Goal: Communication & Community: Answer question/provide support

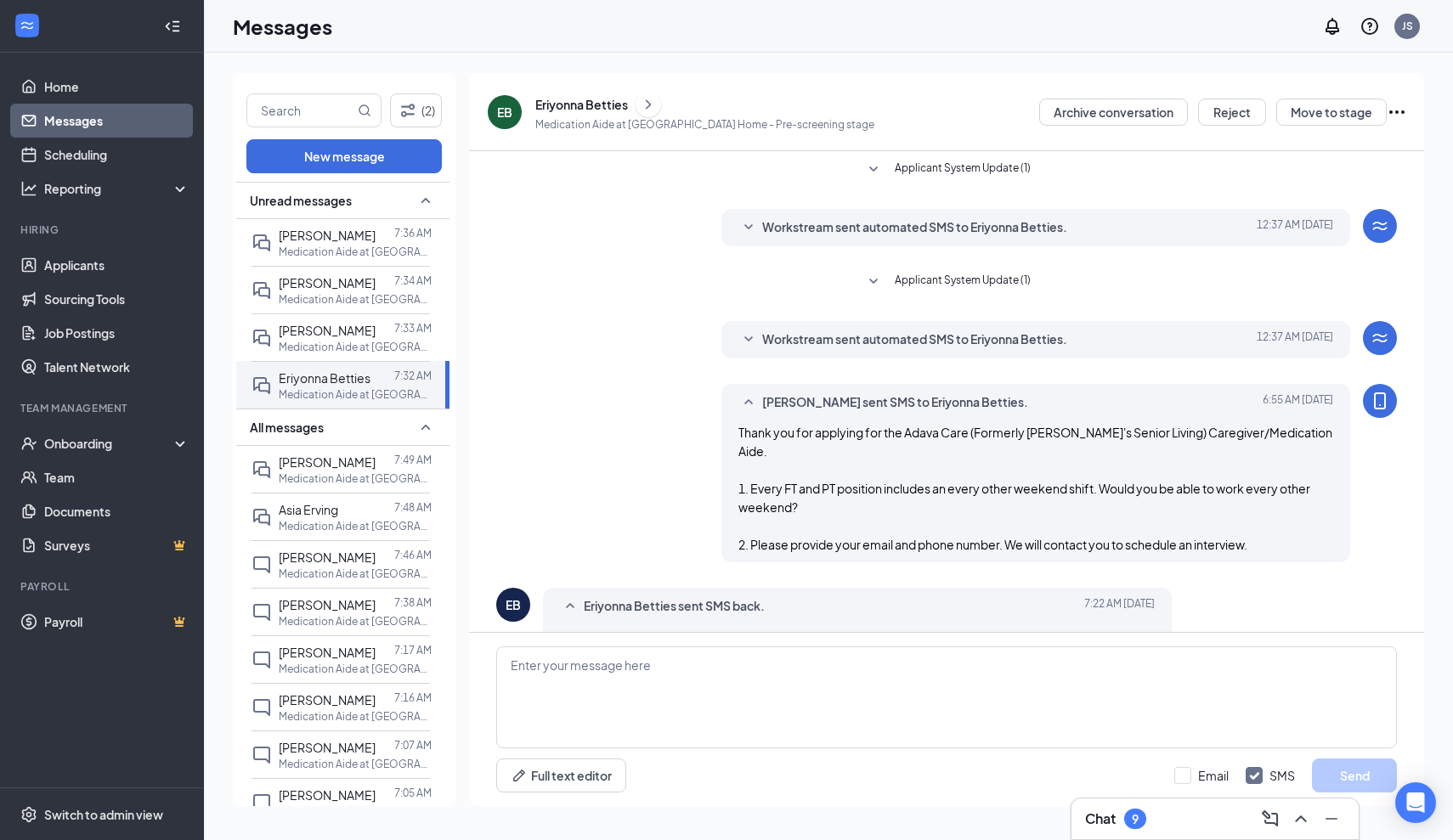
scroll to position [389, 0]
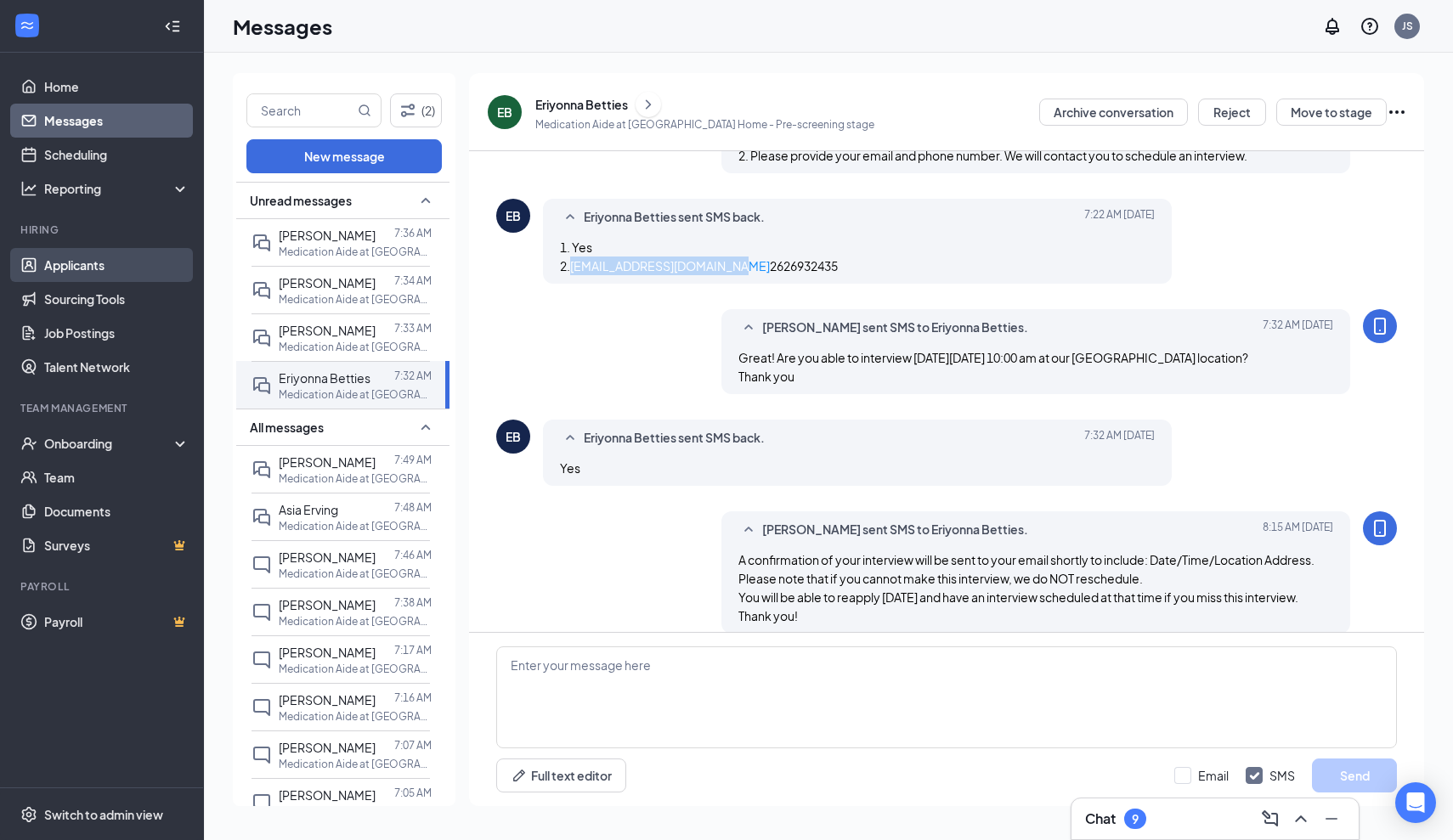
click at [79, 266] on link "Applicants" at bounding box center [117, 265] width 145 height 34
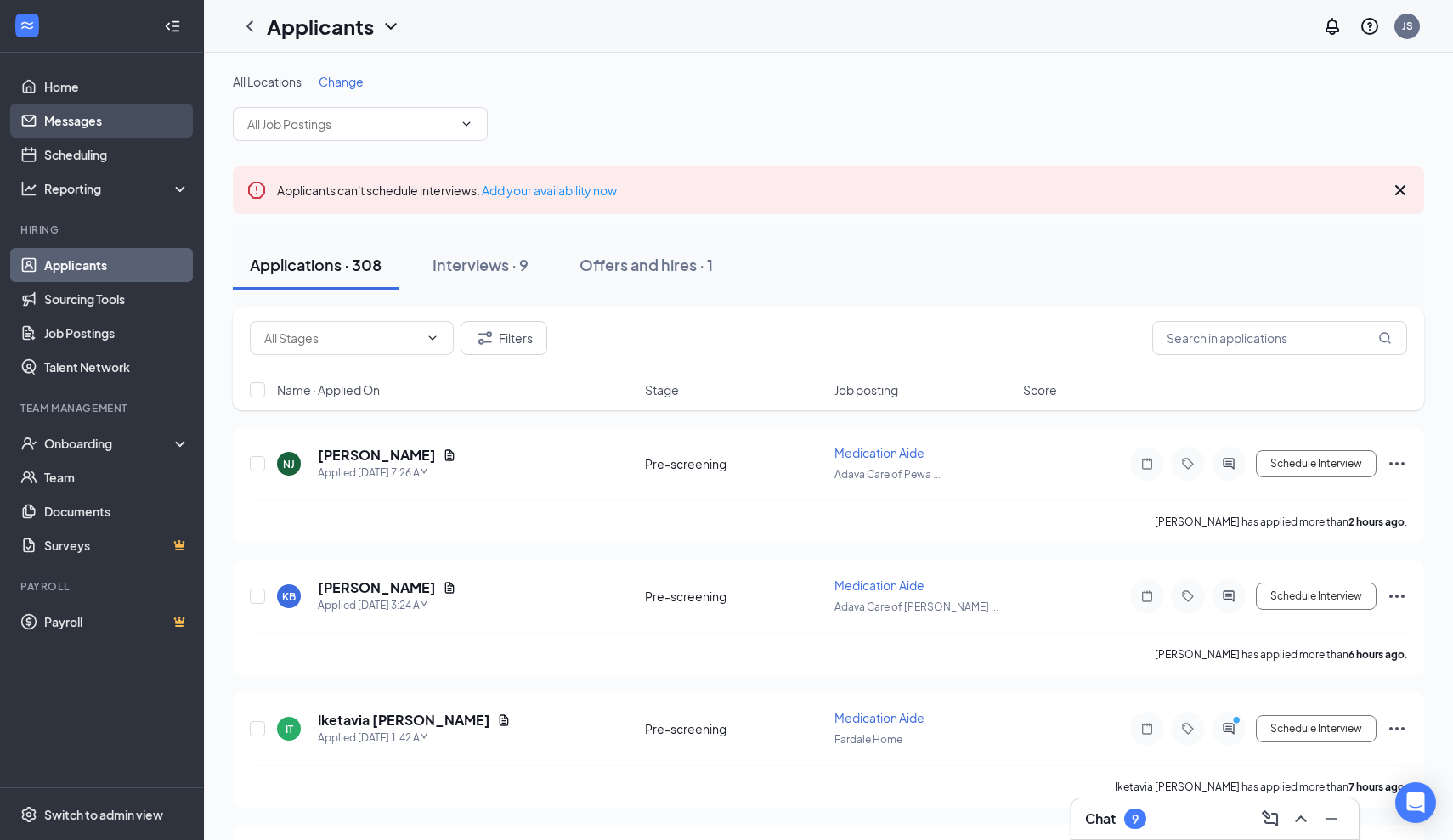
click at [82, 121] on link "Messages" at bounding box center [117, 120] width 145 height 34
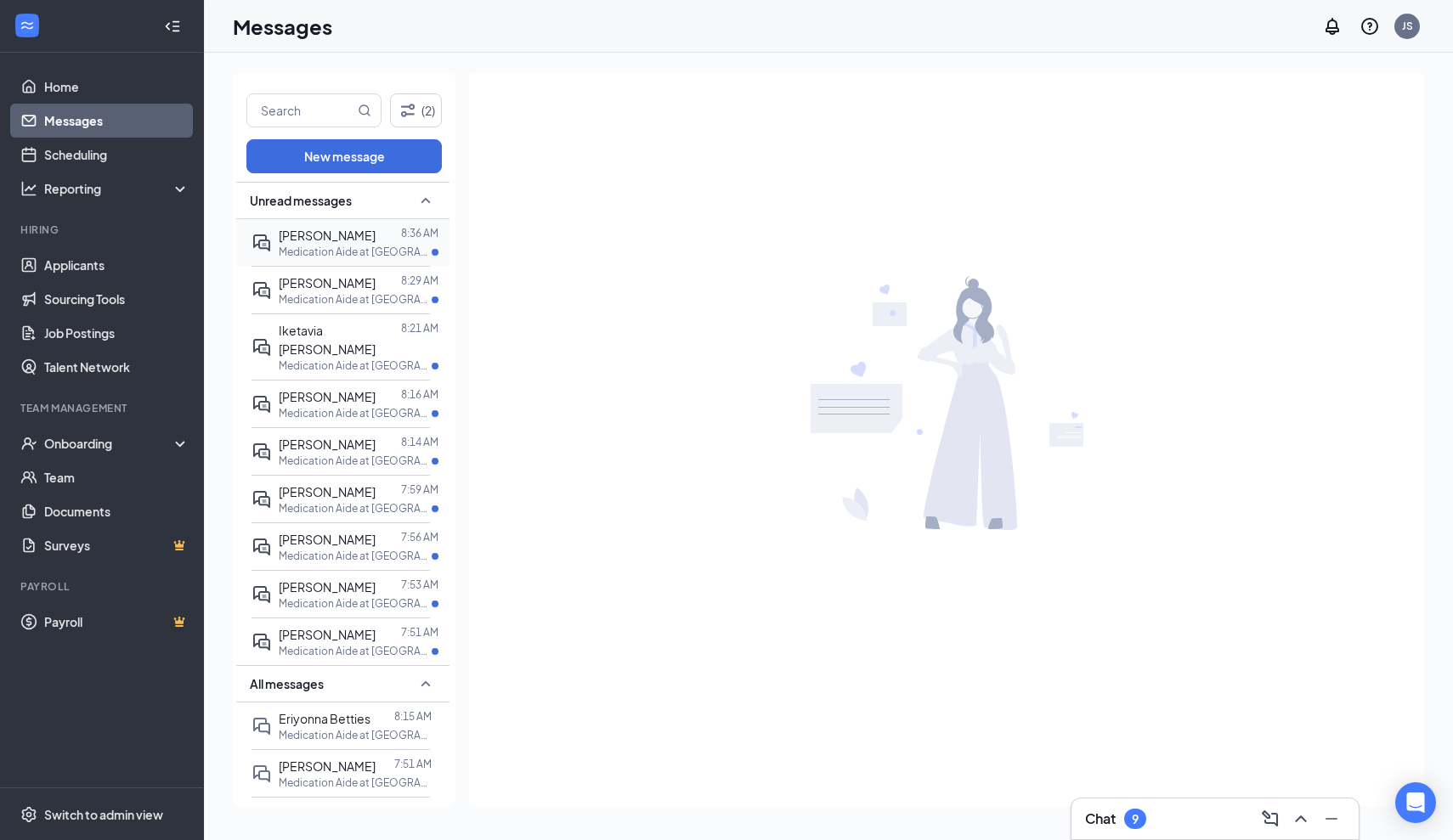
click at [328, 243] on div "[PERSON_NAME]" at bounding box center [327, 235] width 97 height 18
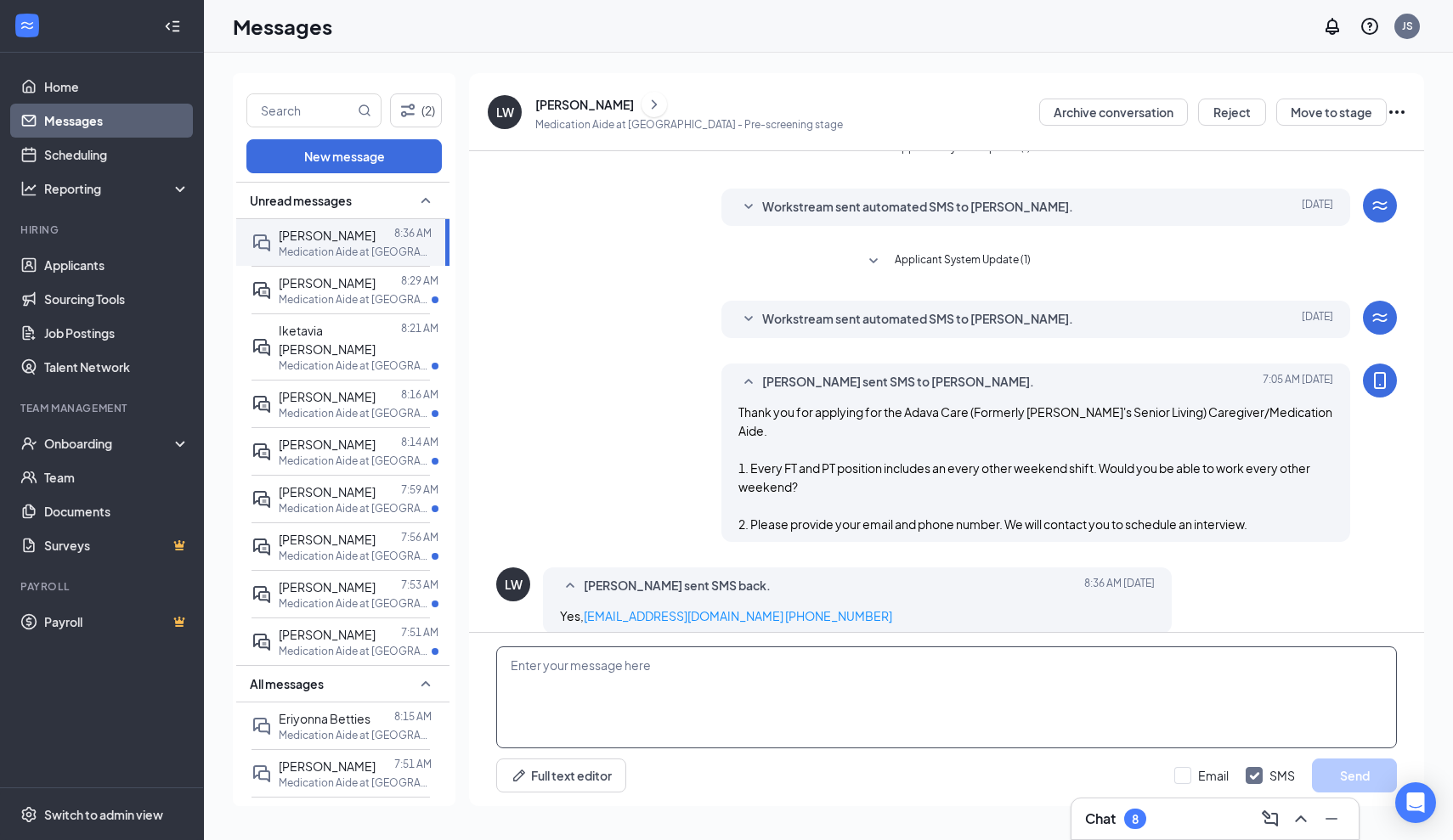
click at [511, 667] on textarea at bounding box center [946, 697] width 901 height 102
type textarea "Great! Are you able to interview [DATE][DATE] 10:00 am at our [GEOGRAPHIC_DATA]…"
click at [1329, 777] on button "Send" at bounding box center [1355, 775] width 85 height 34
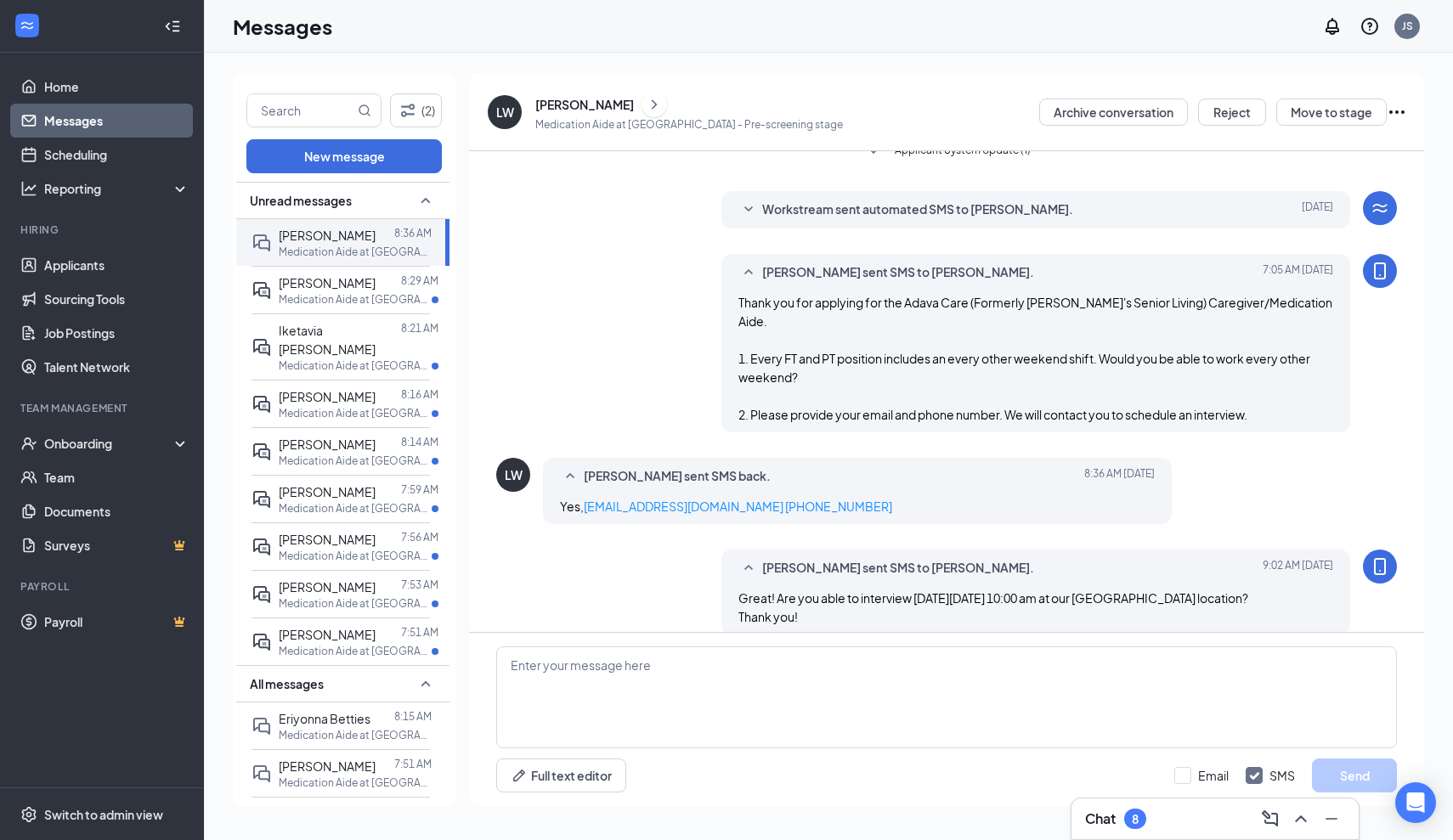
scroll to position [131, 0]
click at [343, 290] on div "[PERSON_NAME]" at bounding box center [327, 282] width 97 height 18
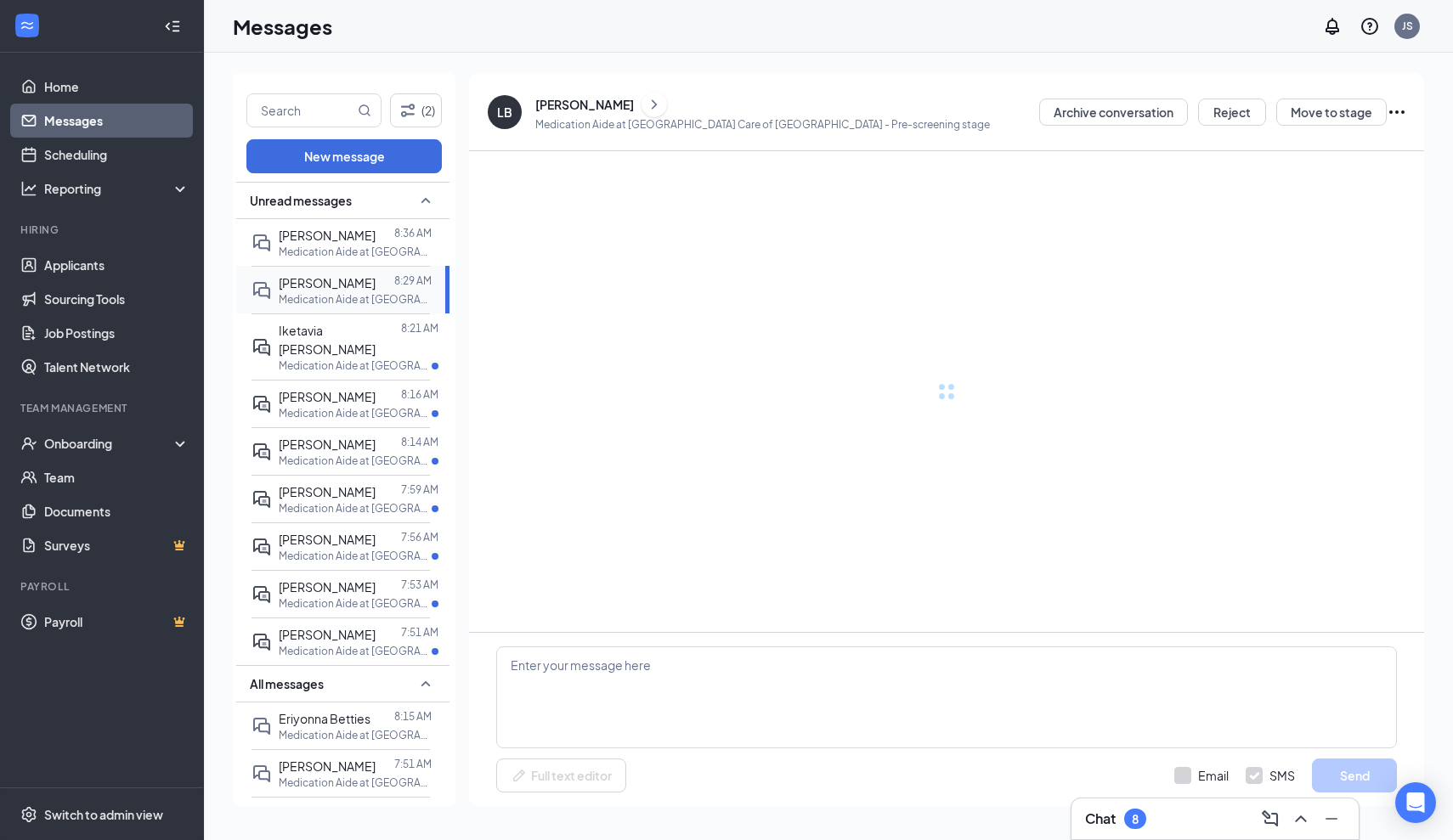
scroll to position [9, 0]
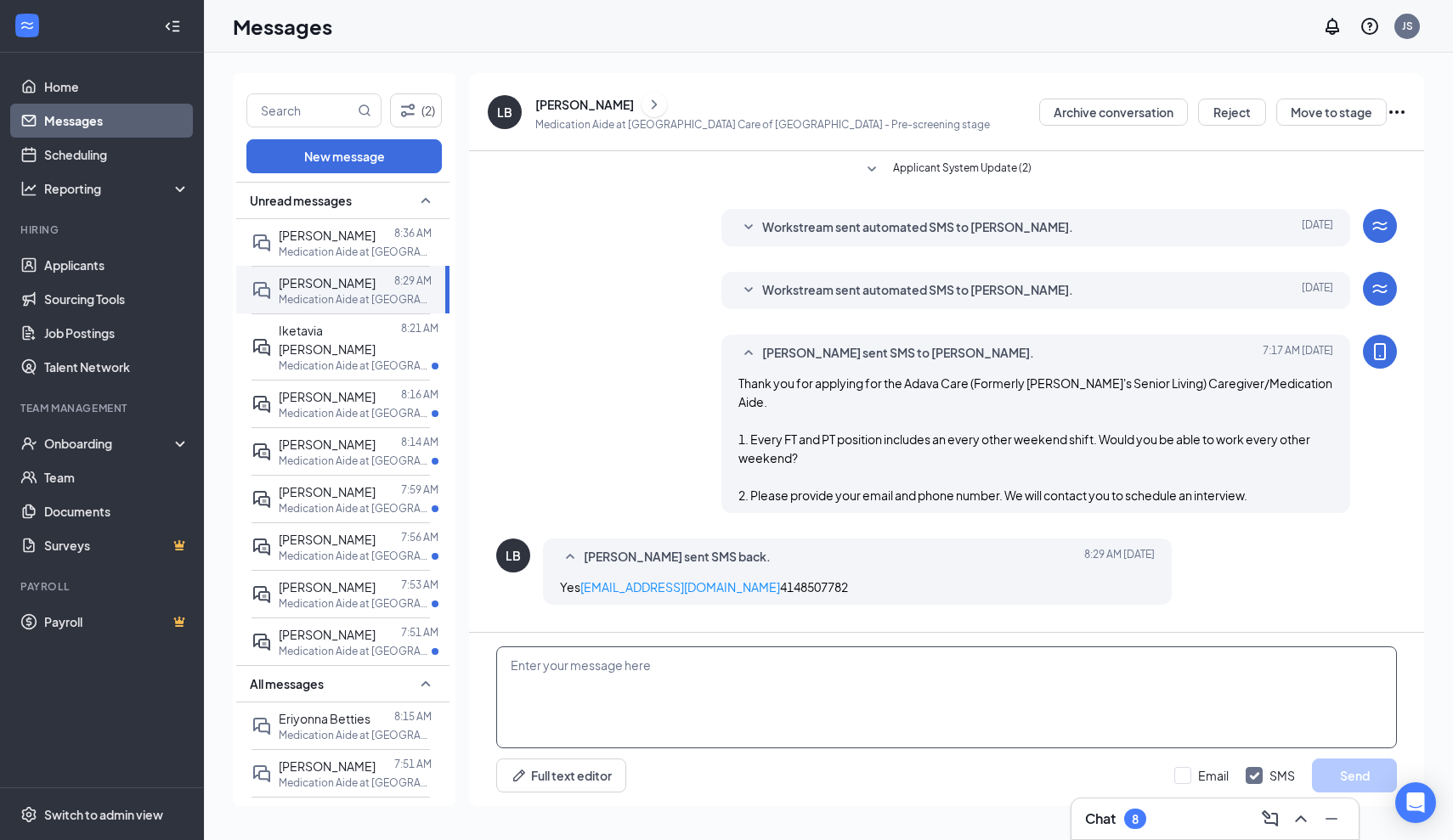
click at [648, 671] on textarea at bounding box center [946, 697] width 901 height 102
click at [645, 672] on textarea "Great! Are you able to interview [DATE], 9/" at bounding box center [946, 697] width 901 height 102
click at [831, 669] on textarea "Great! Are you able to interview [DATE], 9/" at bounding box center [946, 697] width 901 height 102
type textarea "Great! Are you able to interview [DATE][DATE] 2:30 pm at our [GEOGRAPHIC_DATA] …"
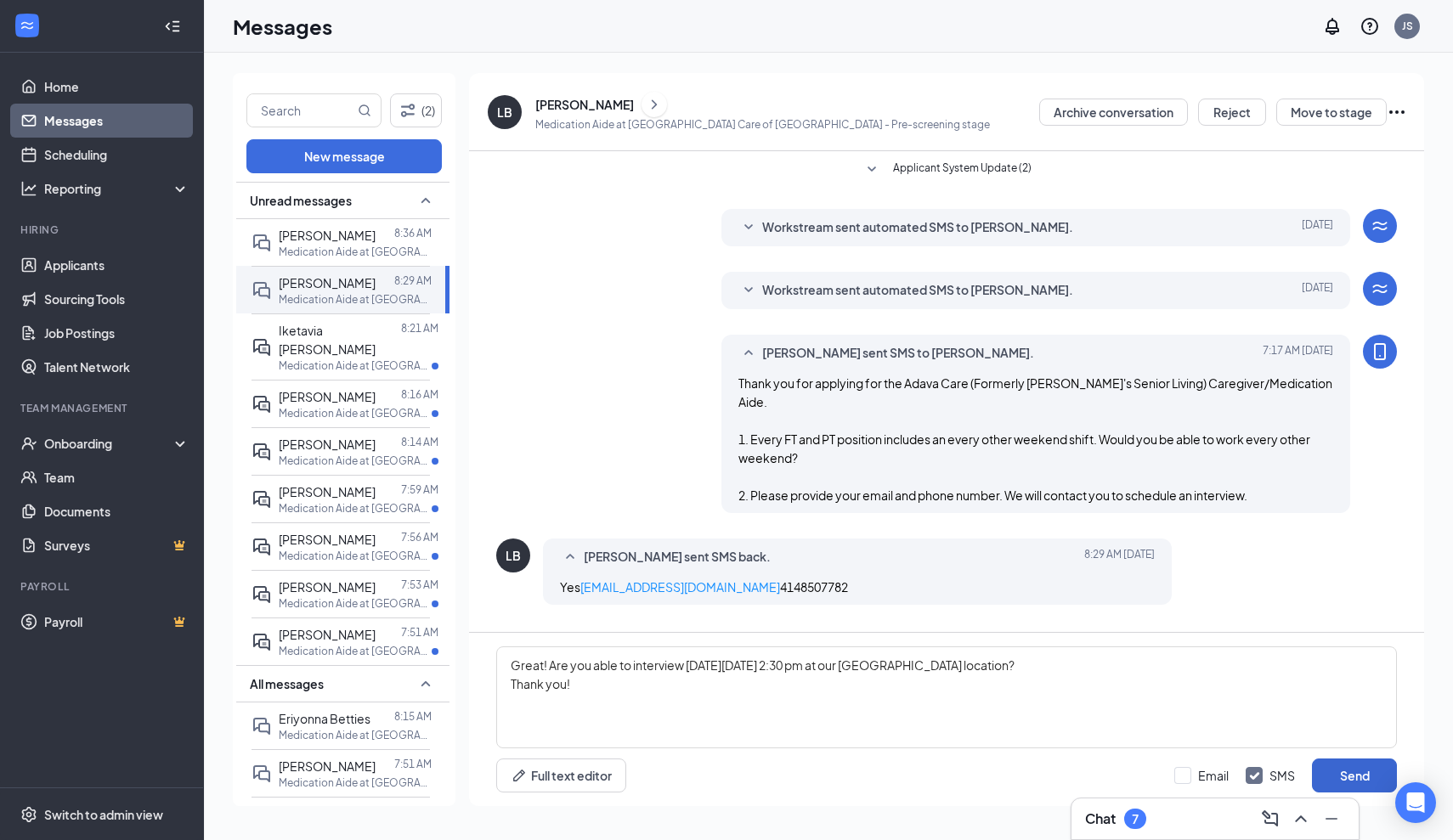
click at [1371, 772] on button "Send" at bounding box center [1355, 775] width 85 height 34
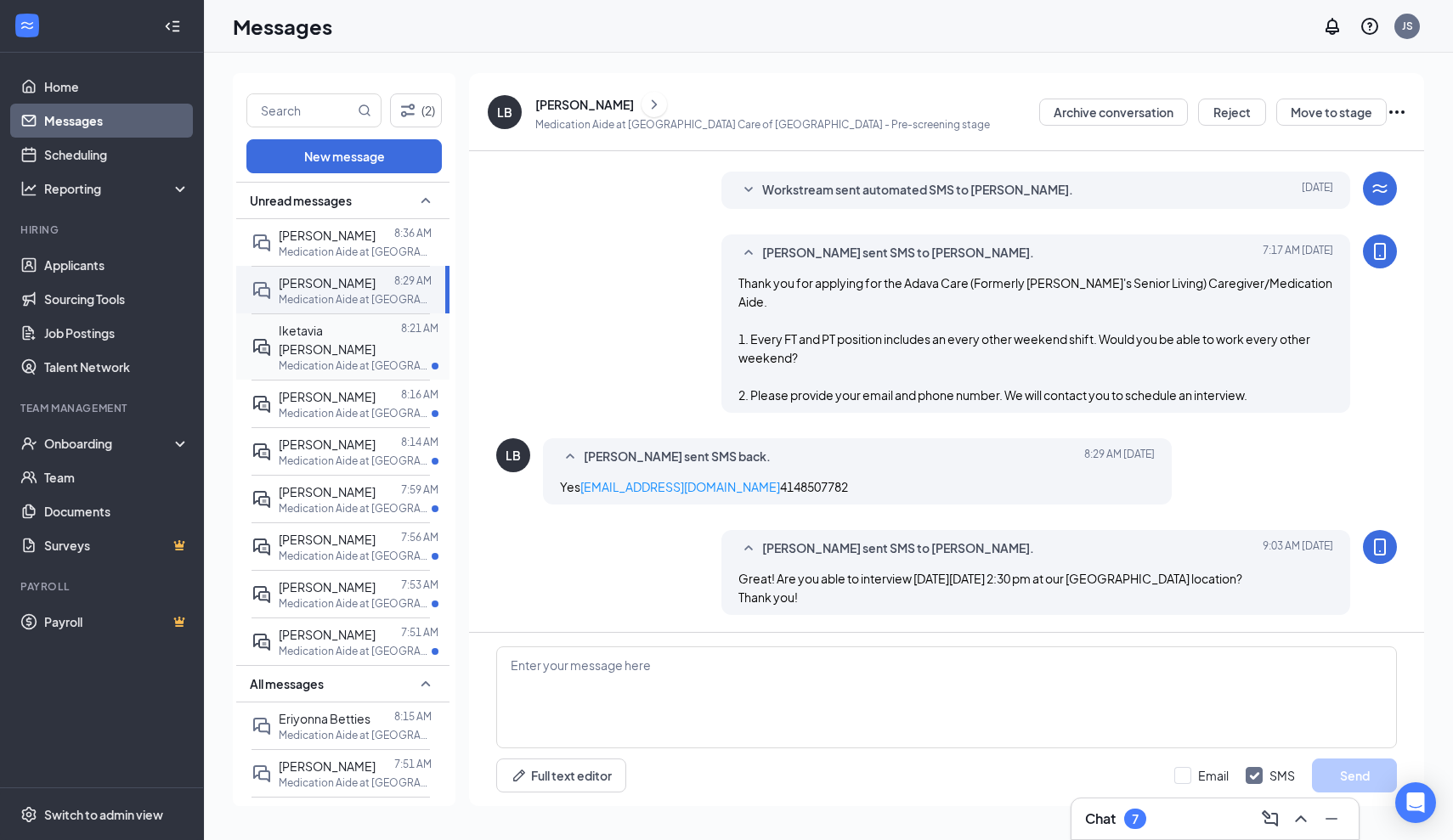
scroll to position [118, 0]
click at [335, 358] on p "Medication Aide at [GEOGRAPHIC_DATA] Home" at bounding box center [355, 365] width 153 height 14
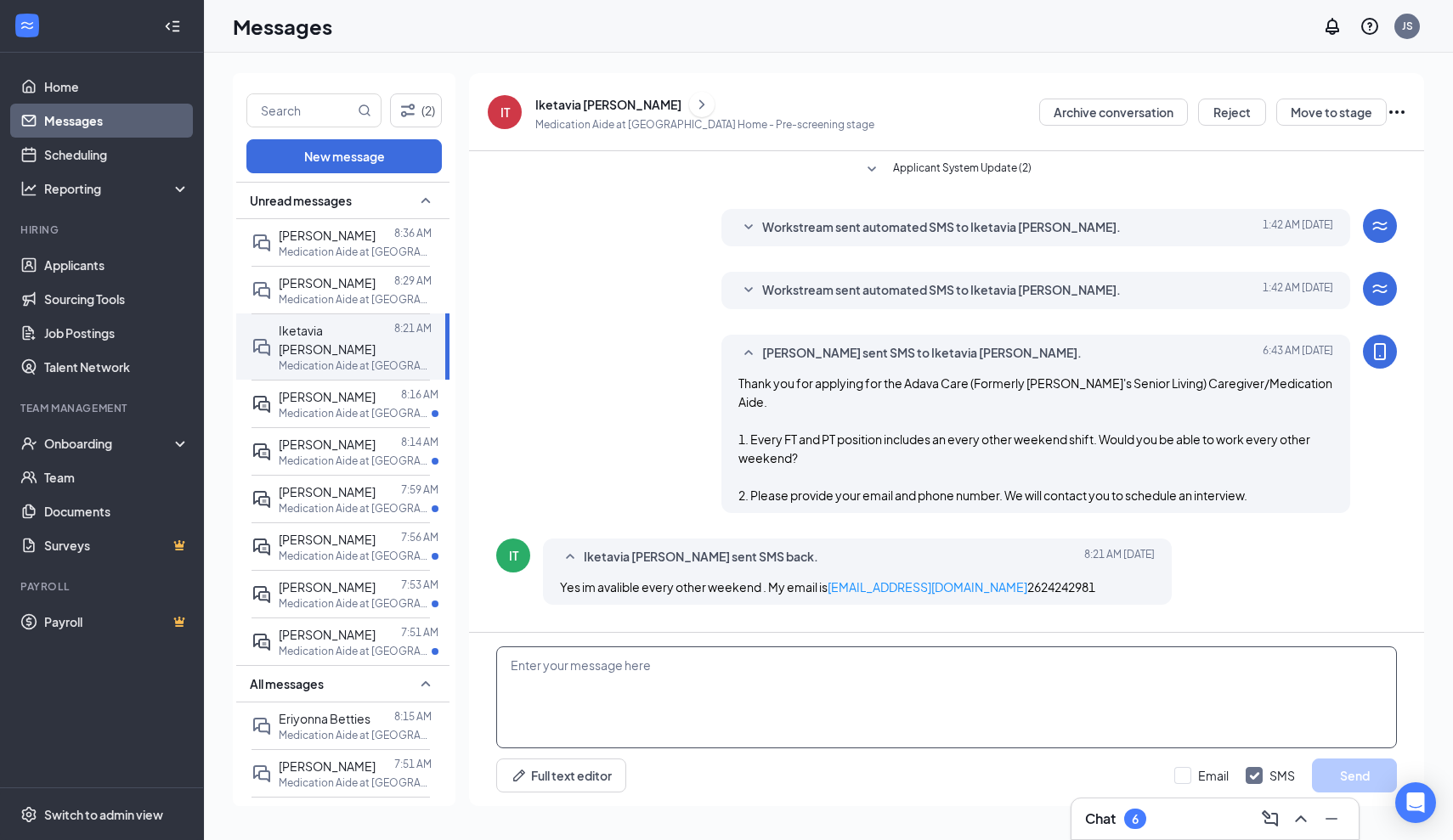
click at [515, 664] on textarea at bounding box center [946, 697] width 901 height 102
type textarea "Great! Are you able to interview [DATE][DATE] 1:00 pm at our [GEOGRAPHIC_DATA] …"
click at [1340, 777] on button "Send" at bounding box center [1355, 775] width 85 height 34
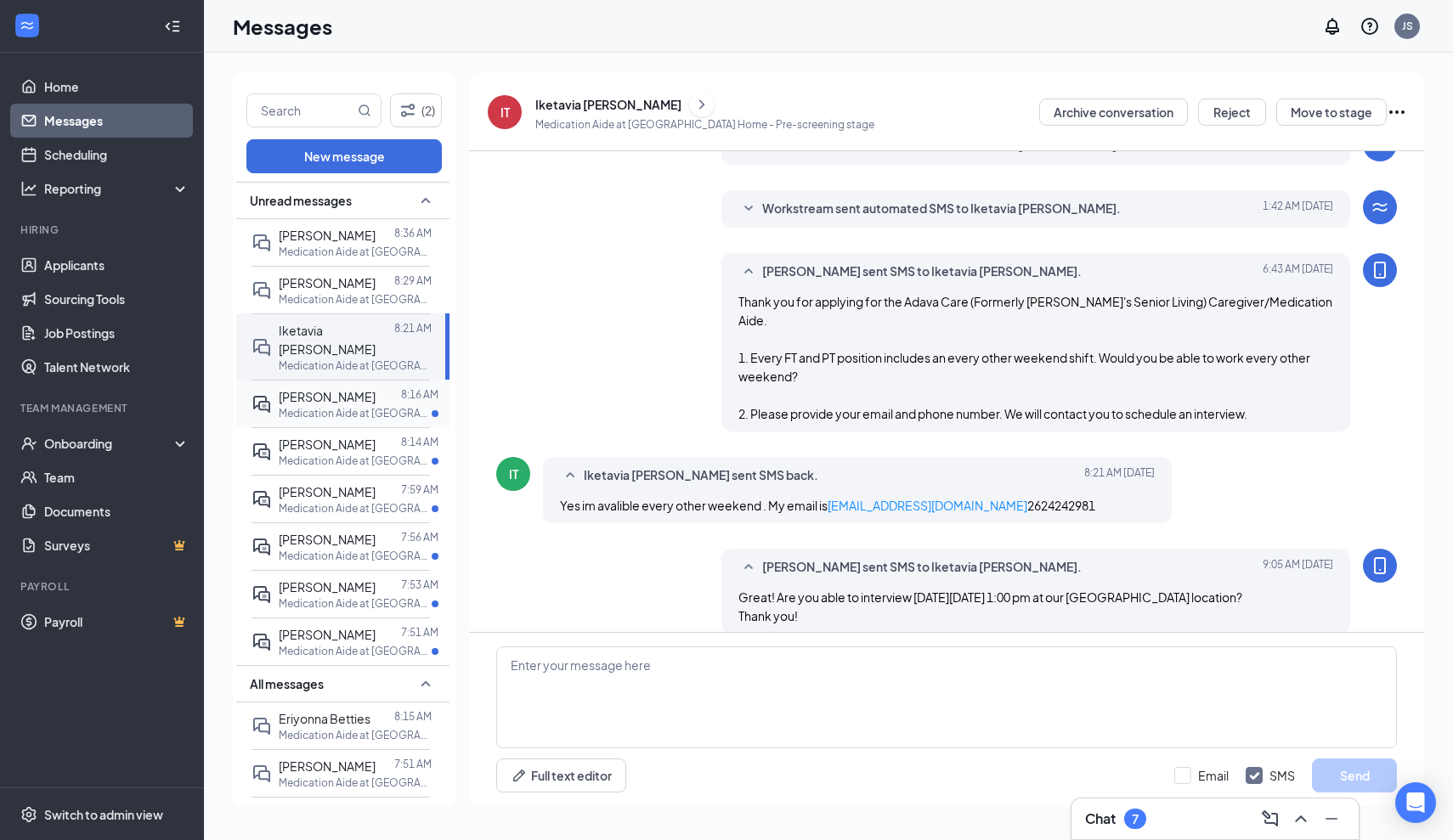
click at [329, 411] on p "Medication Aide at [GEOGRAPHIC_DATA] Care of [GEOGRAPHIC_DATA]" at bounding box center [355, 413] width 153 height 14
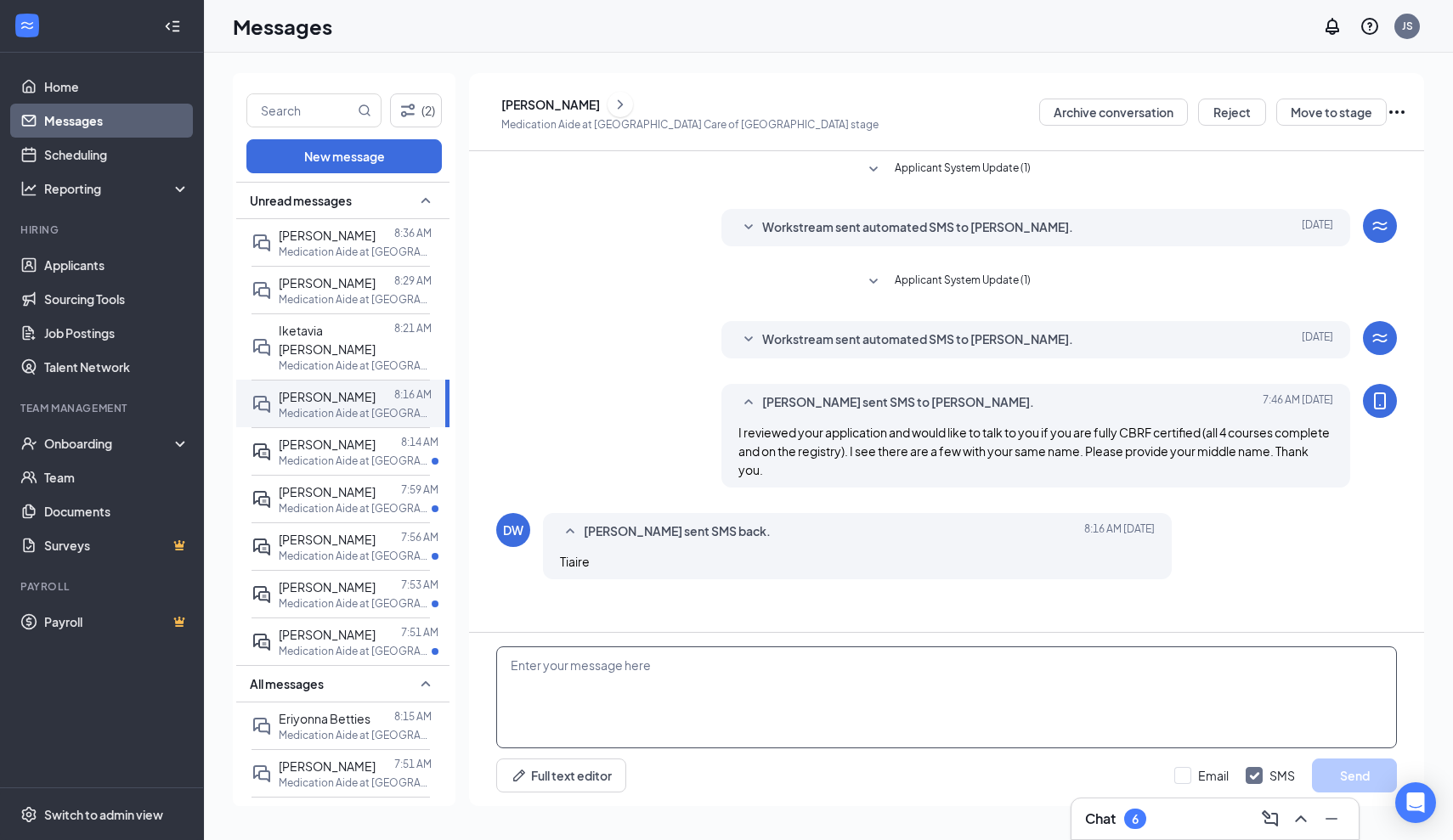
click at [568, 670] on textarea at bounding box center [946, 697] width 901 height 102
type textarea "T"
type textarea "There are 2 [PERSON_NAME] in the Registry. Do you recall who your instructor wa…"
click at [1350, 774] on button "Send" at bounding box center [1355, 775] width 85 height 34
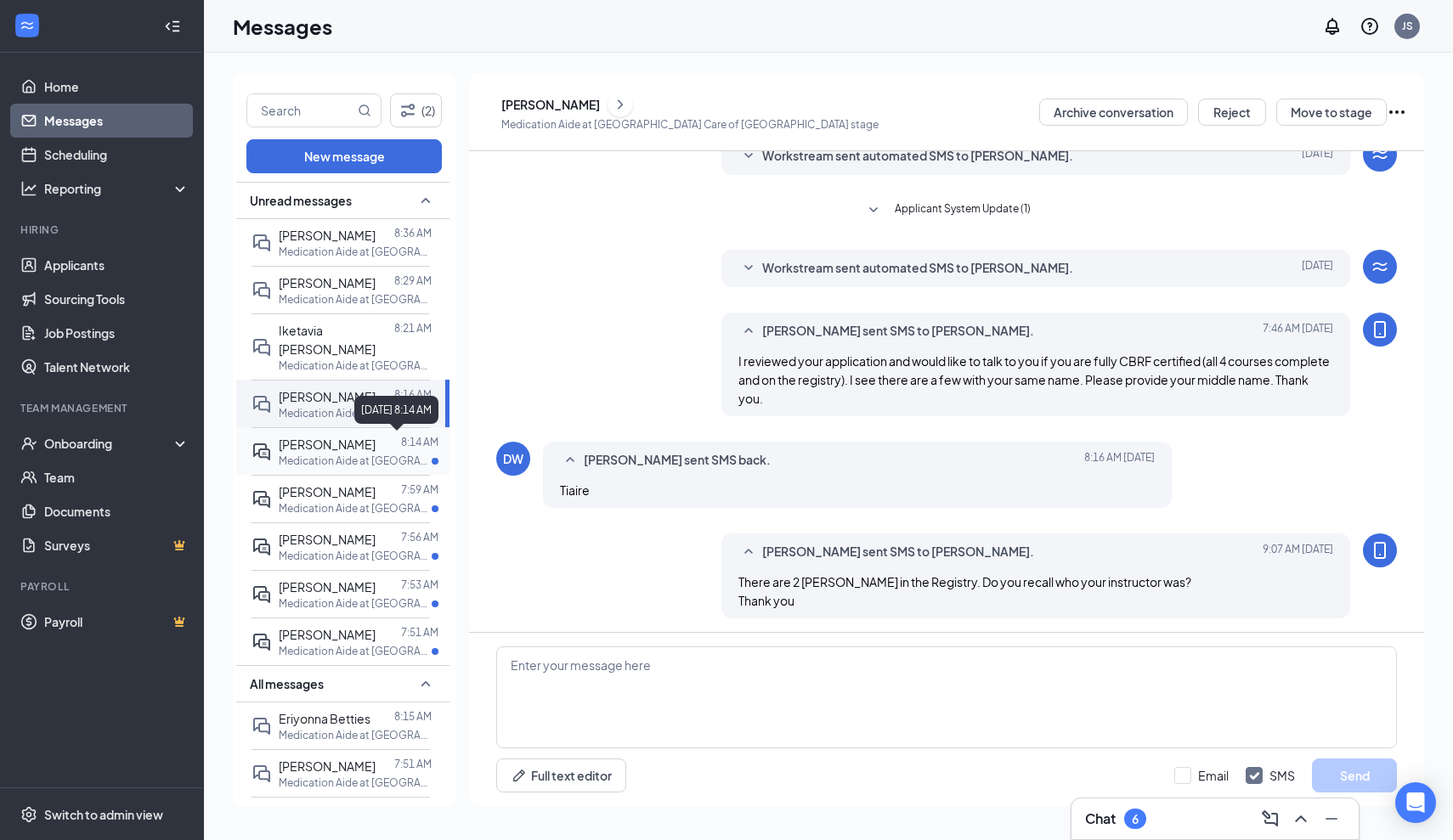
scroll to position [75, 0]
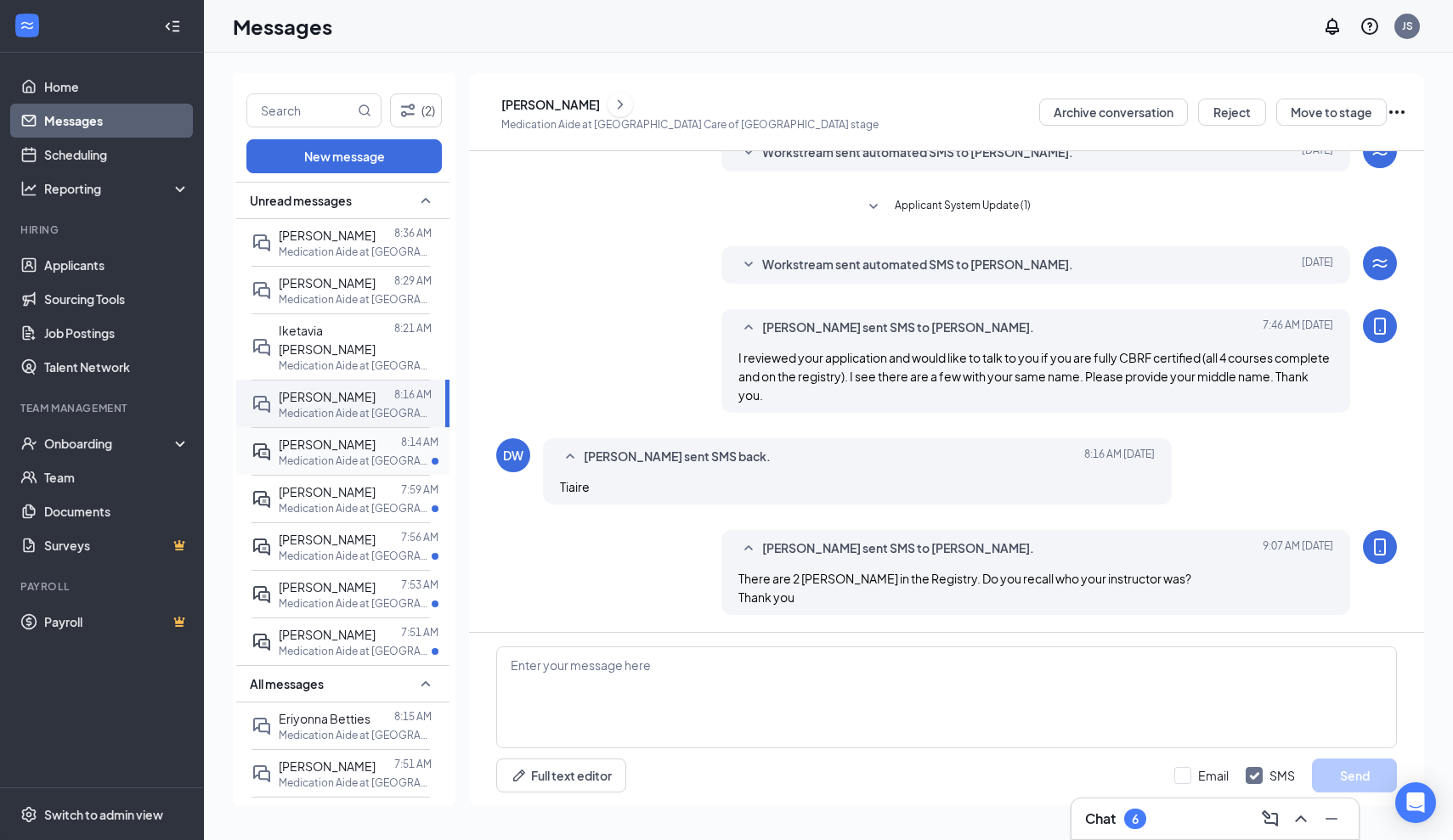
click at [323, 446] on span "[PERSON_NAME]" at bounding box center [327, 444] width 97 height 15
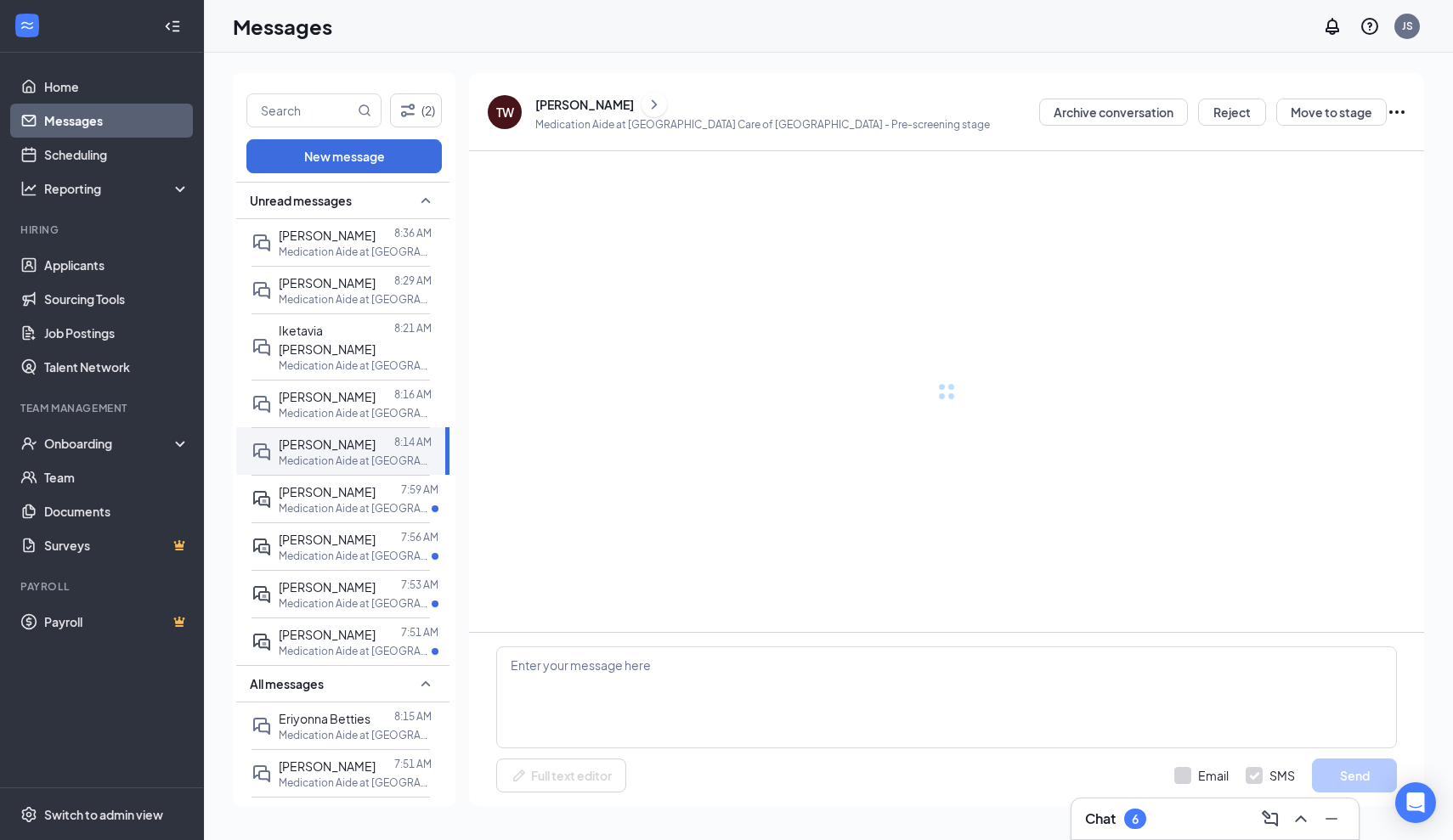
scroll to position [39, 0]
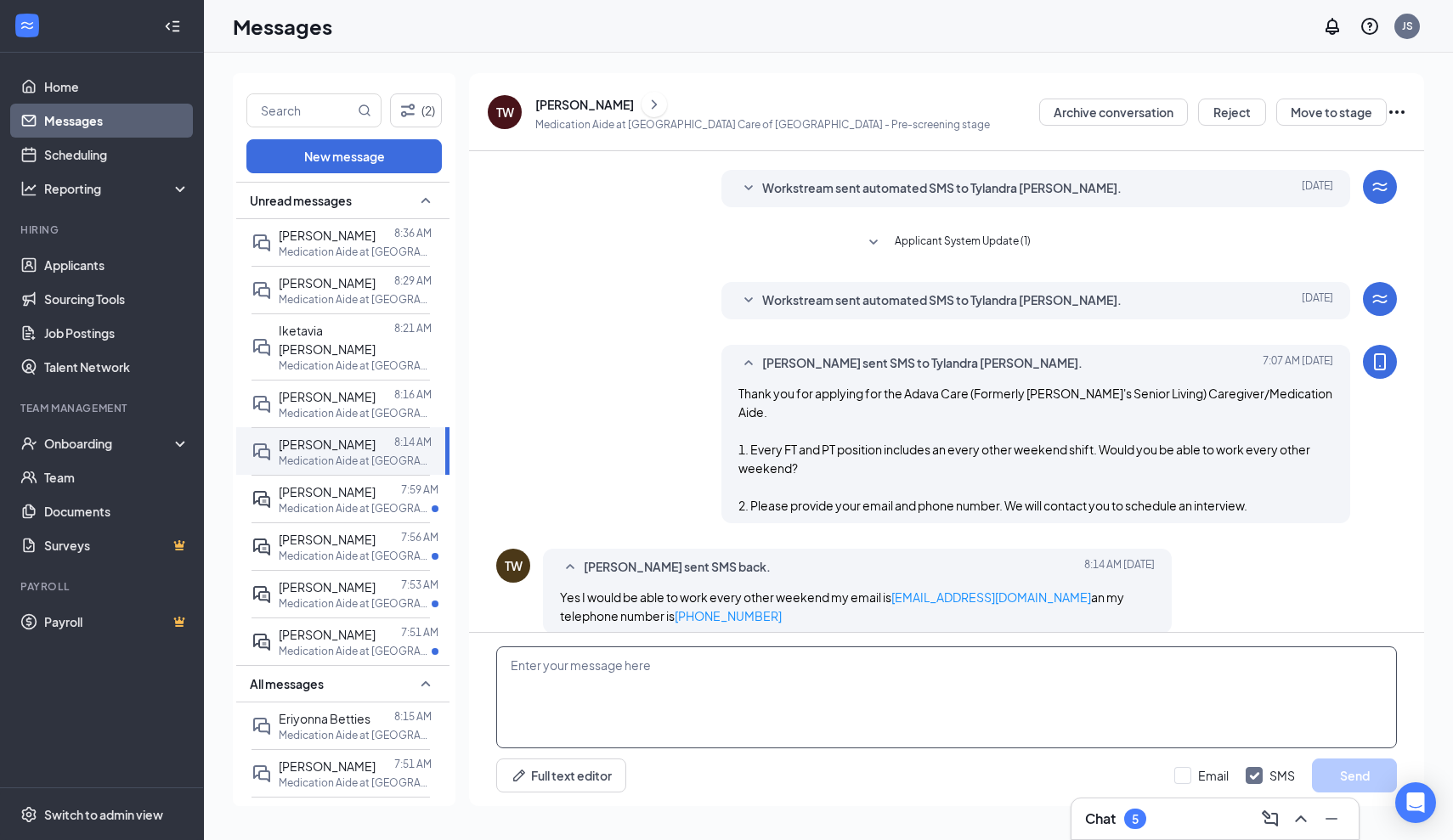
click at [651, 667] on textarea at bounding box center [946, 697] width 901 height 102
type textarea "Great! Are you able to interview [DATE][DATE] 3:00 pm at our [GEOGRAPHIC_DATA] …"
click at [1327, 784] on button "Send" at bounding box center [1355, 775] width 85 height 34
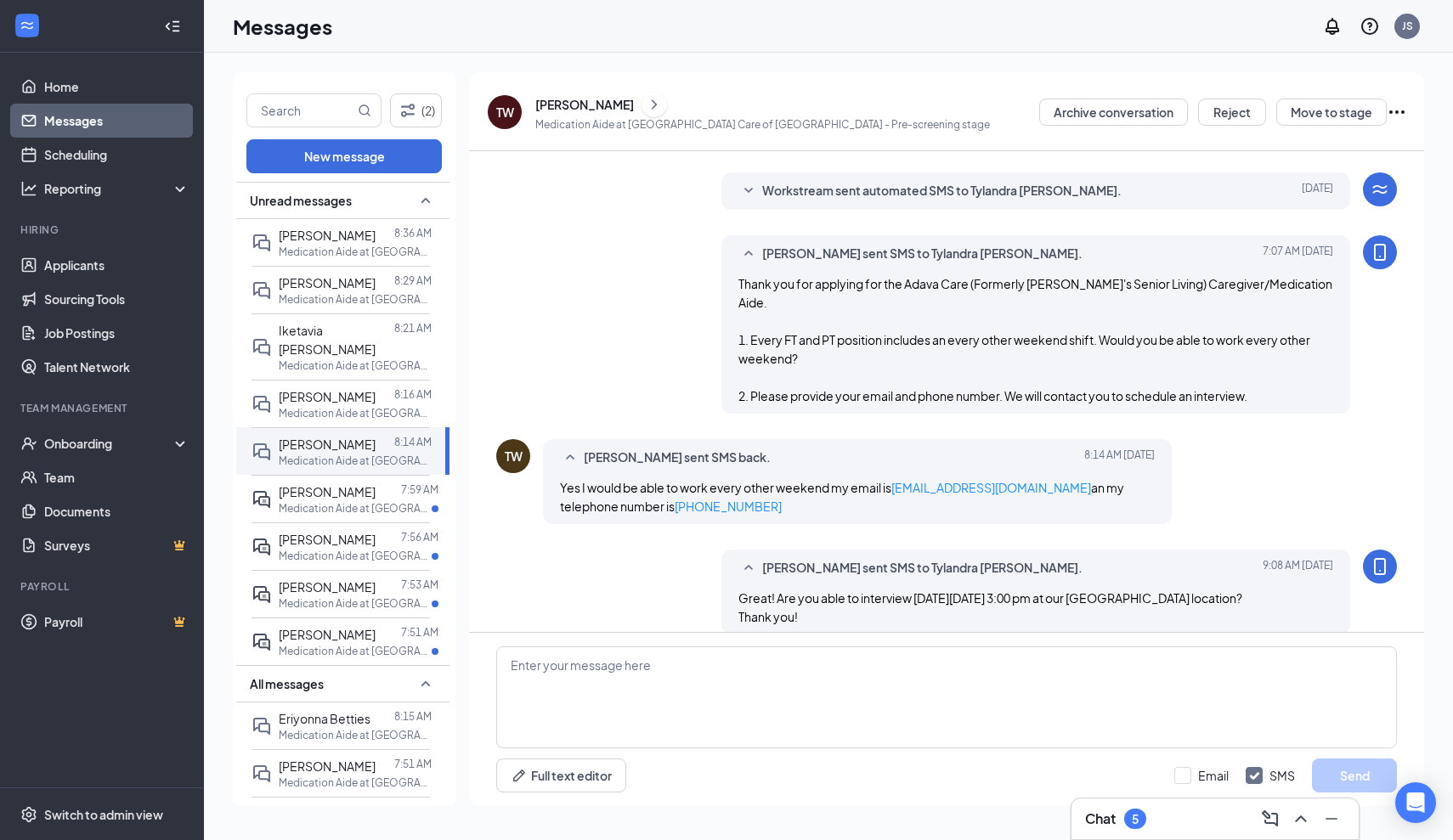
scroll to position [149, 0]
click at [332, 499] on div "[PERSON_NAME]" at bounding box center [327, 491] width 97 height 18
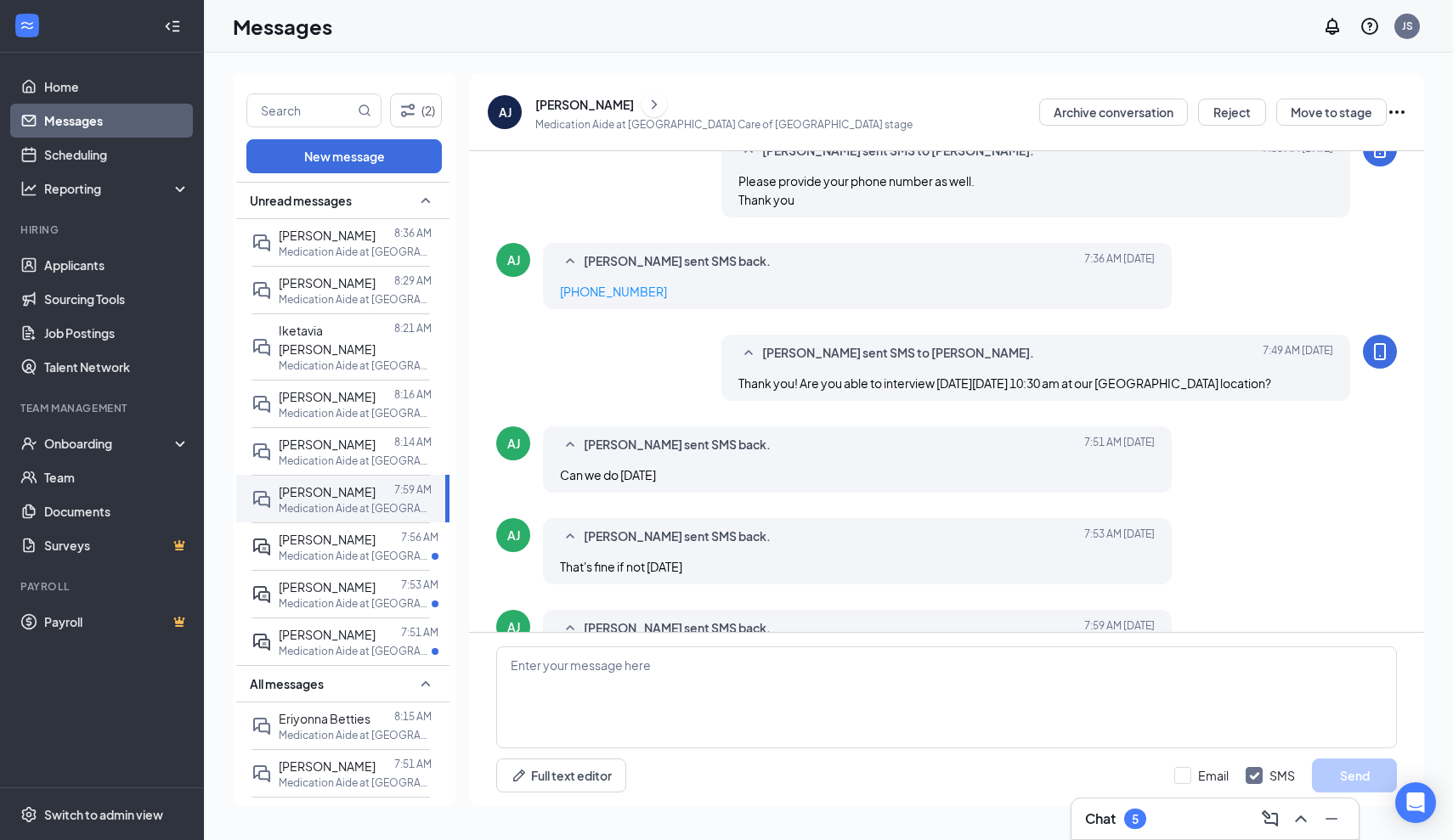
scroll to position [603, 0]
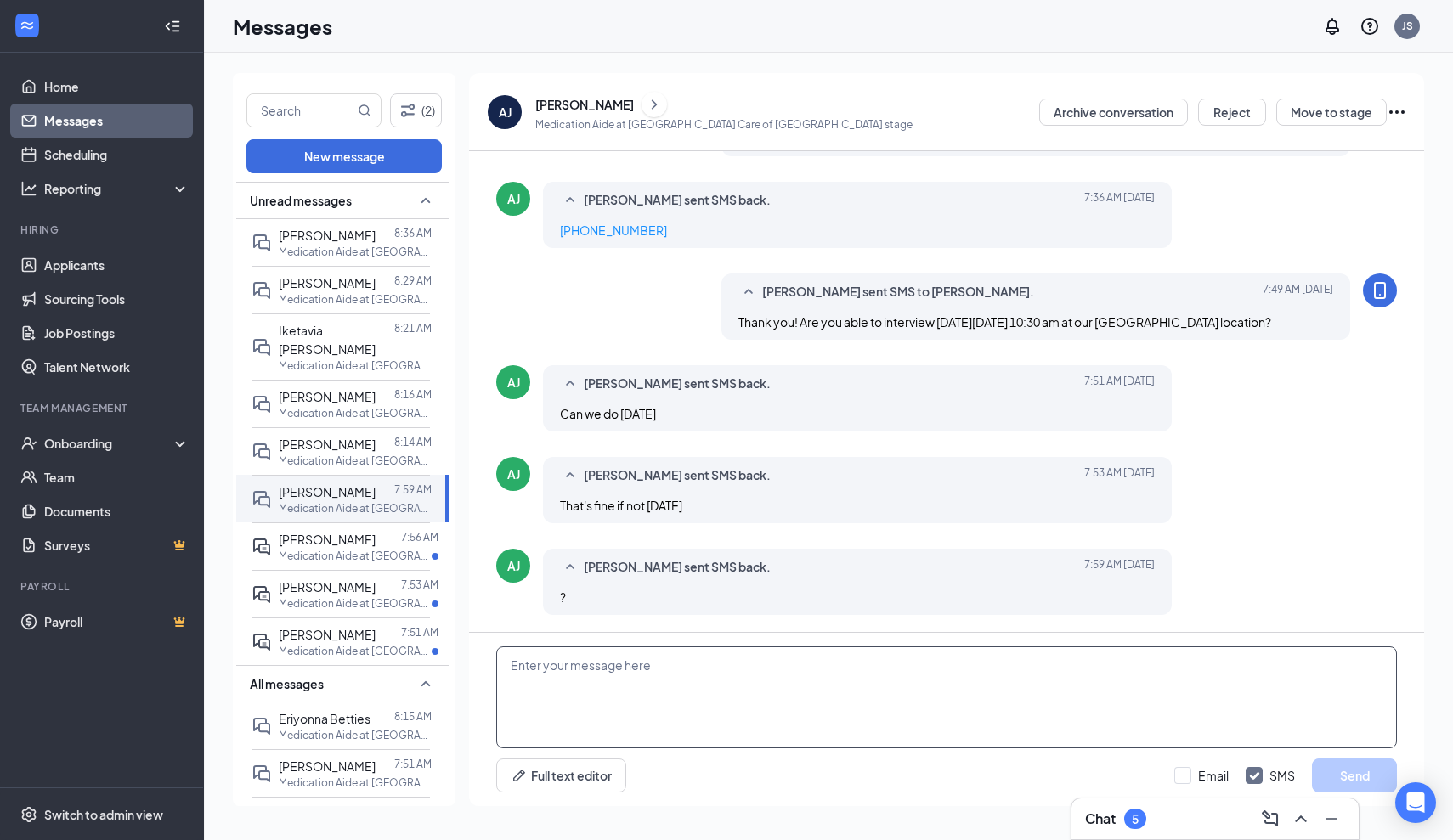
click at [510, 669] on textarea at bounding box center [946, 697] width 901 height 102
click at [594, 668] on textarea "Interviews area scheduled for Tuesdays, from 10am to 12pm OR Wednesdays, from 2…" at bounding box center [946, 697] width 901 height 102
click at [568, 687] on textarea "Interviews are scheduled for Tuesdays, from 10am to 12pm OR Wednesdays, from 2p…" at bounding box center [946, 697] width 901 height 102
type textarea "Interviews are scheduled for Tuesdays, from 10am to 12pm OR Wednesdays, from 2p…"
click at [1358, 772] on button "Send" at bounding box center [1355, 775] width 85 height 34
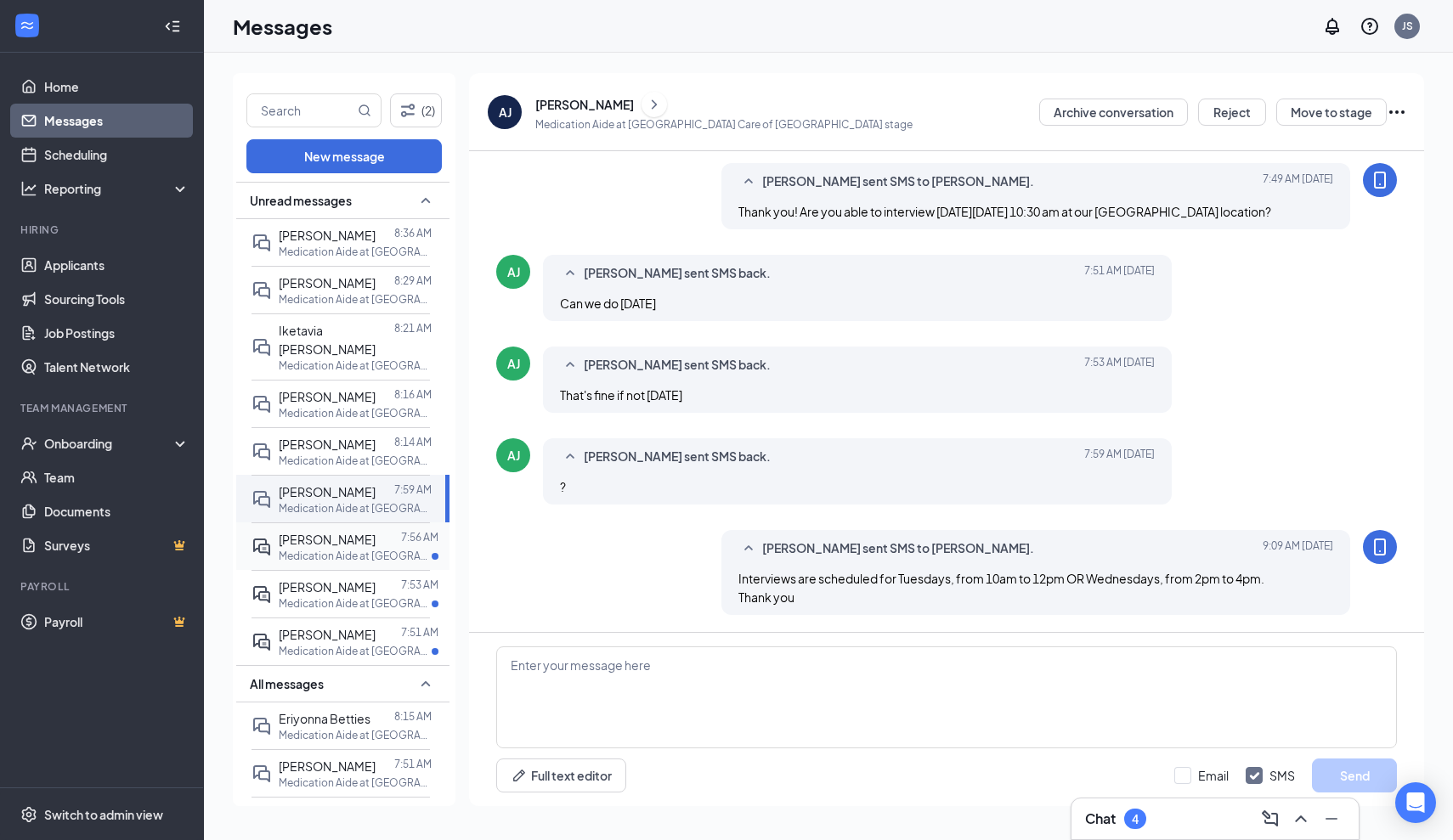
scroll to position [714, 0]
click at [321, 564] on p "Medication Aide at [GEOGRAPHIC_DATA] Home" at bounding box center [355, 556] width 153 height 14
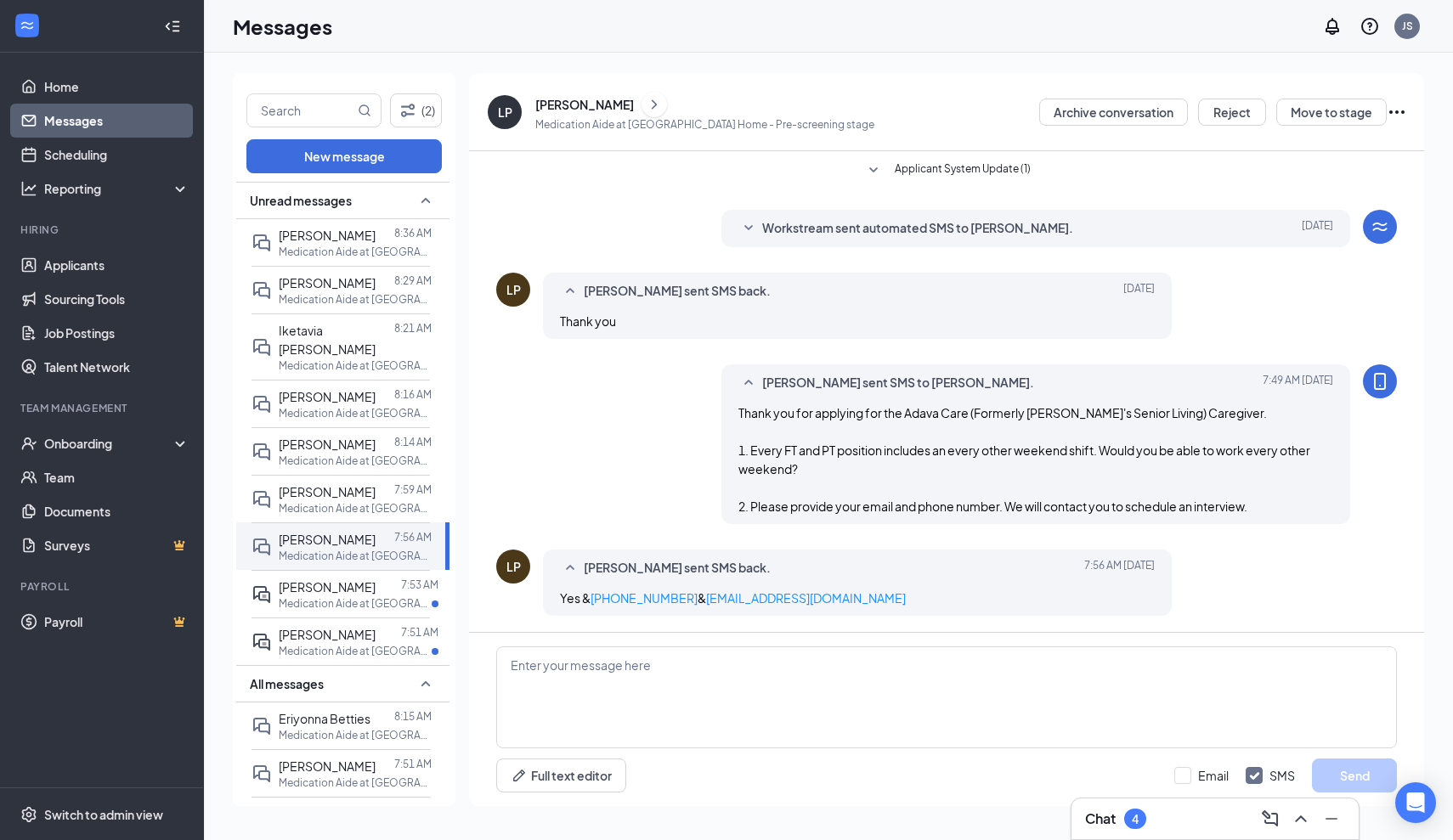
scroll to position [112, 0]
click at [652, 667] on textarea at bounding box center [946, 697] width 901 height 102
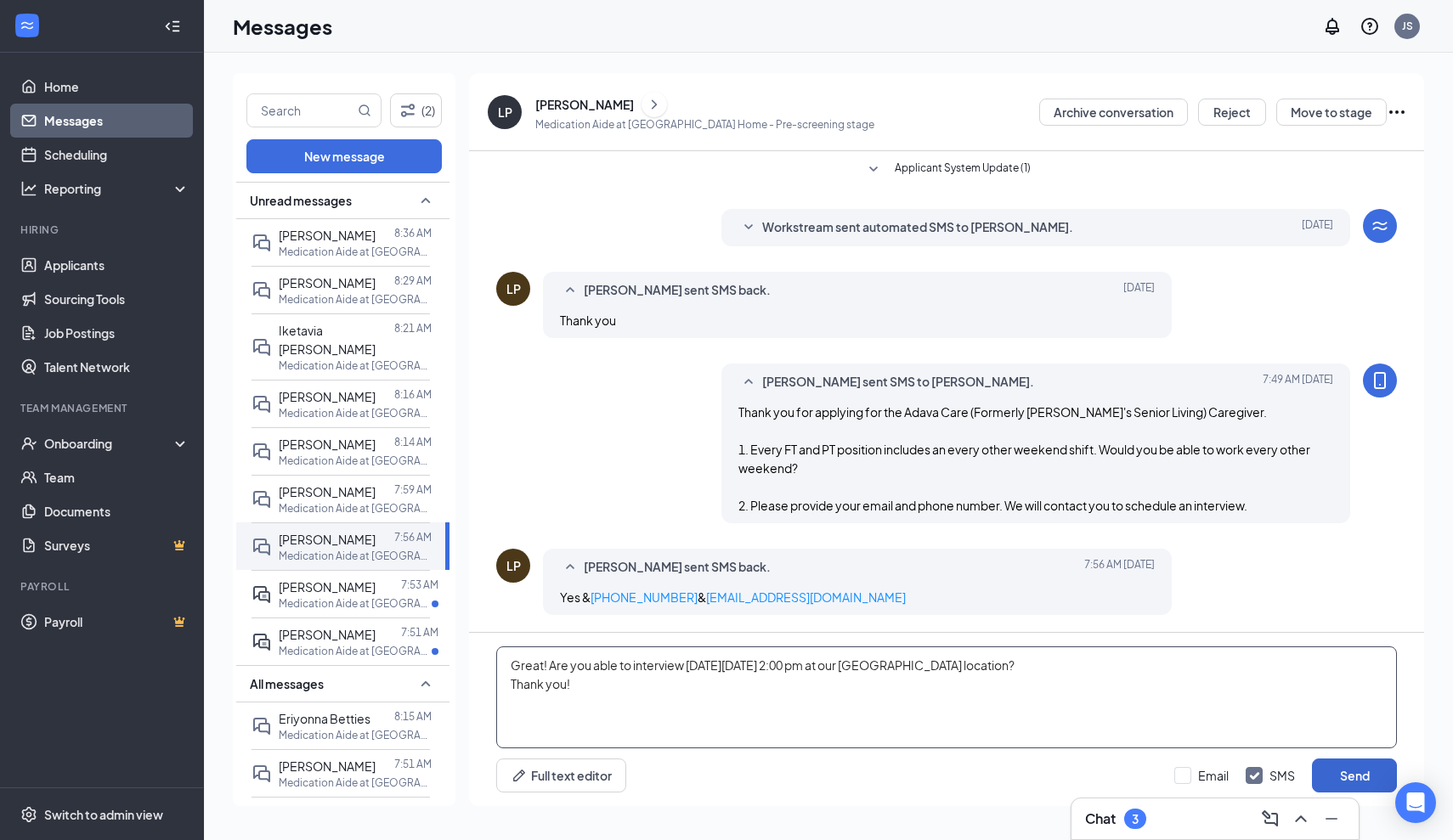
type textarea "Great! Are you able to interview [DATE][DATE] 2:00 pm at our [GEOGRAPHIC_DATA] …"
click at [1362, 771] on button "Send" at bounding box center [1355, 775] width 85 height 34
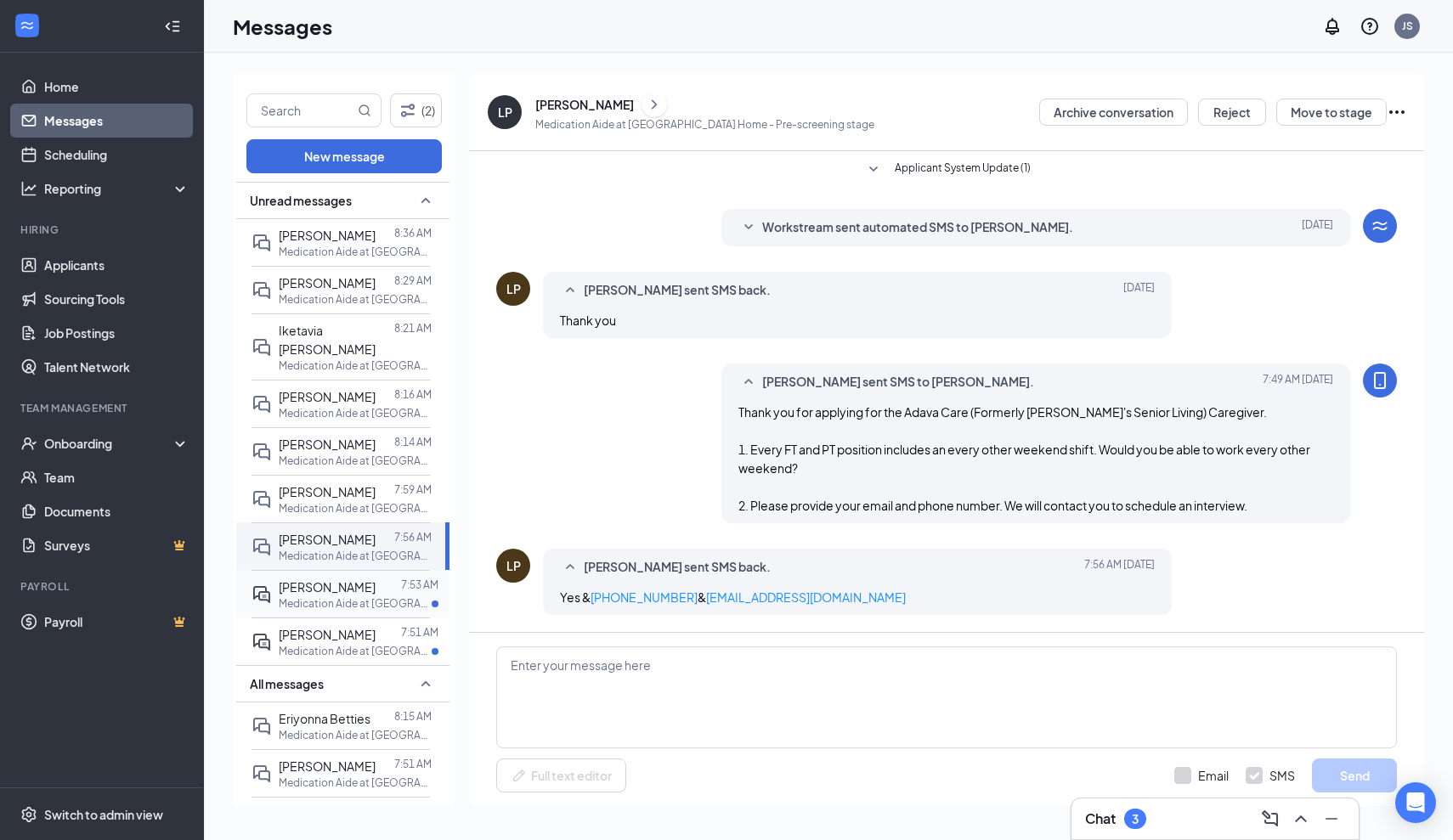
click at [351, 594] on span "[PERSON_NAME]" at bounding box center [327, 588] width 97 height 15
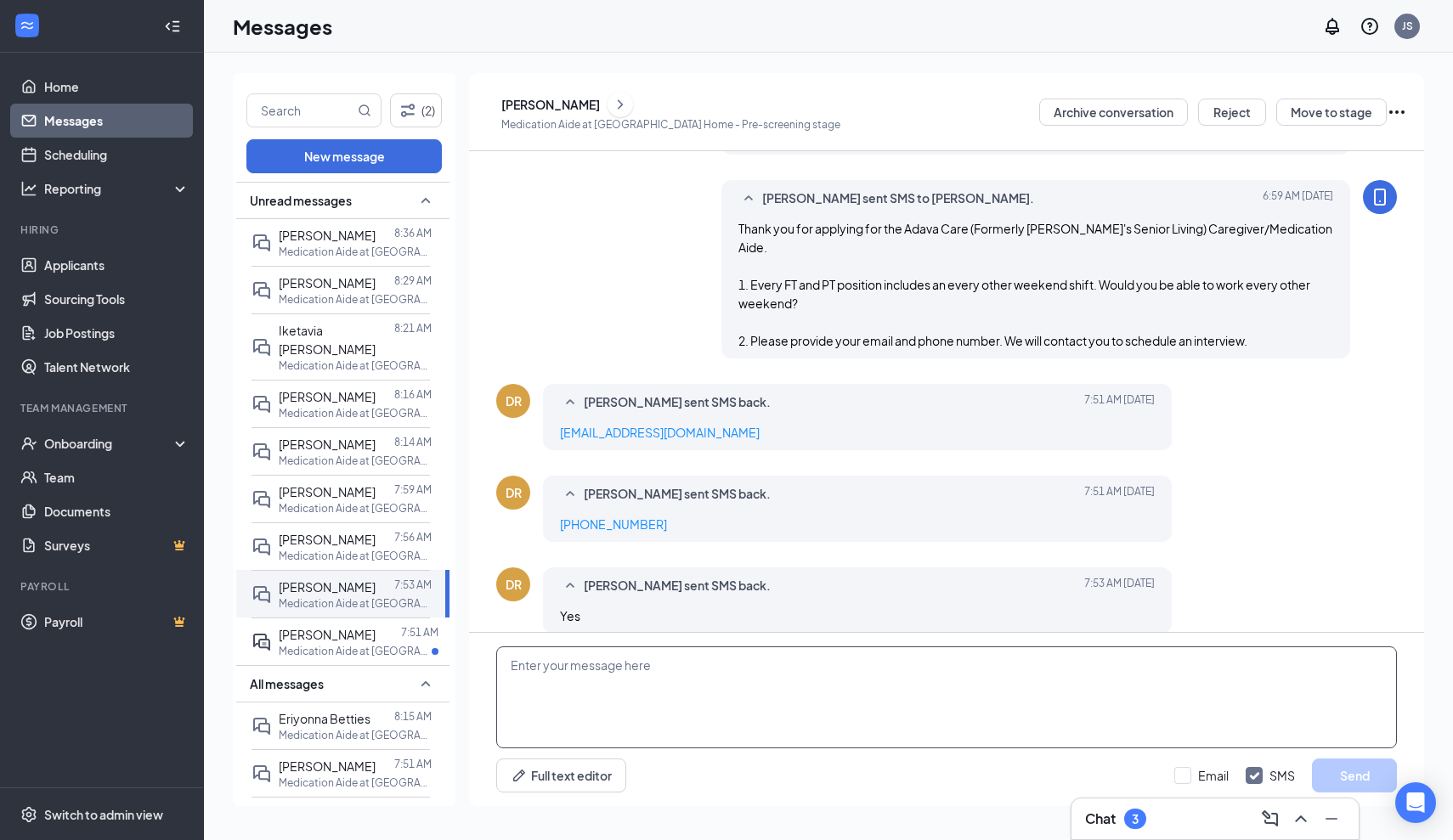
click at [507, 667] on textarea at bounding box center [946, 697] width 901 height 102
type textarea "Great! Are you able to interview [DATE][DATE] 11:00 am at our [GEOGRAPHIC_DATA]…"
click at [1338, 768] on button "Send" at bounding box center [1355, 775] width 85 height 34
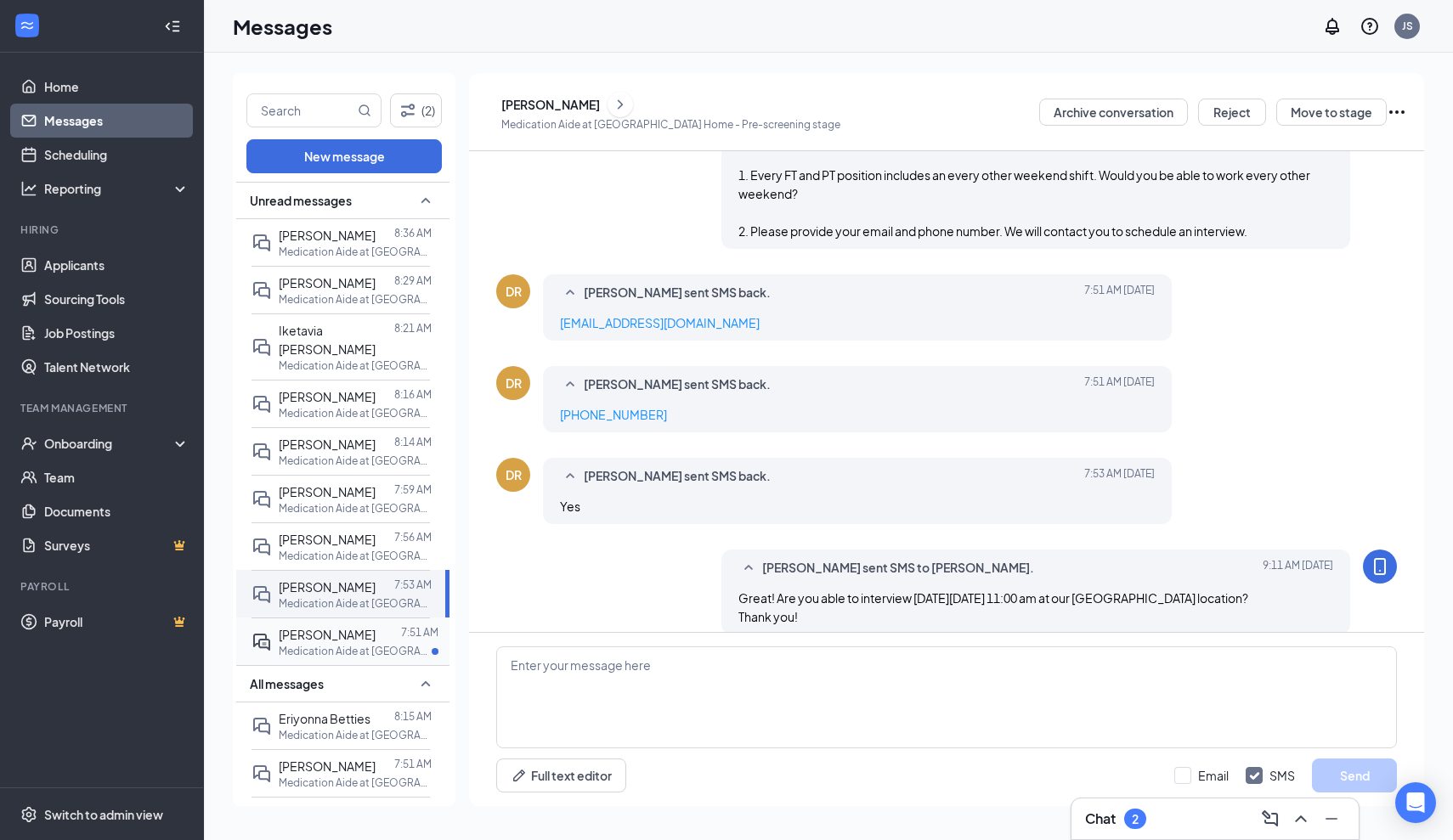
scroll to position [265, 0]
click at [354, 643] on span "[PERSON_NAME]" at bounding box center [327, 635] width 97 height 15
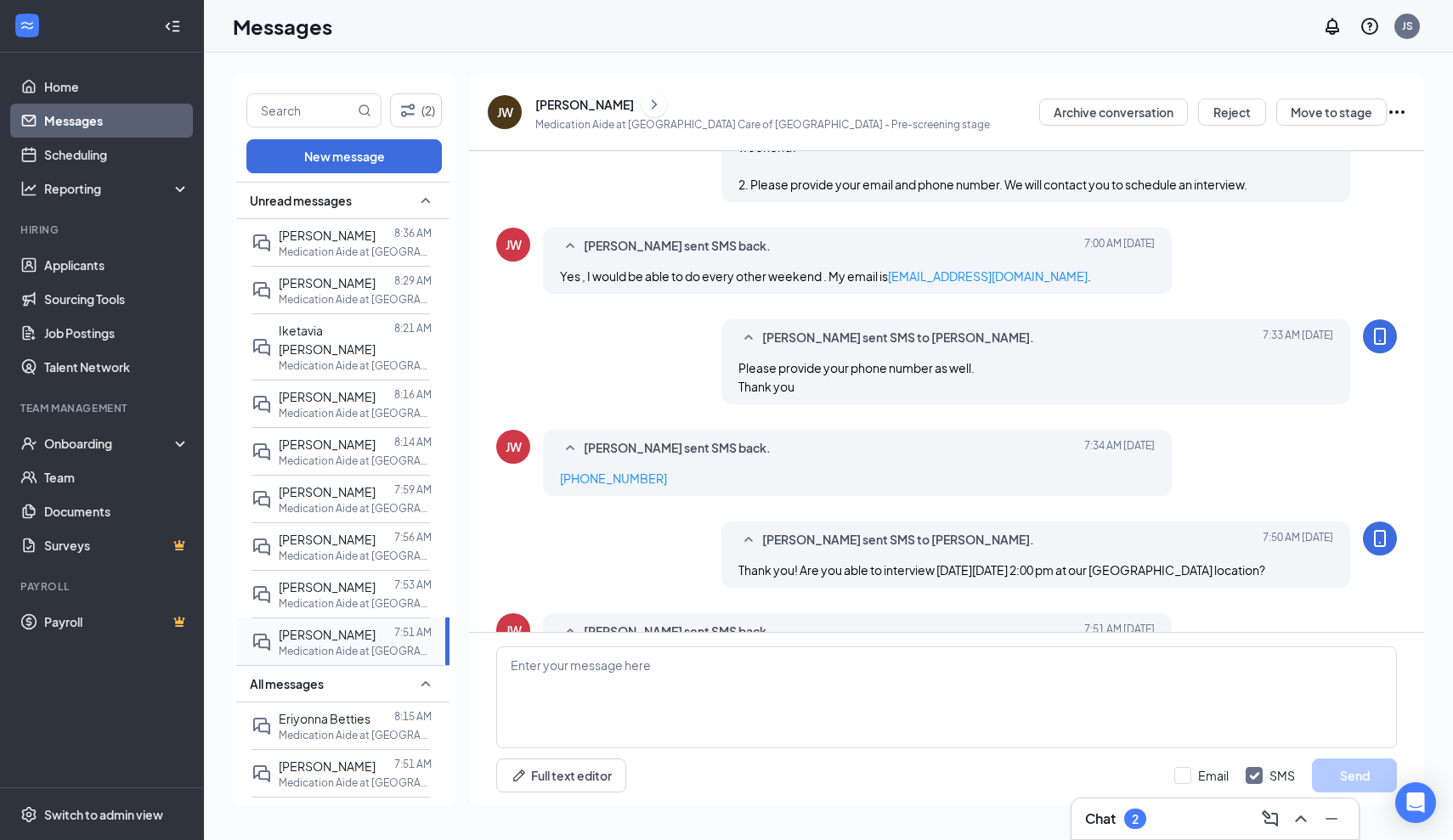
scroll to position [356, 0]
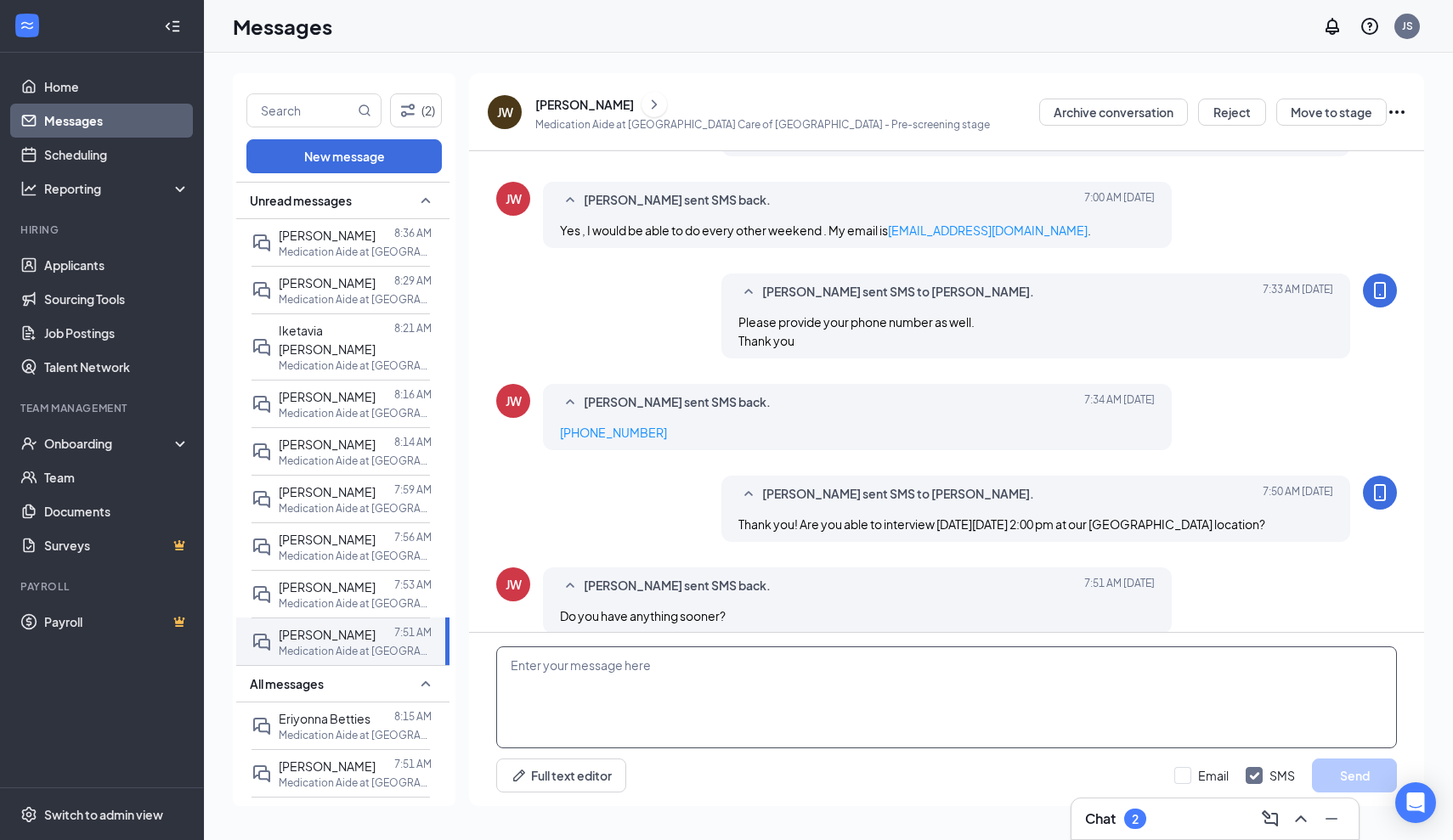
click at [530, 668] on textarea at bounding box center [946, 697] width 901 height 102
type textarea "Not at this time."
click at [1332, 774] on button "Send" at bounding box center [1355, 775] width 85 height 34
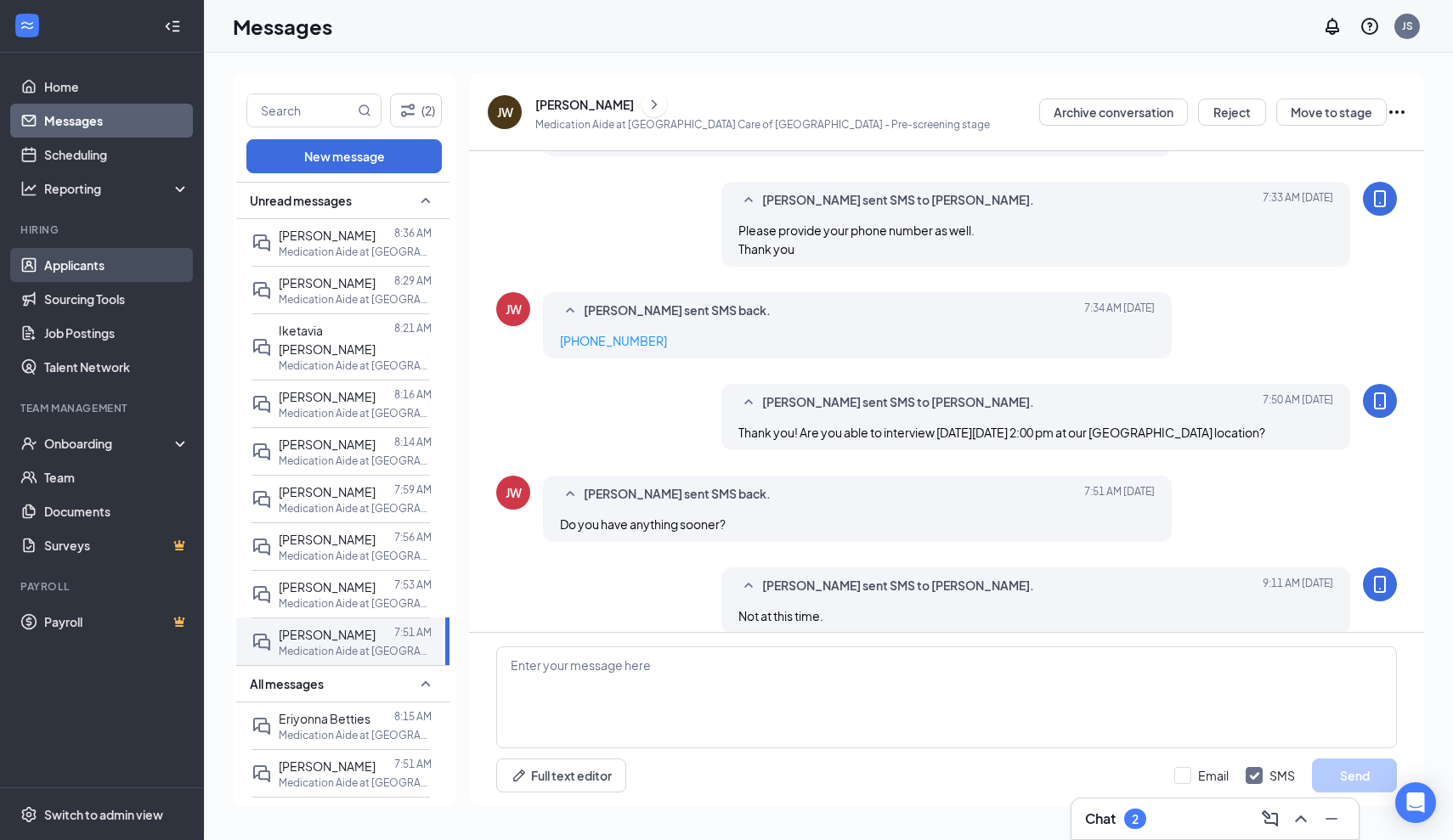
click at [62, 264] on link "Applicants" at bounding box center [117, 265] width 145 height 34
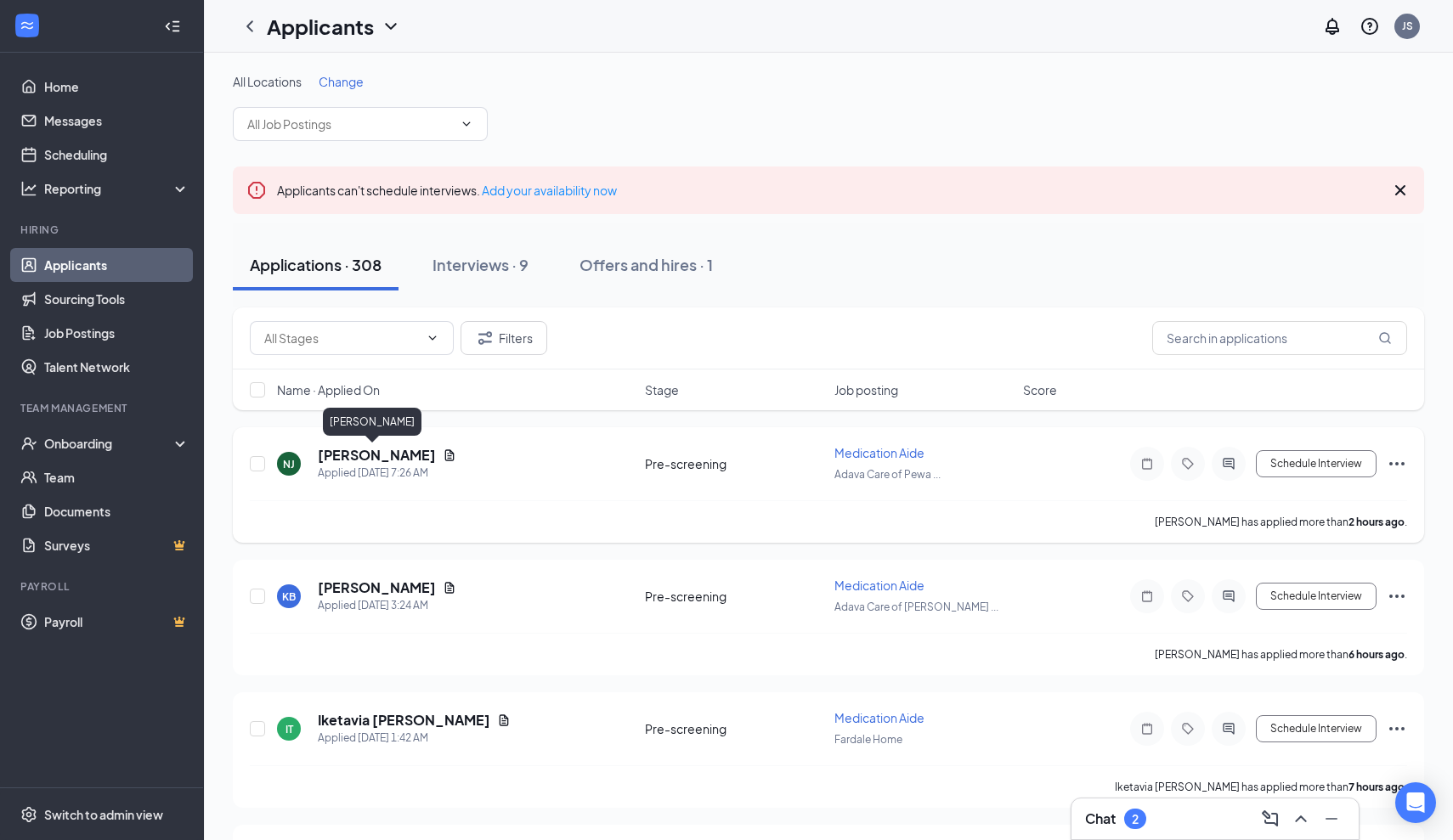
click at [368, 461] on h5 "[PERSON_NAME]" at bounding box center [377, 455] width 119 height 18
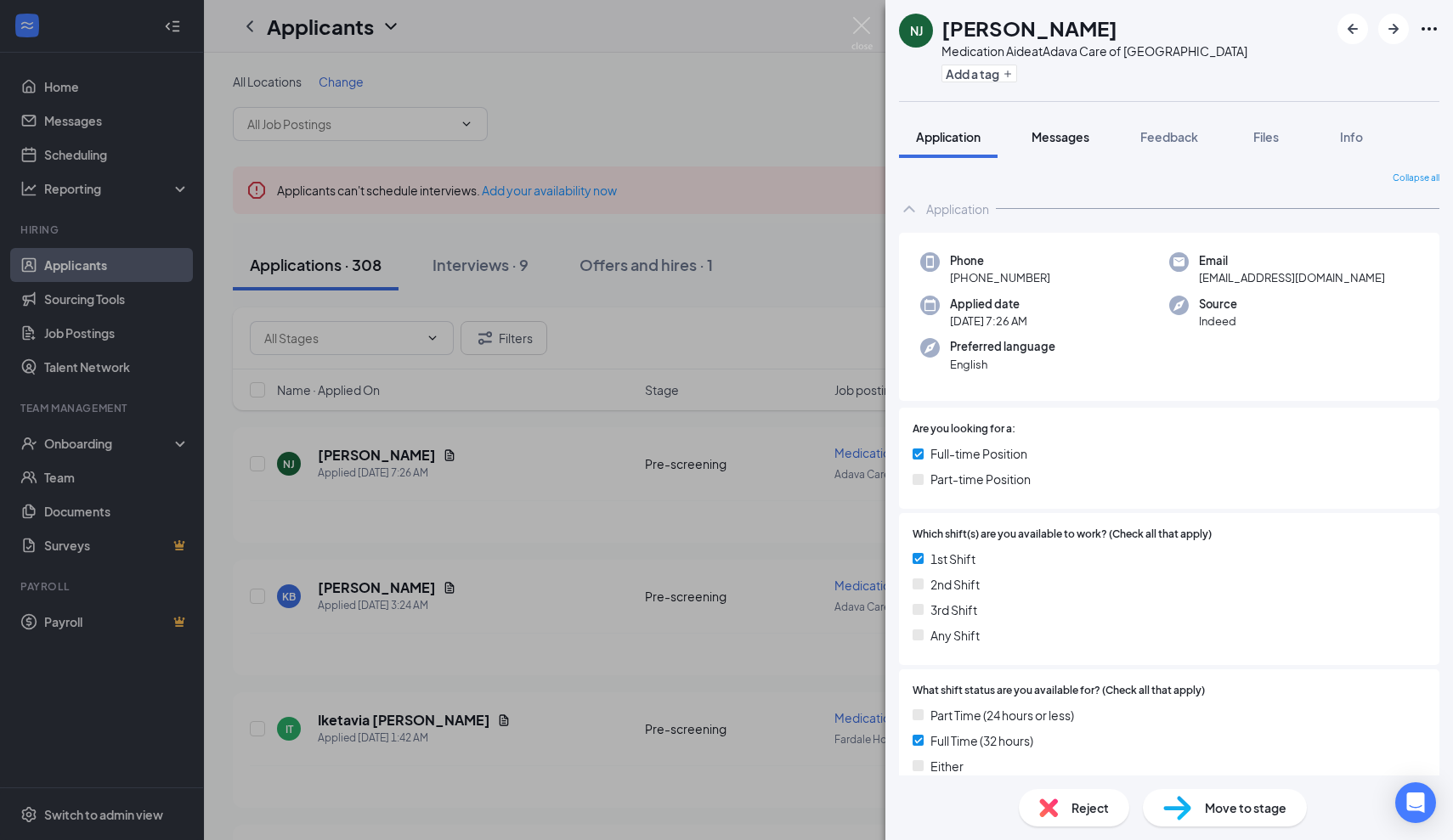
click at [1089, 134] on span "Messages" at bounding box center [1061, 137] width 58 height 15
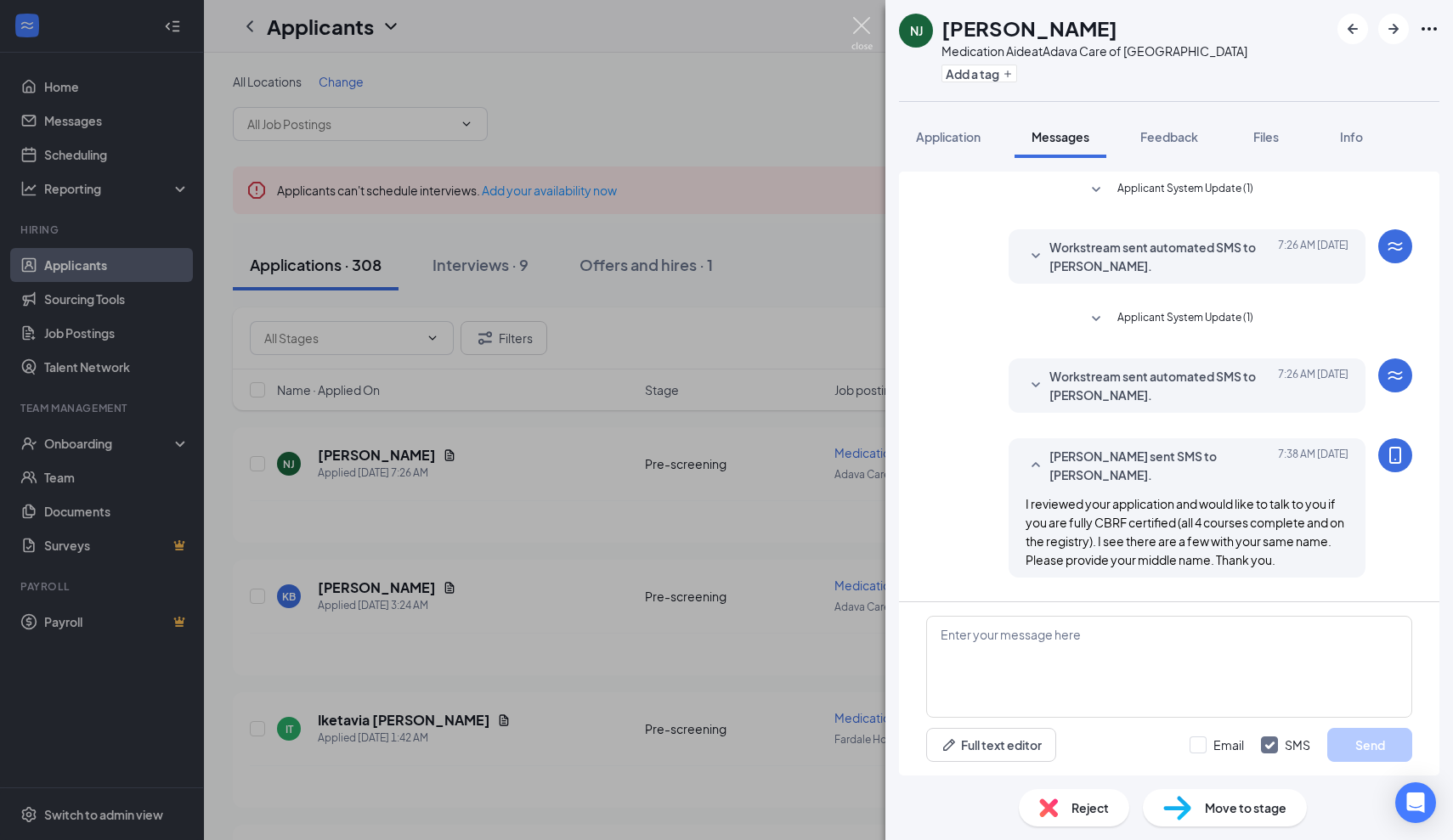
click at [863, 19] on img at bounding box center [862, 34] width 21 height 33
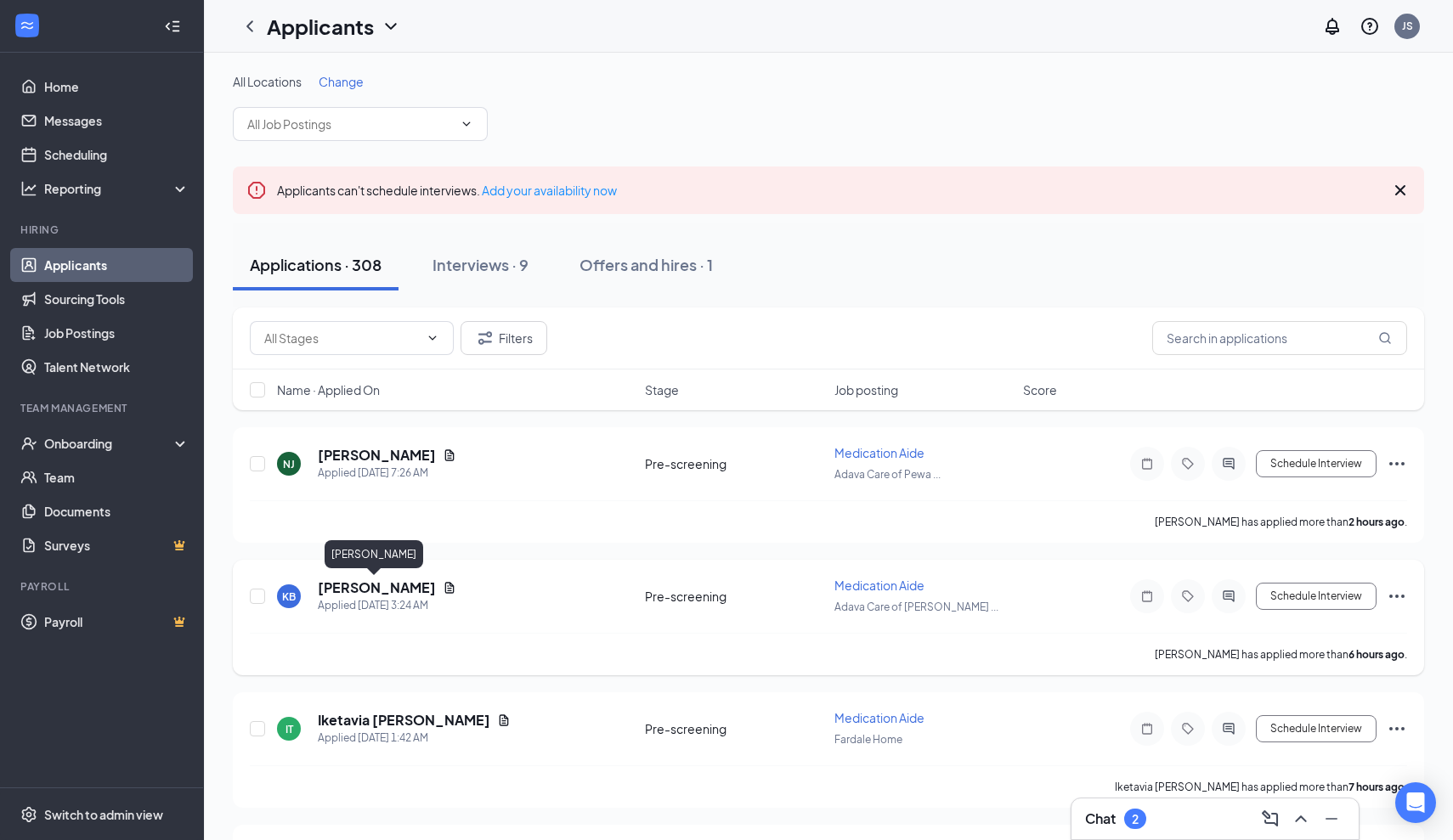
click at [392, 585] on h5 "[PERSON_NAME]" at bounding box center [377, 588] width 119 height 18
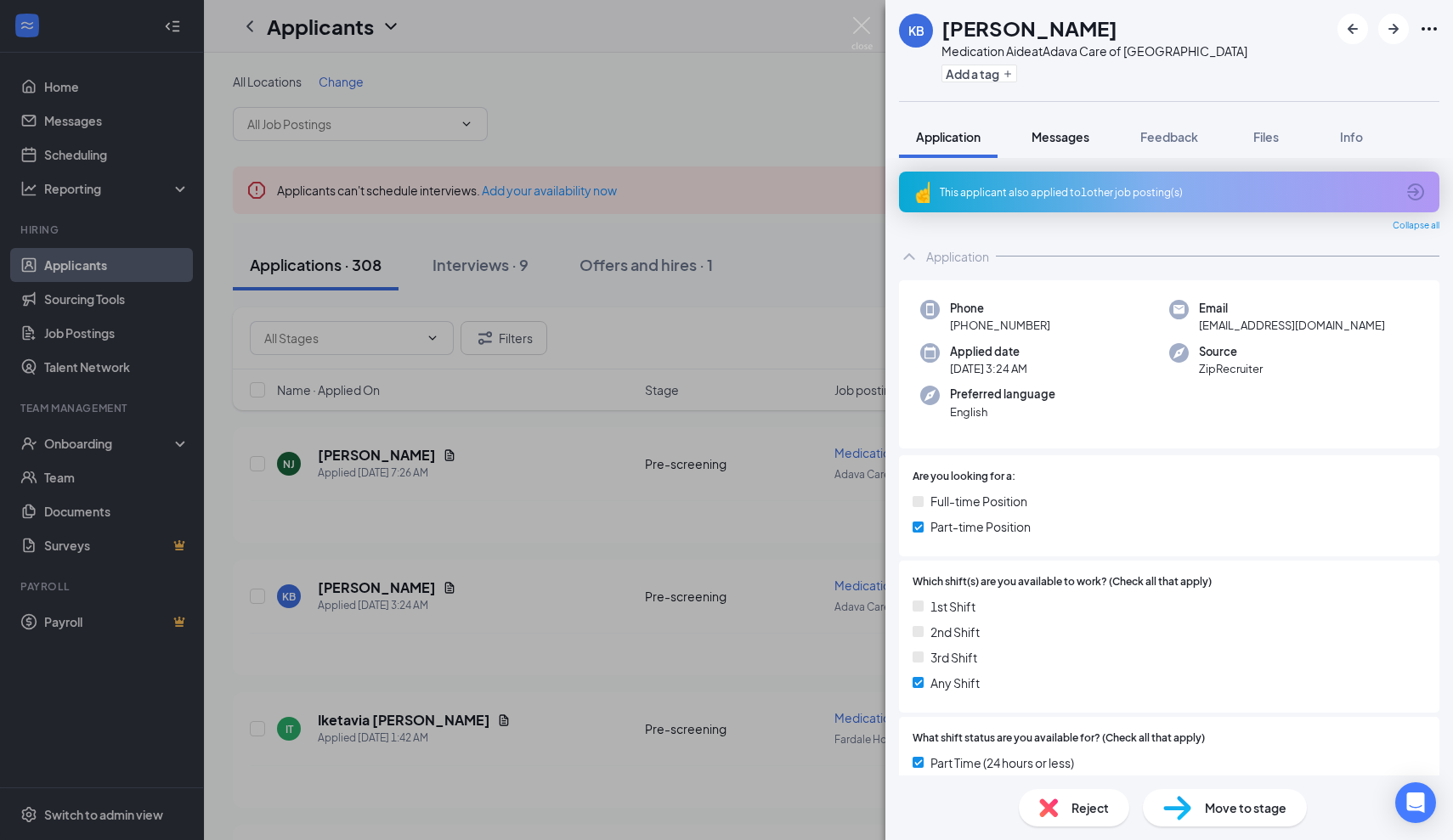
click at [1066, 134] on span "Messages" at bounding box center [1061, 137] width 58 height 15
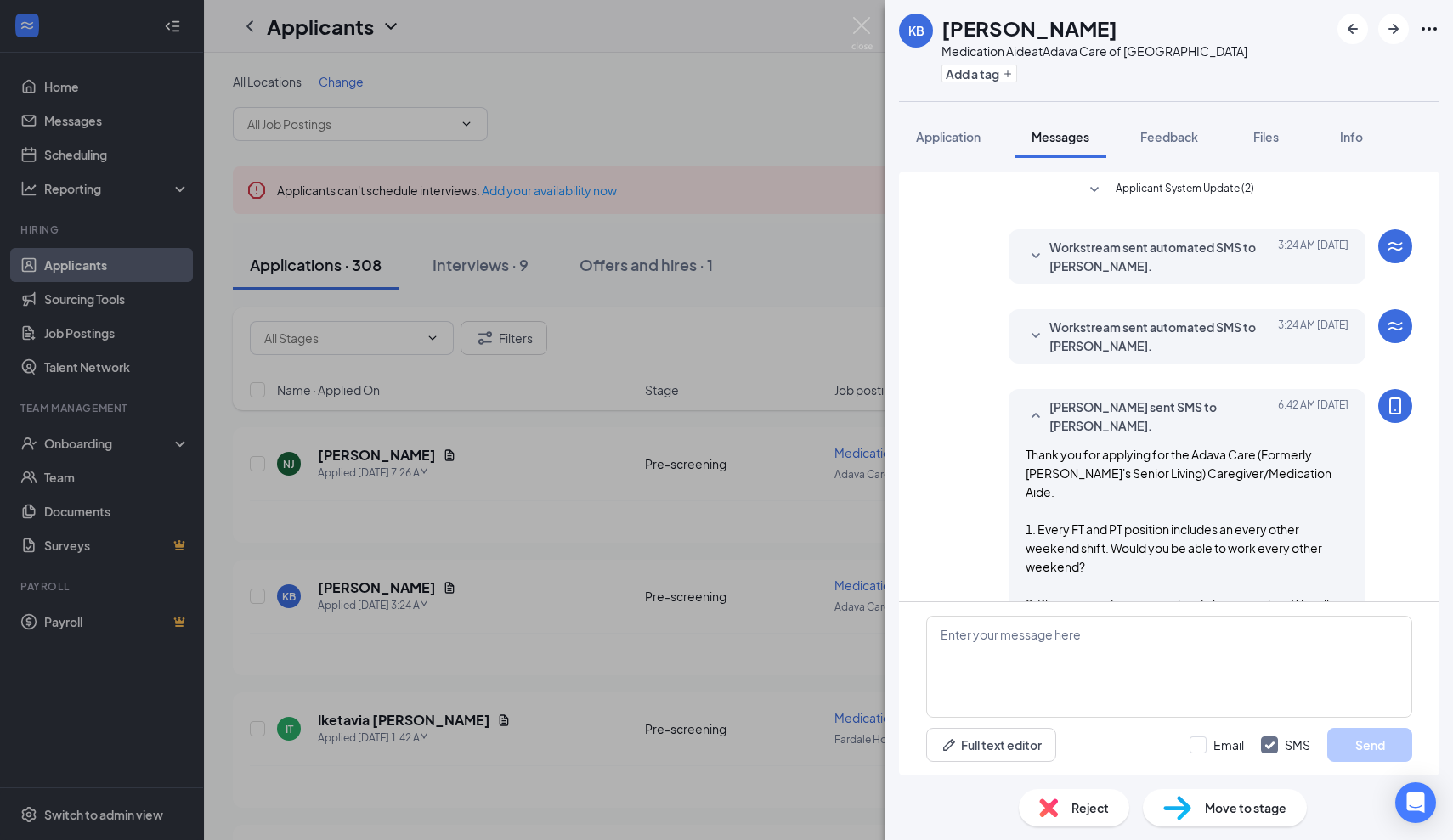
scroll to position [38, 0]
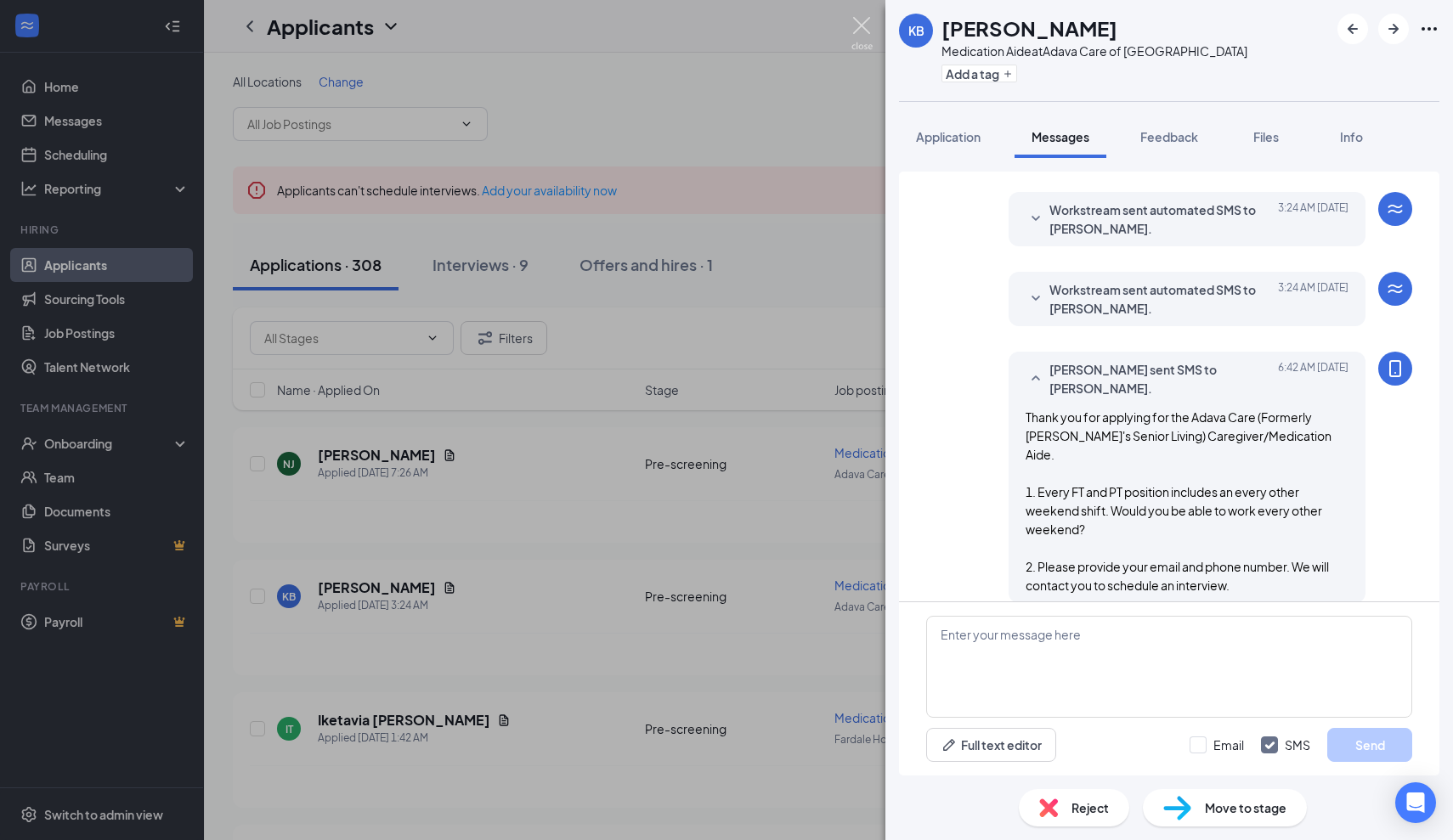
click at [861, 30] on img at bounding box center [862, 34] width 21 height 33
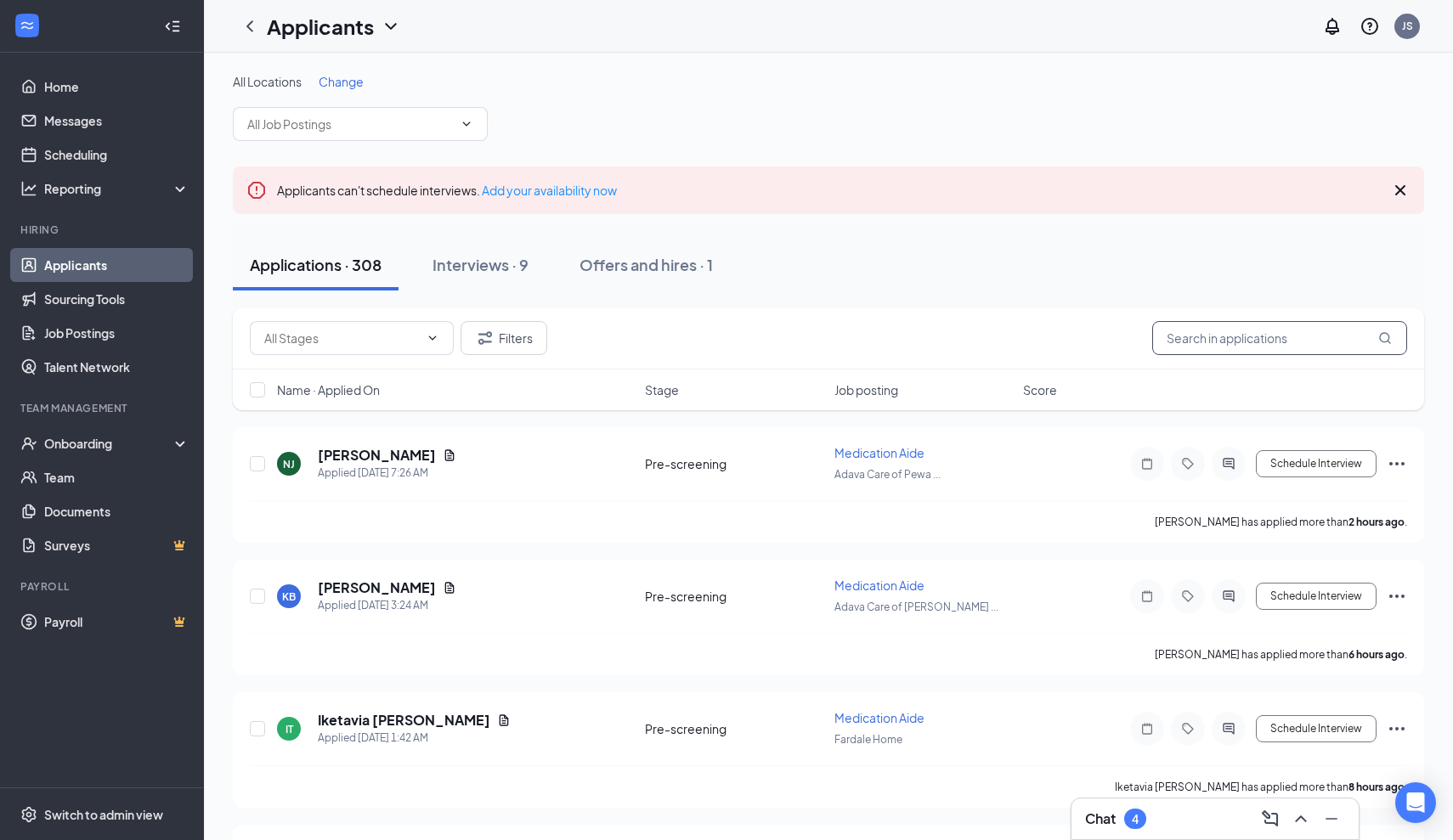
click at [1300, 333] on input "text" at bounding box center [1280, 337] width 255 height 34
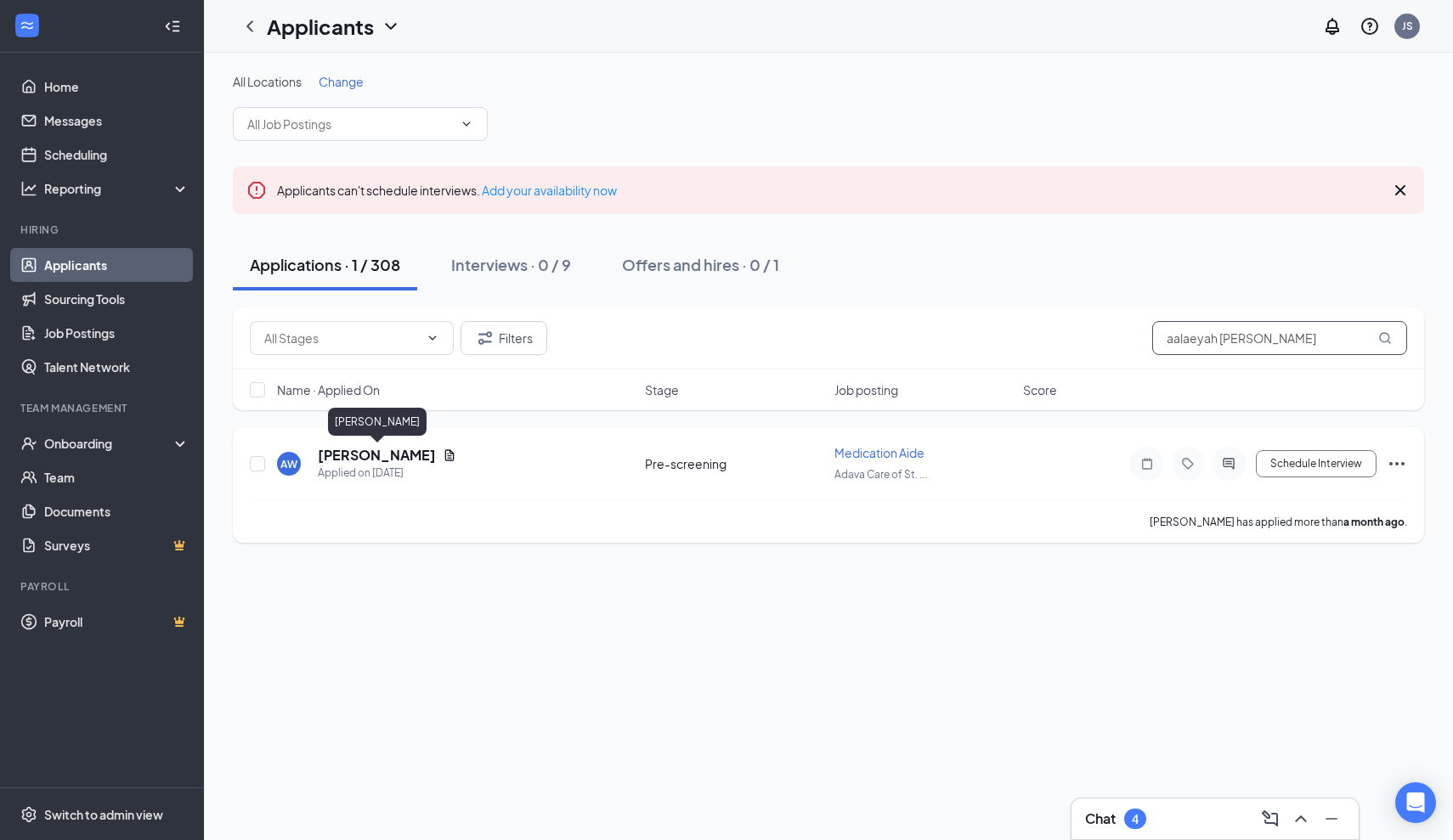
type input "aalaeyah [PERSON_NAME]"
click at [426, 451] on h5 "[PERSON_NAME]" at bounding box center [377, 455] width 119 height 18
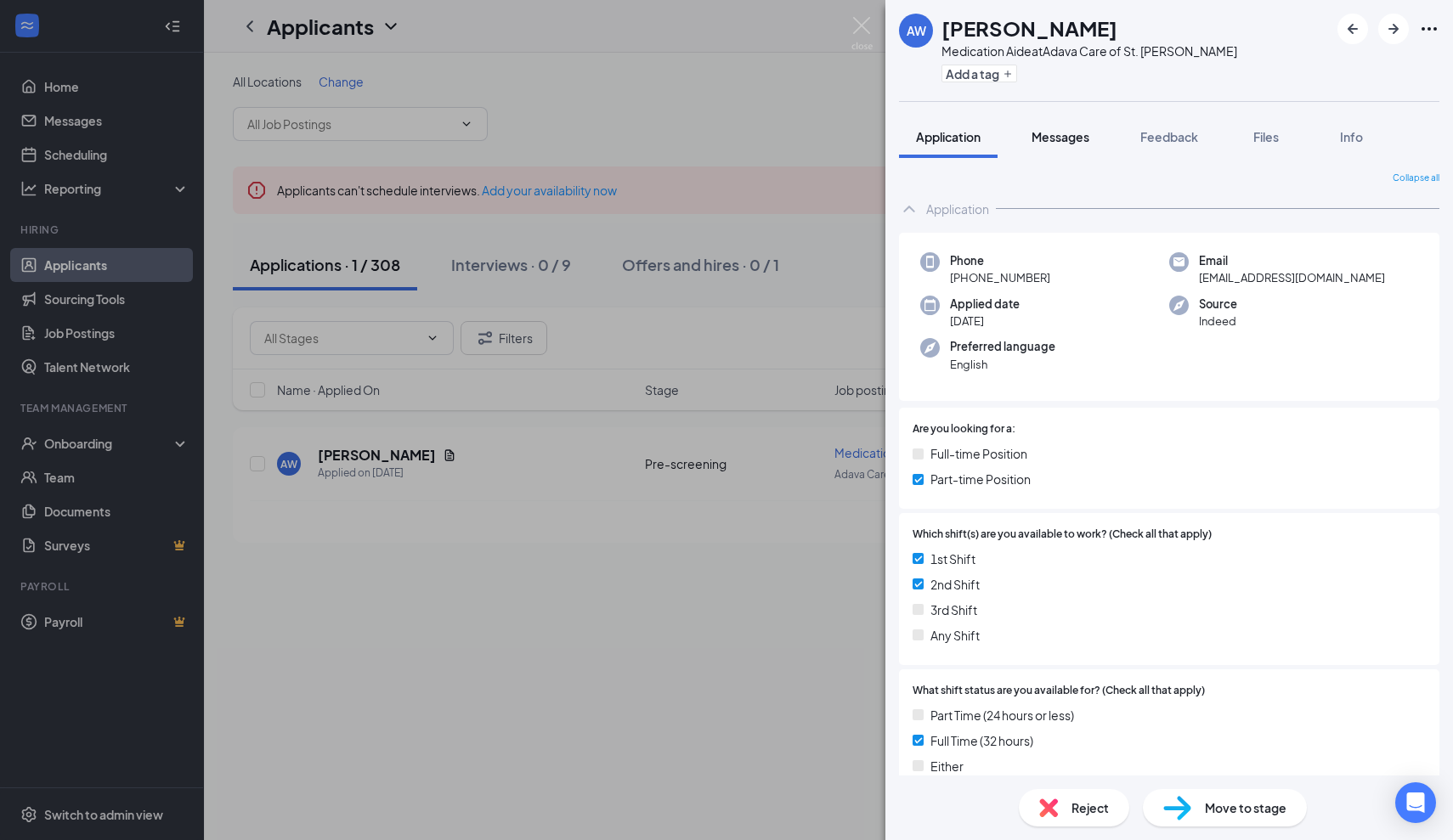
click at [1072, 137] on span "Messages" at bounding box center [1061, 137] width 58 height 15
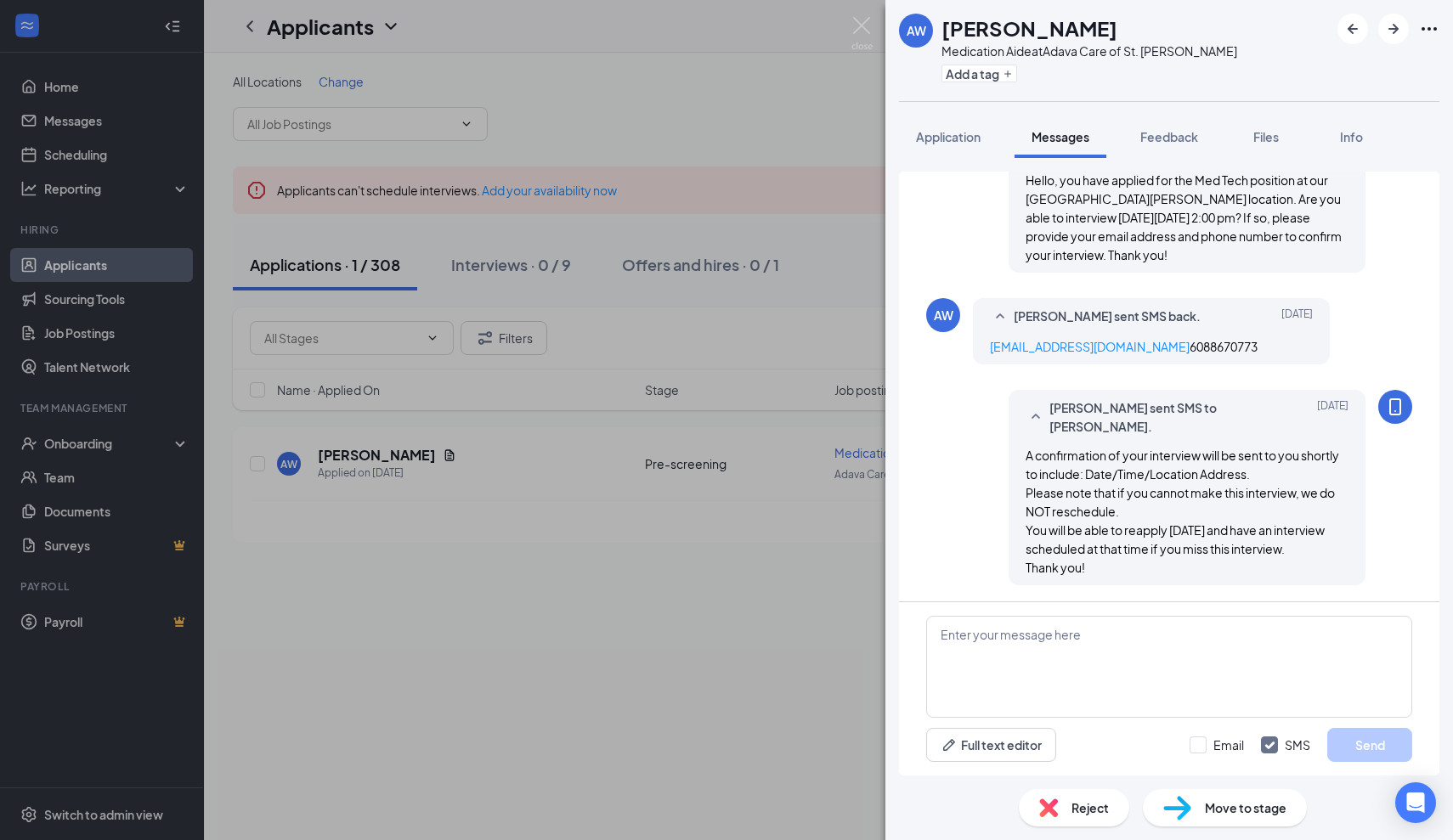
scroll to position [276, 0]
drag, startPoint x: 1156, startPoint y: 347, endPoint x: 987, endPoint y: 346, distance: 169.0
click at [987, 346] on div "[PERSON_NAME] sent SMS back. [DATE] [EMAIL_ADDRESS][DOMAIN_NAME] 6088670773" at bounding box center [1151, 330] width 357 height 66
copy link "[EMAIL_ADDRESS][DOMAIN_NAME]"
click at [862, 23] on img at bounding box center [862, 34] width 21 height 33
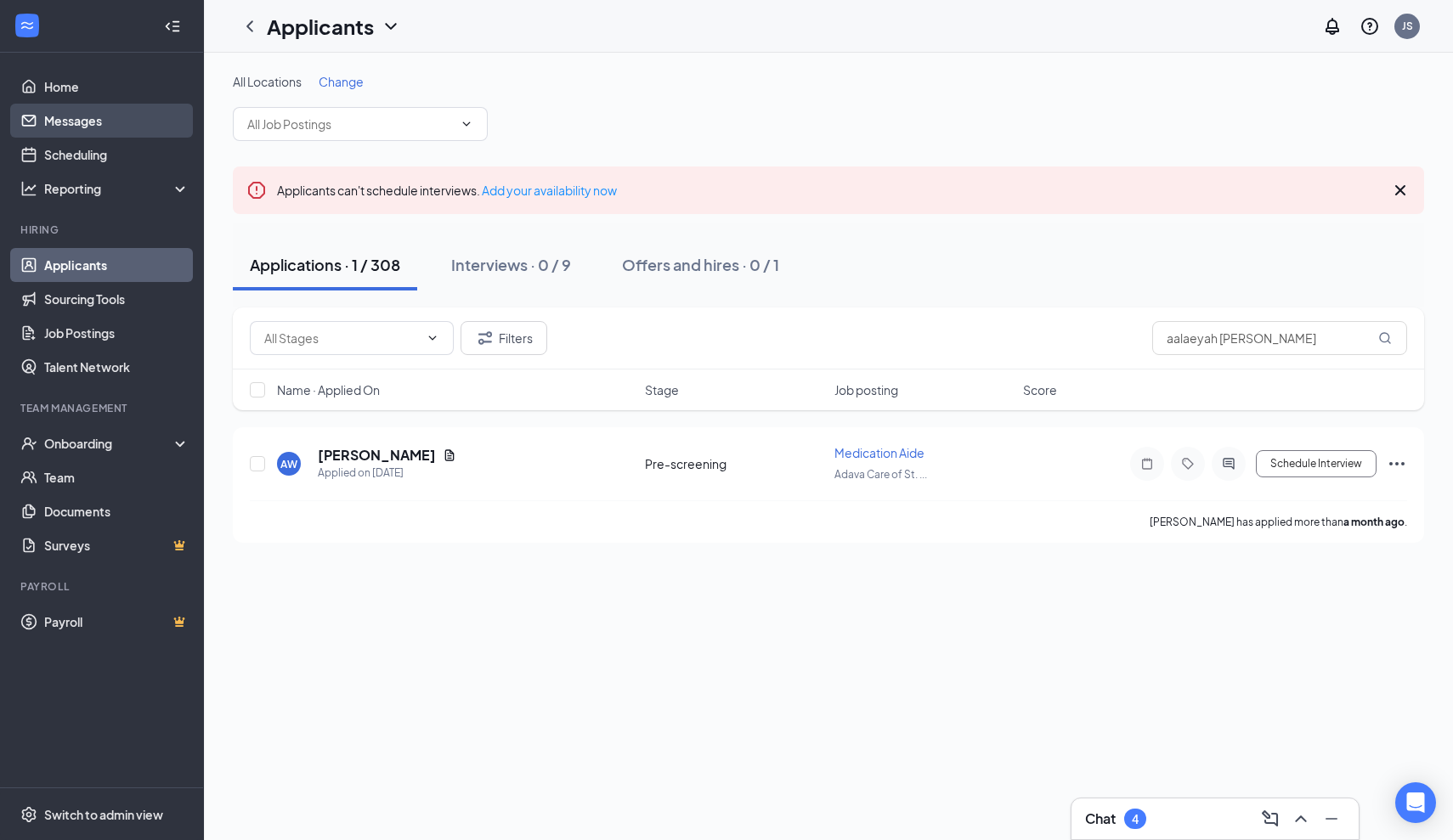
click at [89, 126] on link "Messages" at bounding box center [117, 120] width 145 height 34
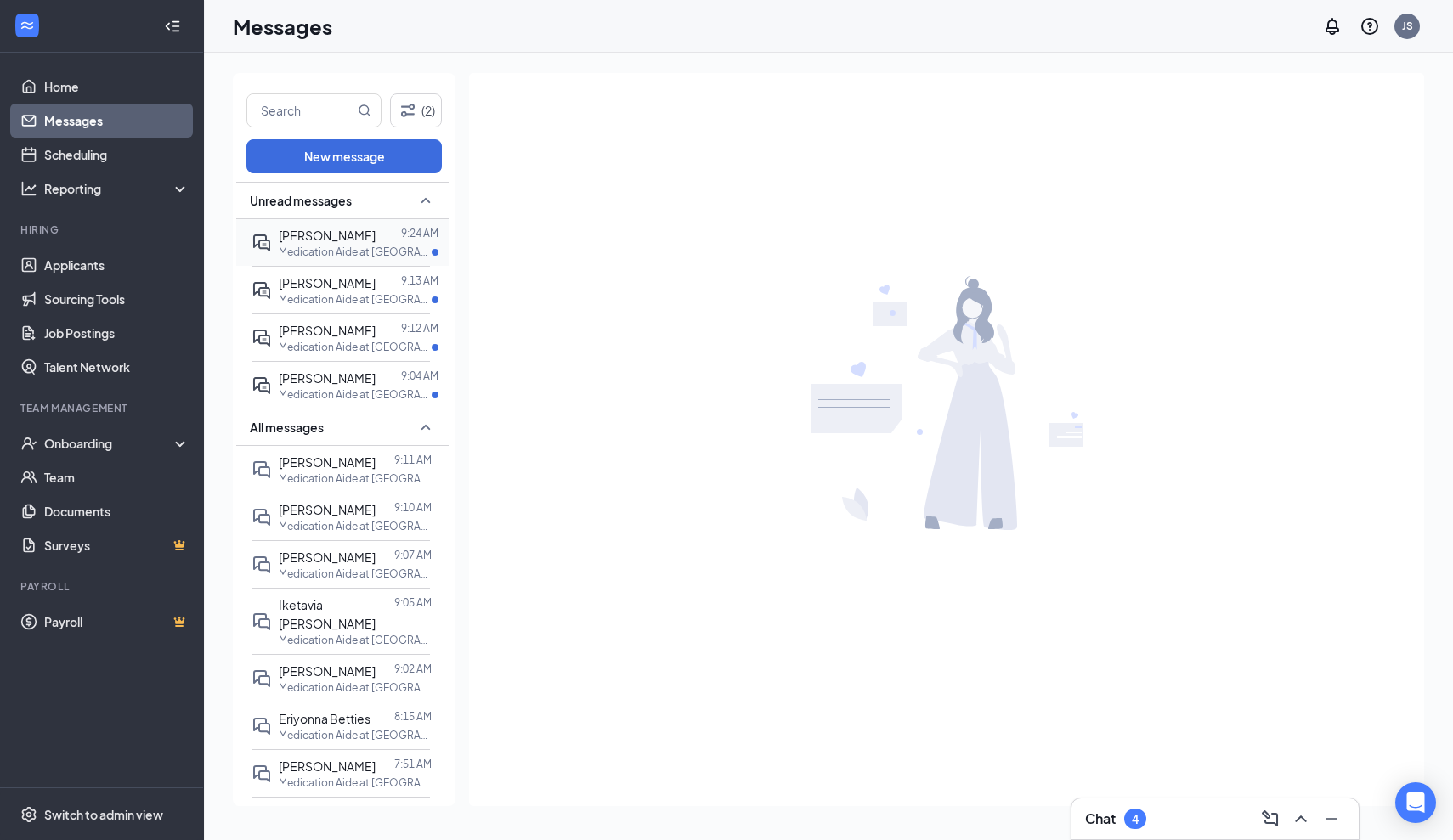
click at [312, 243] on span "[PERSON_NAME]" at bounding box center [327, 235] width 97 height 15
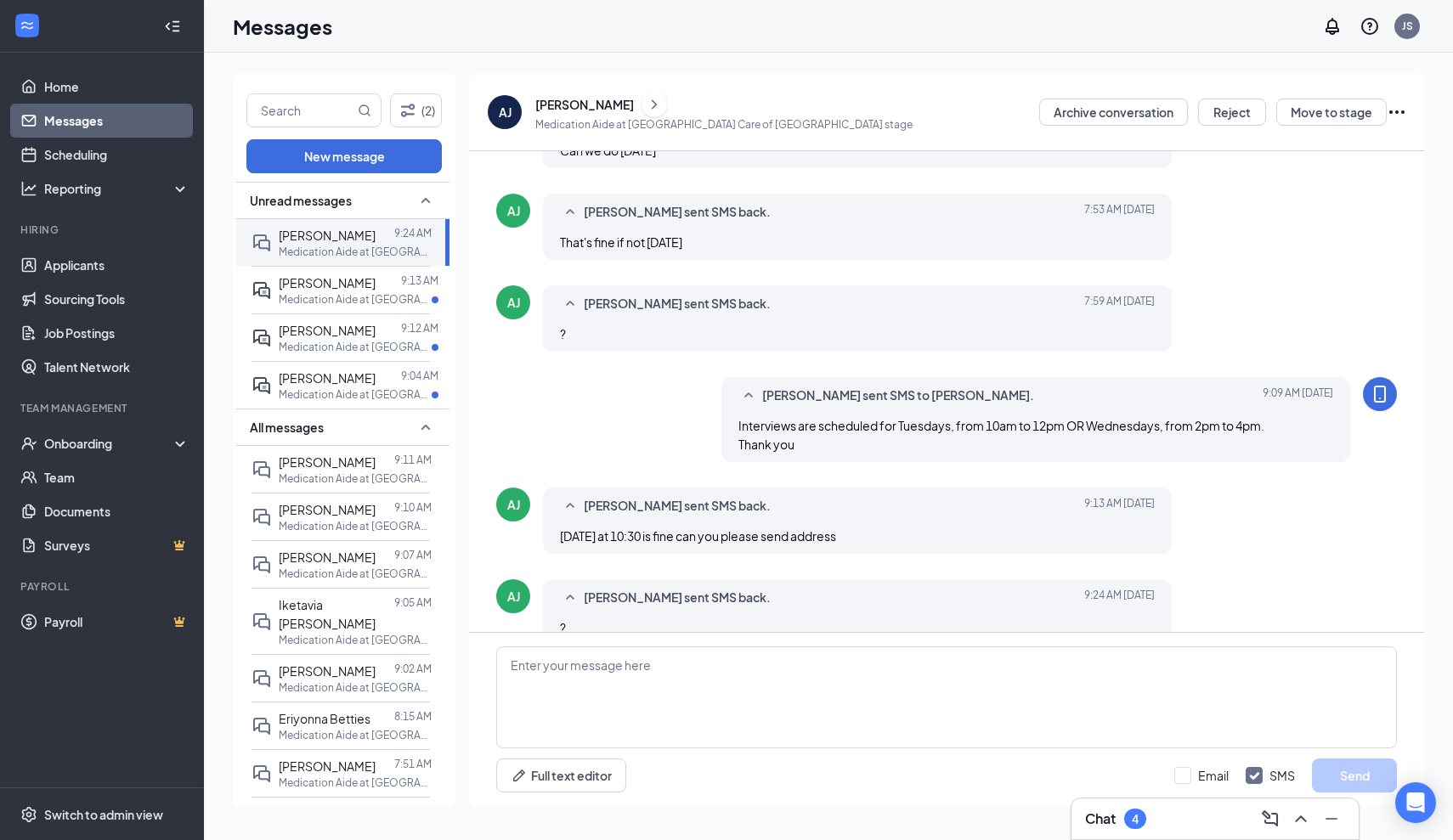
scroll to position [529, 0]
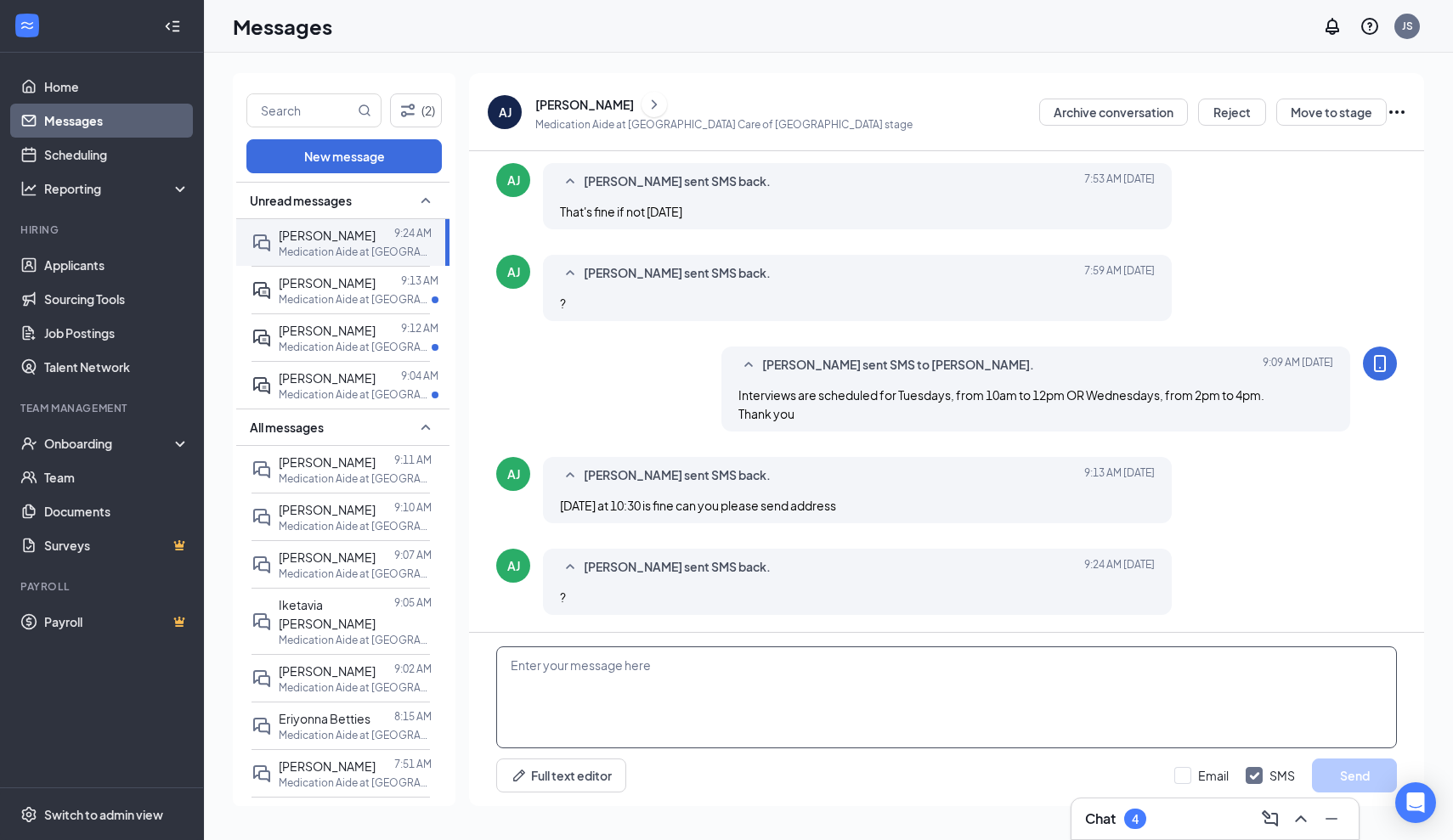
click at [514, 668] on textarea at bounding box center [946, 697] width 901 height 102
paste textarea "A confirmation of your interview will be sent to you shortly to include: Date/T…"
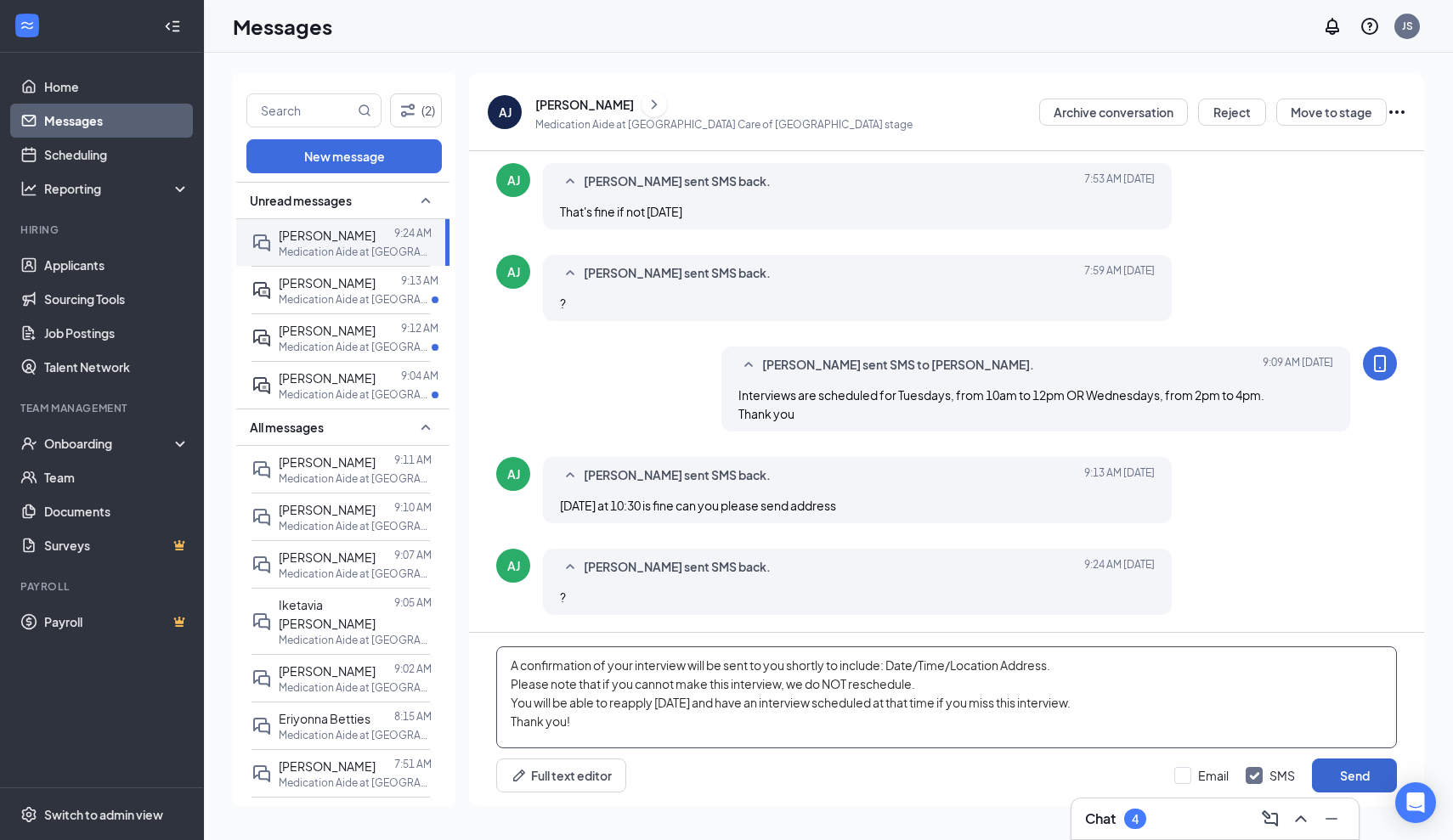
type textarea "A confirmation of your interview will be sent to you shortly to include: Date/T…"
click at [1368, 775] on button "Send" at bounding box center [1355, 775] width 85 height 34
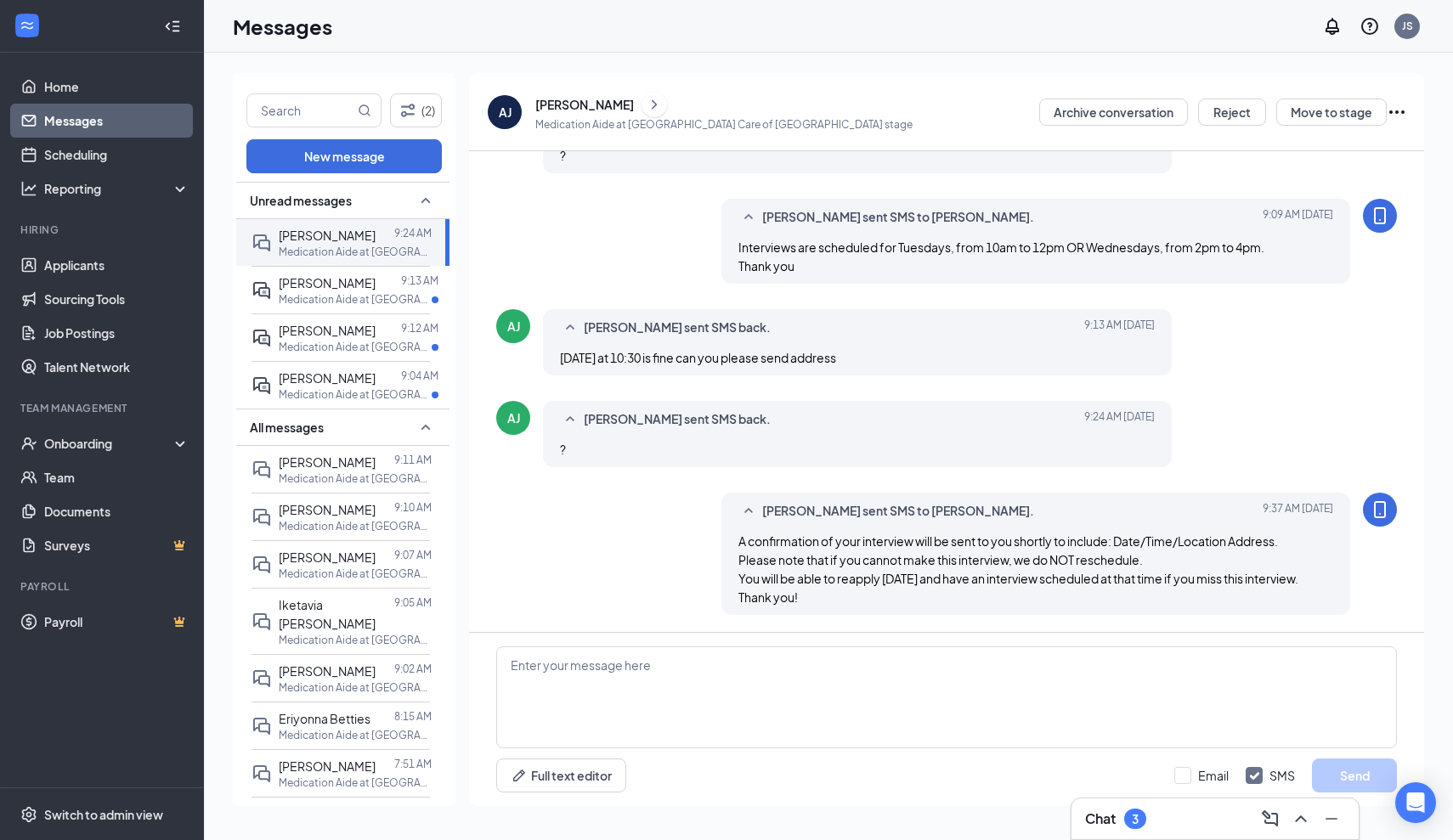
scroll to position [676, 0]
click at [662, 670] on textarea at bounding box center [946, 697] width 901 height 102
type textarea "P"
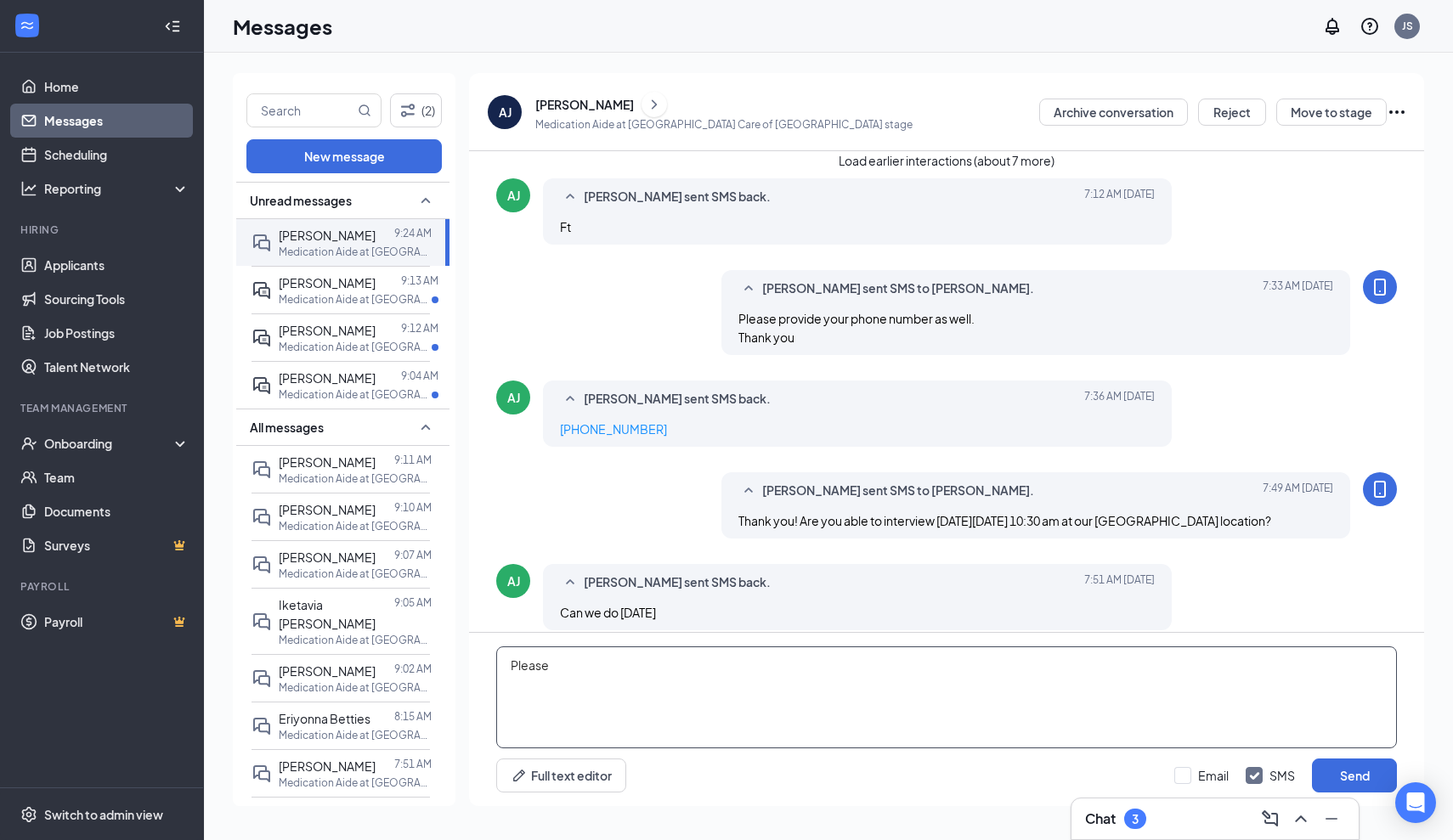
scroll to position [0, 0]
type textarea "Please"
click at [958, 170] on button "Load earlier interactions (about 7 more)" at bounding box center [947, 160] width 216 height 18
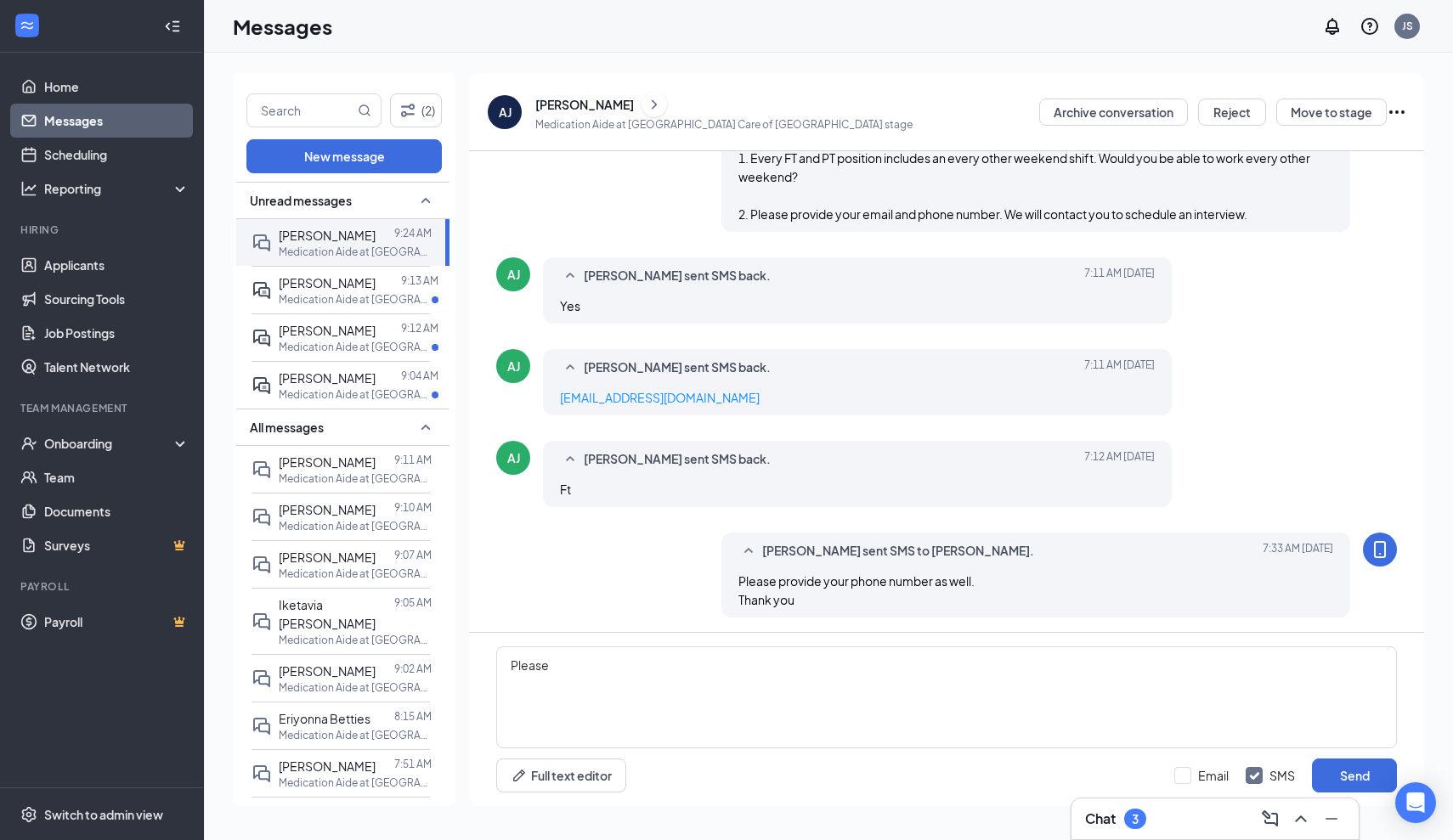
scroll to position [374, 0]
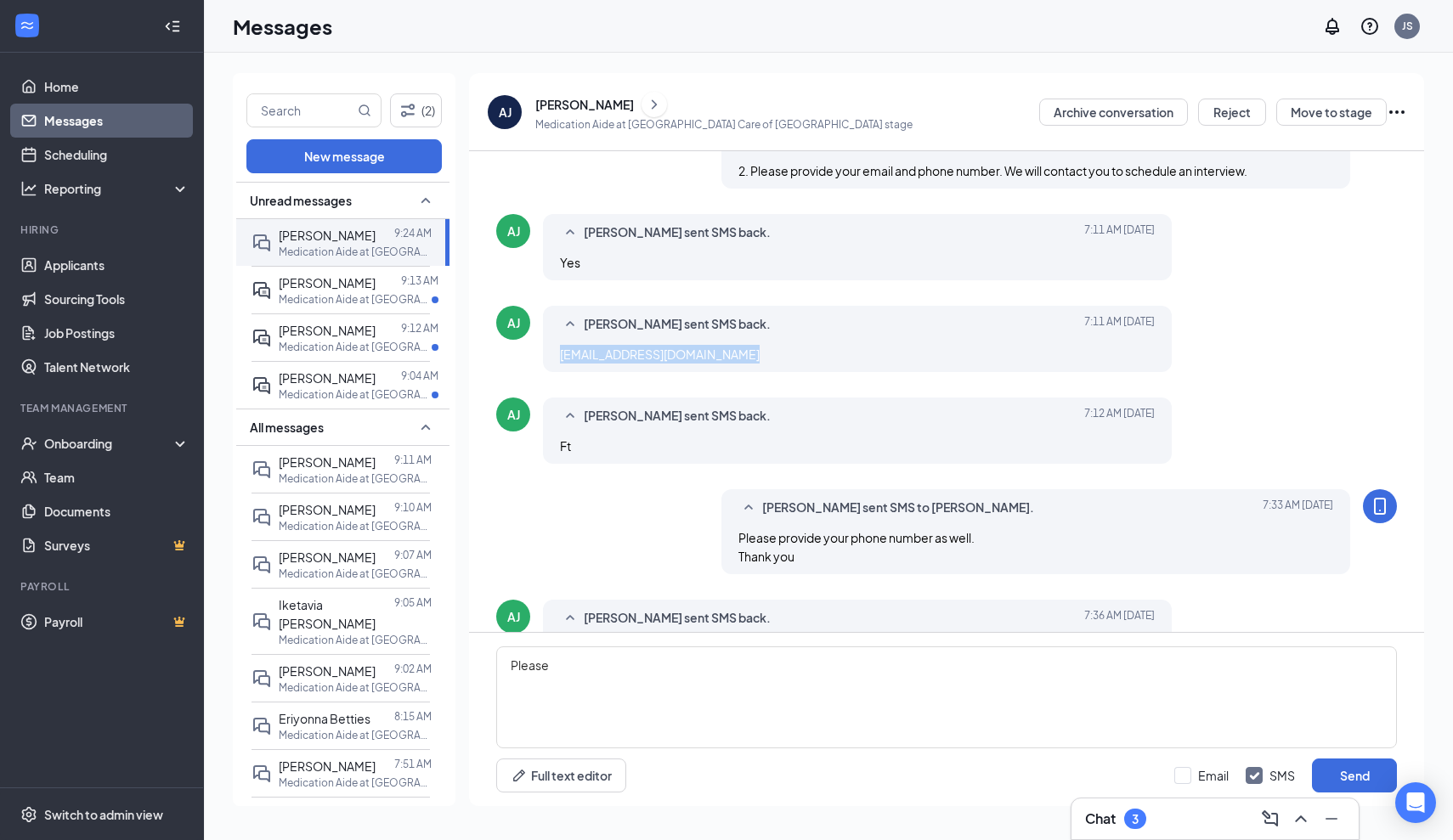
drag, startPoint x: 743, startPoint y: 334, endPoint x: 555, endPoint y: 333, distance: 188.0
click at [555, 332] on div "[PERSON_NAME] sent SMS back. [DATE] 7:11 AM [EMAIL_ADDRESS][DOMAIN_NAME]" at bounding box center [858, 339] width 629 height 66
copy link "[EMAIL_ADDRESS][DOMAIN_NAME]"
click at [551, 660] on textarea "Please" at bounding box center [946, 697] width 901 height 102
drag, startPoint x: 551, startPoint y: 666, endPoint x: 472, endPoint y: 665, distance: 79.0
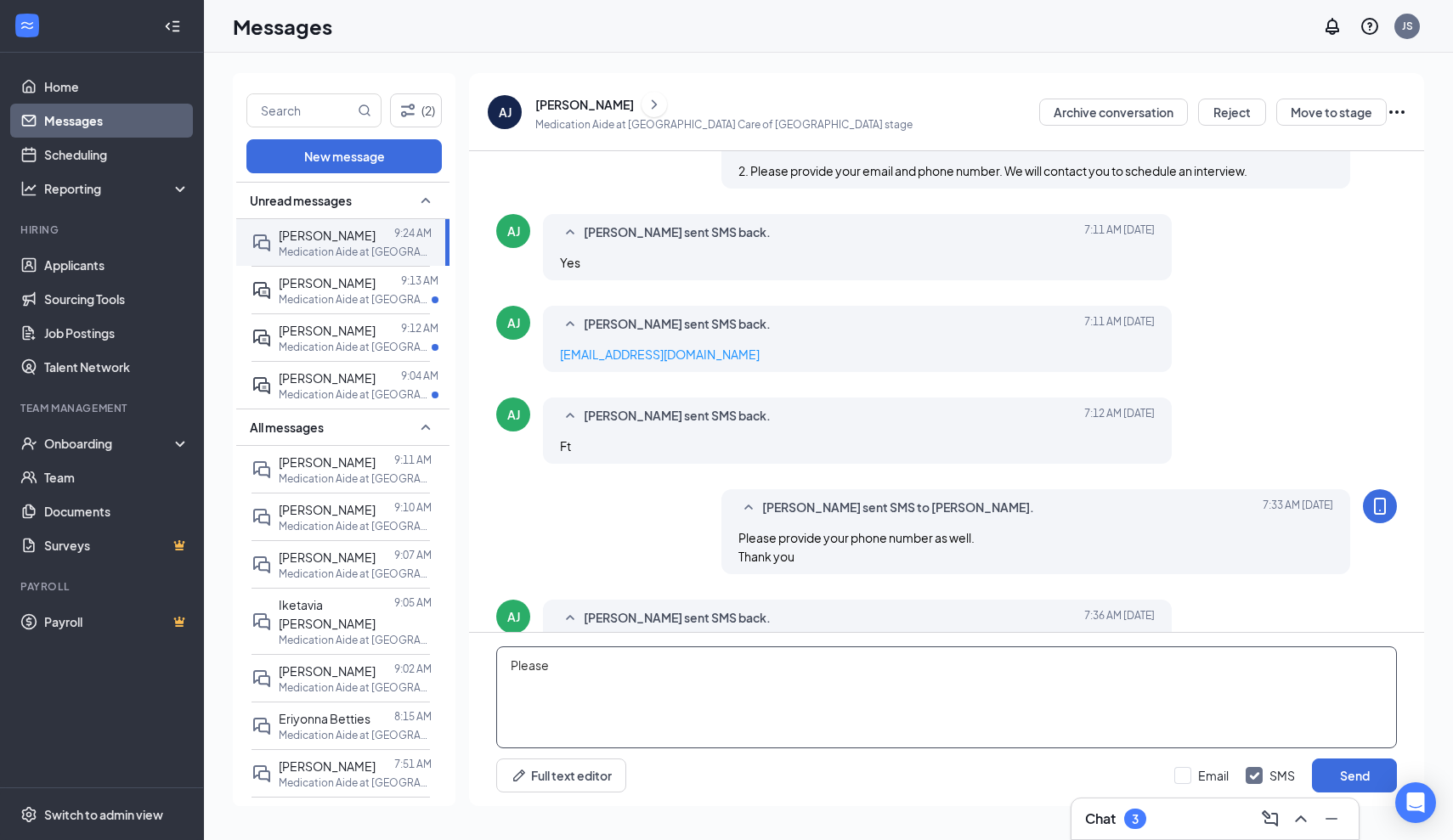
click at [472, 665] on div "Please Full text editor Email SMS Send" at bounding box center [946, 720] width 955 height 173
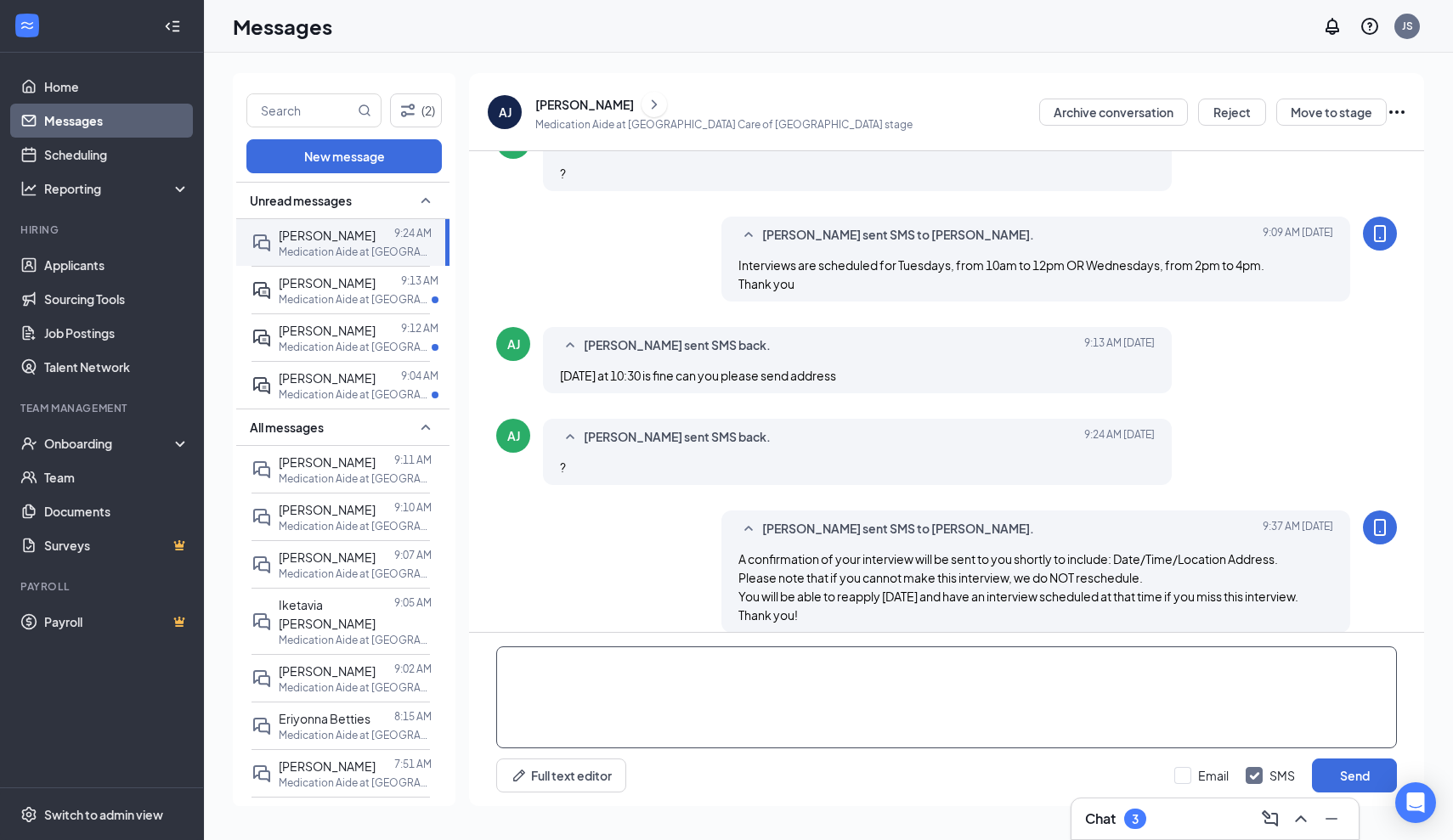
scroll to position [1215, 0]
click at [331, 306] on p "Medication Aide at [GEOGRAPHIC_DATA] Care of [GEOGRAPHIC_DATA]" at bounding box center [355, 299] width 153 height 14
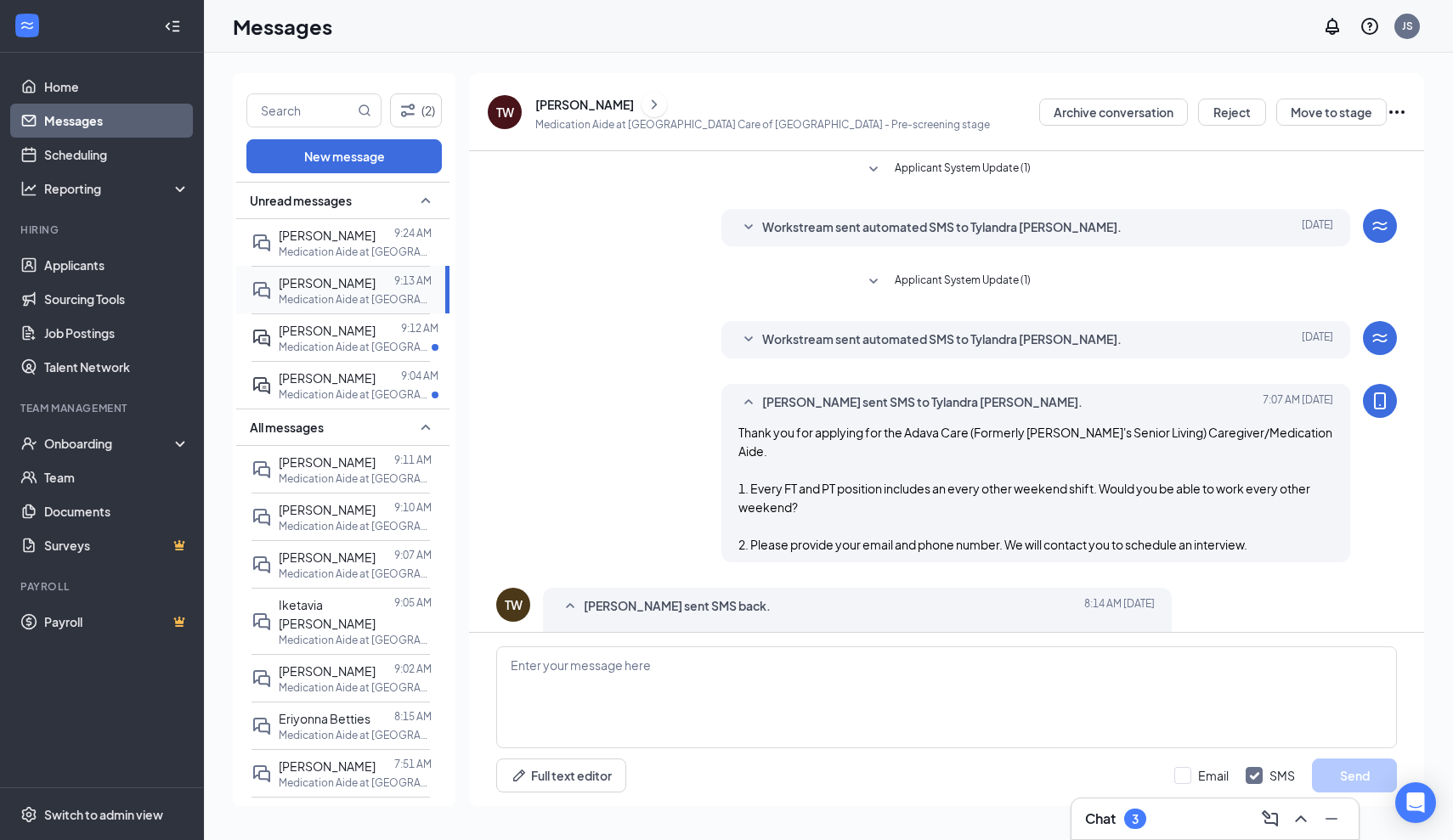
scroll to position [241, 0]
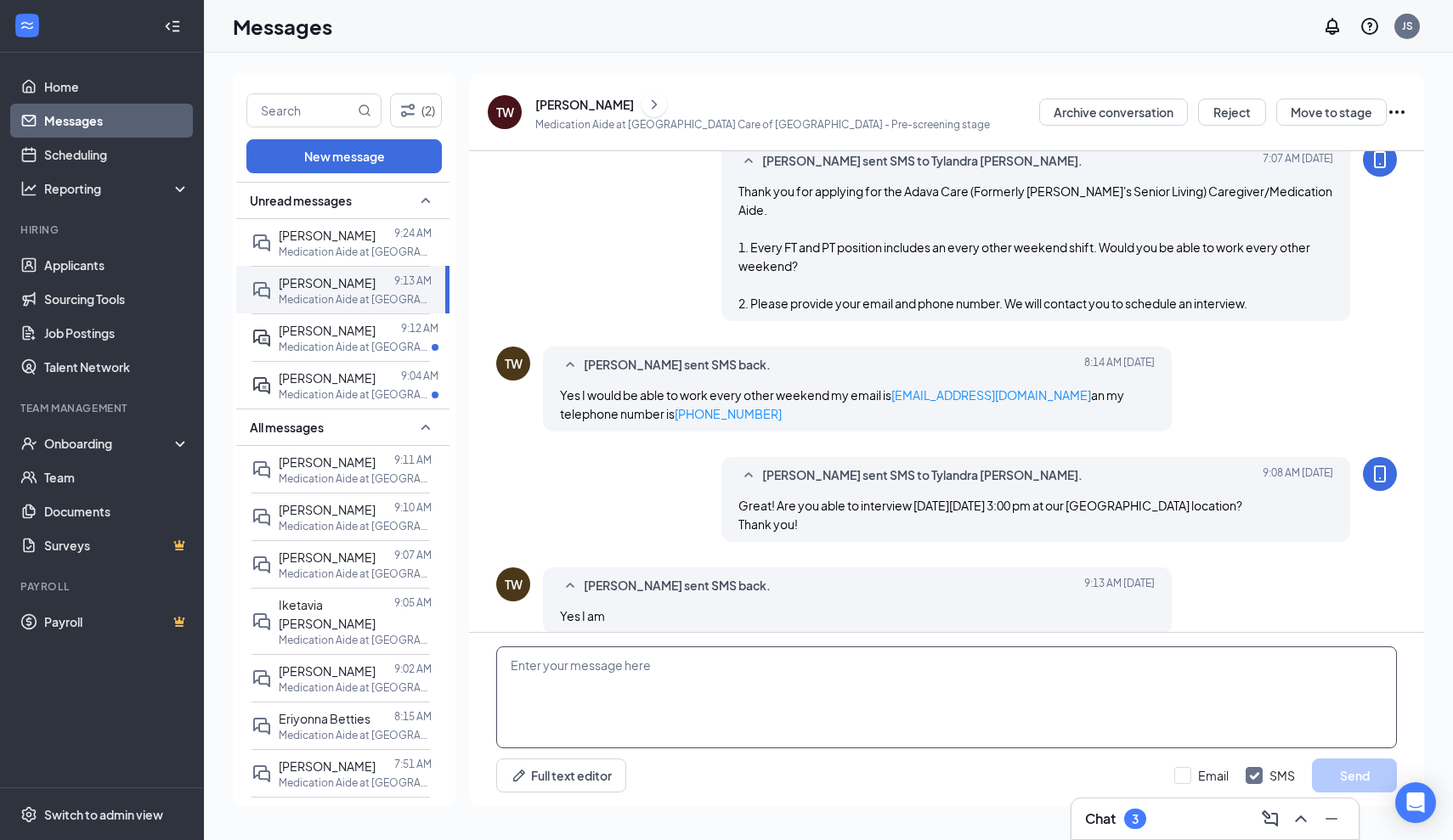
click at [512, 665] on textarea at bounding box center [946, 697] width 901 height 102
paste textarea "A confirmation of your interview will be sent to you shortly to include: Date/T…"
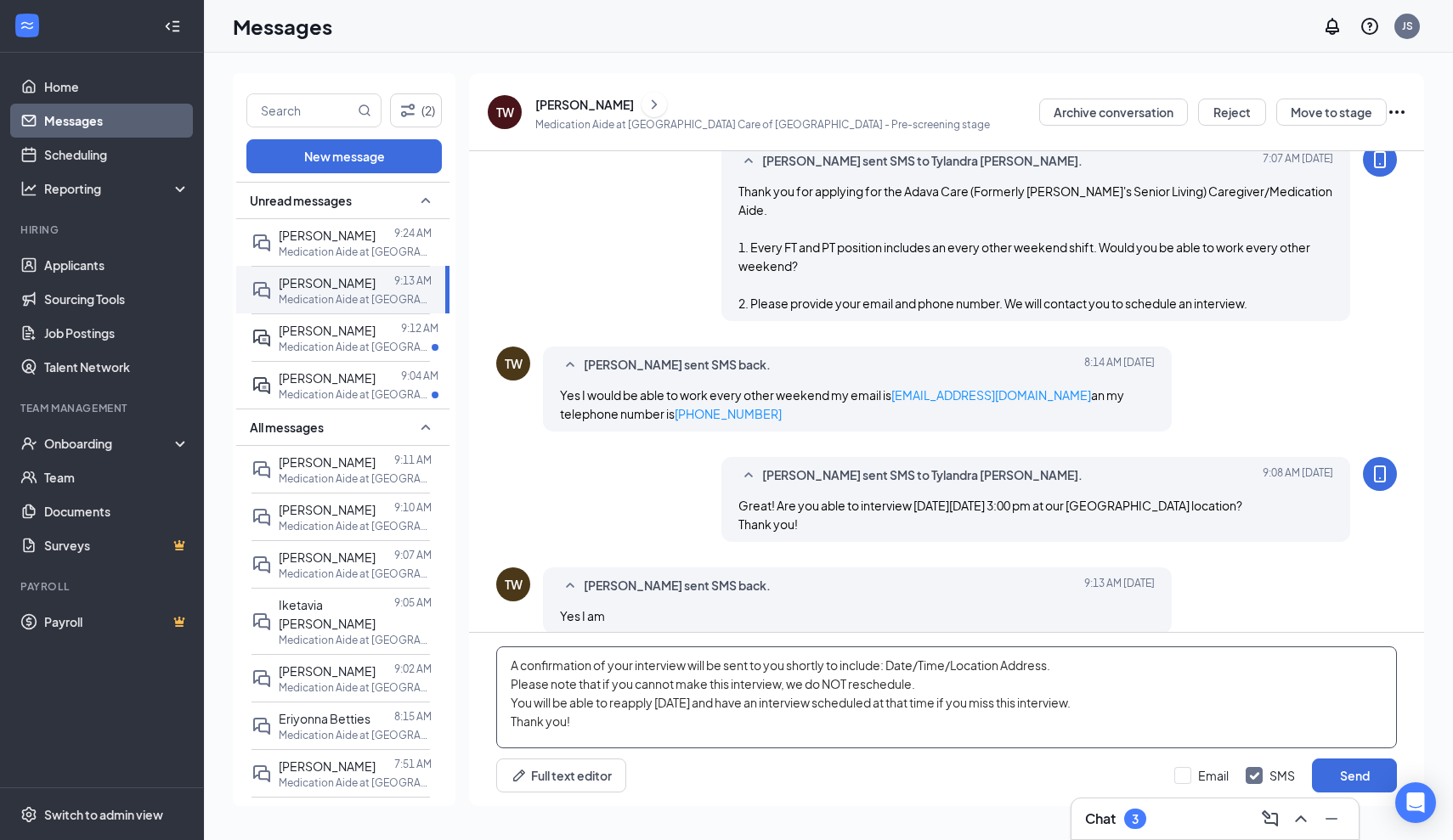
click at [788, 663] on textarea "A confirmation of your interview will be sent to you shortly to include: Date/T…" at bounding box center [946, 697] width 901 height 102
type textarea "A confirmation of your interview will be sent to your email shortly to include:…"
click at [1365, 773] on button "Send" at bounding box center [1355, 775] width 85 height 34
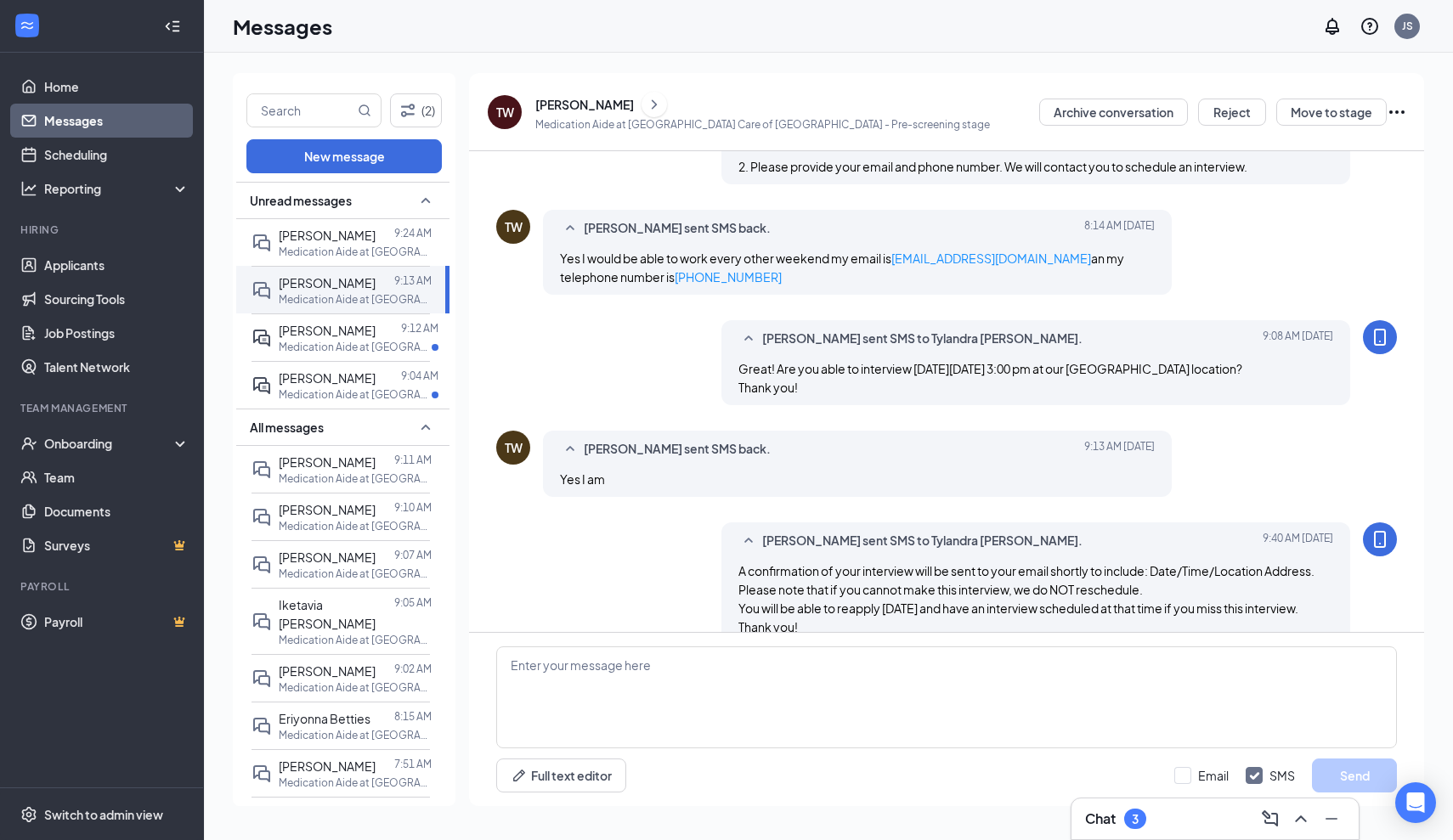
scroll to position [389, 0]
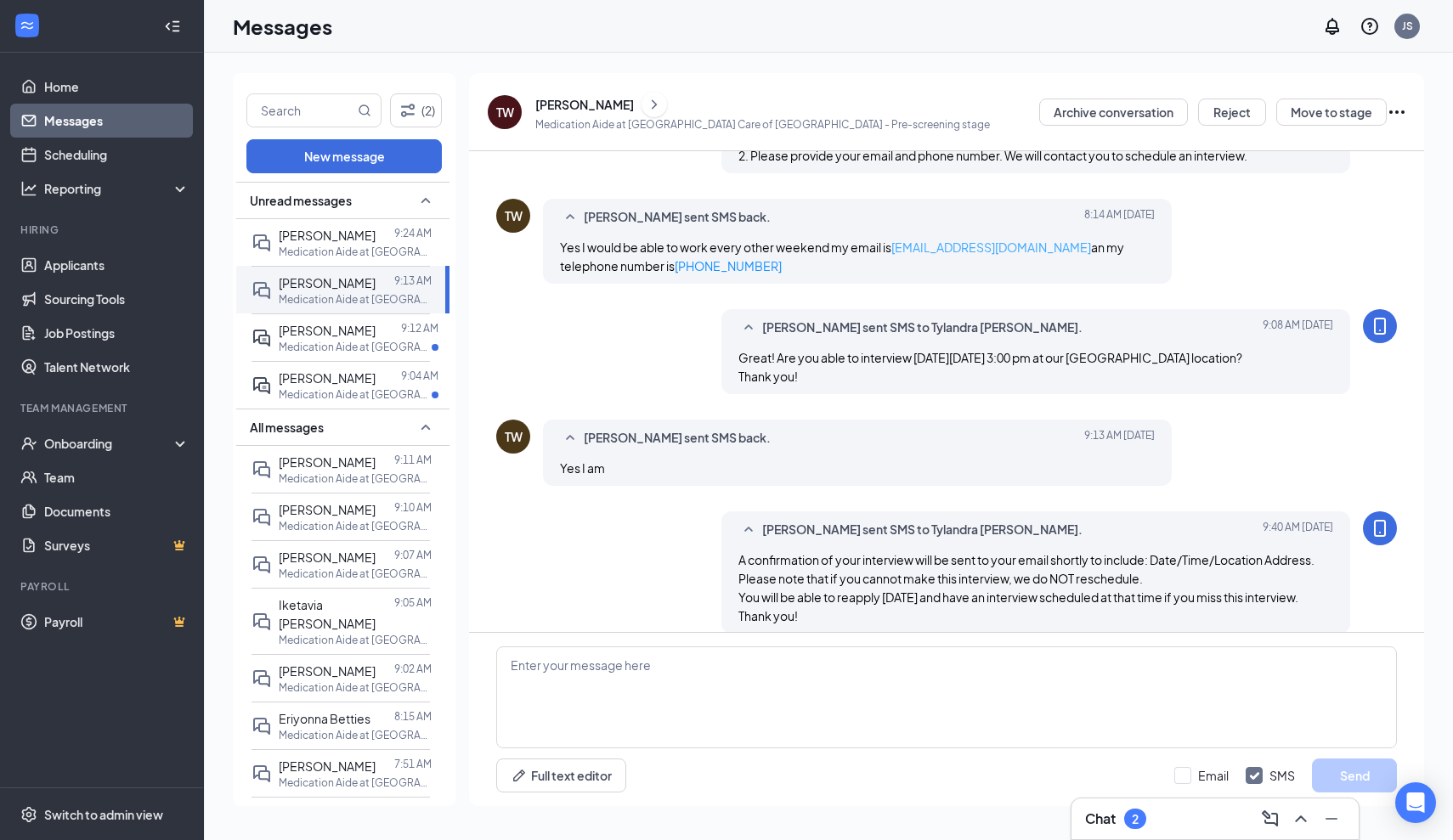
drag, startPoint x: 1062, startPoint y: 229, endPoint x: 895, endPoint y: 229, distance: 167.0
click at [895, 240] on span "Yes I would be able to work every other weekend my email is [EMAIL_ADDRESS][DOM…" at bounding box center [842, 256] width 565 height 34
copy span "[EMAIL_ADDRESS][DOMAIN_NAME]"
click at [335, 338] on span "[PERSON_NAME]" at bounding box center [327, 330] width 97 height 15
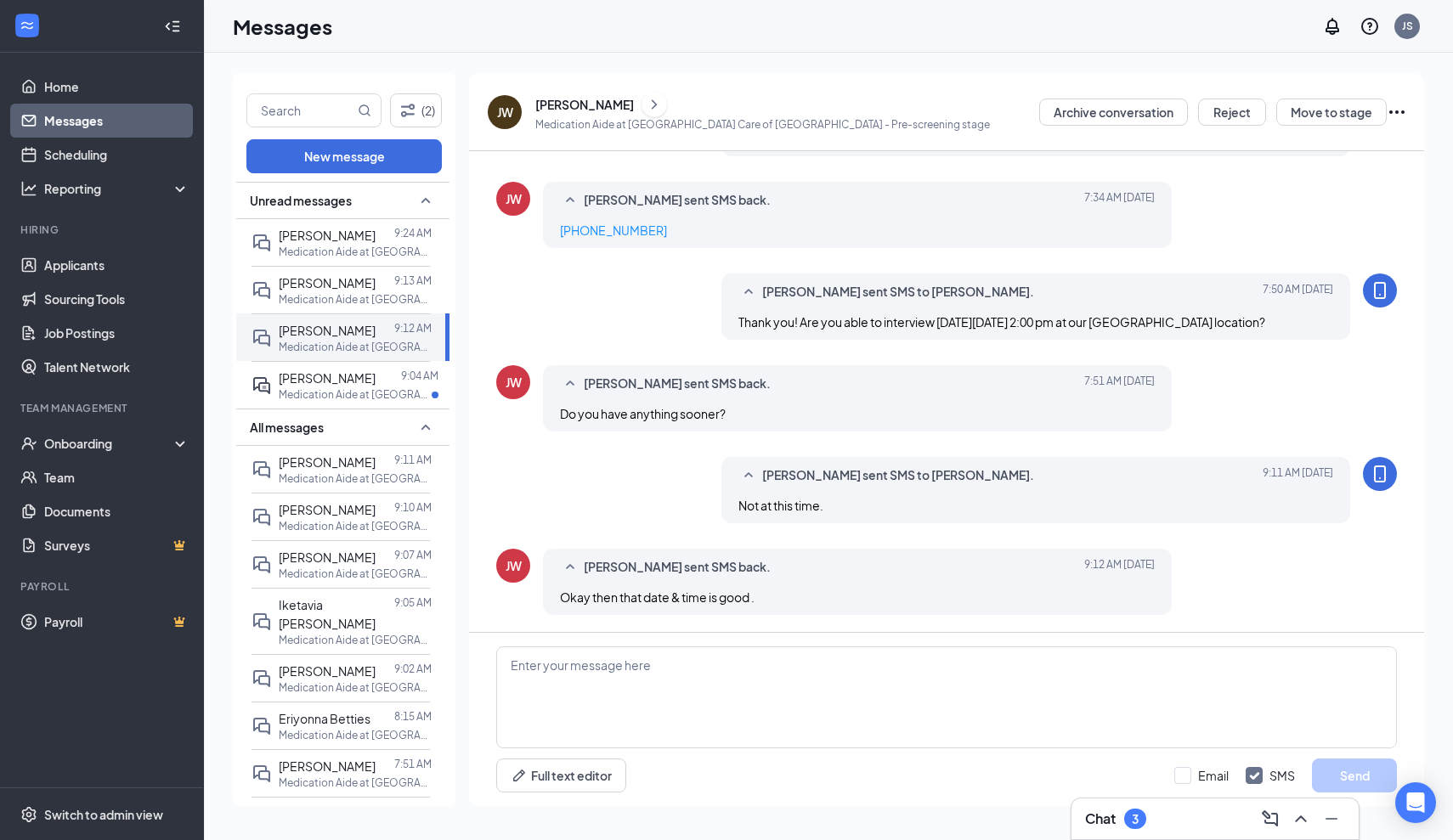
scroll to position [545, 0]
click at [508, 669] on textarea at bounding box center [946, 697] width 901 height 102
paste textarea "A confirmation of your interview will be sent to you shortly to include: Date/T…"
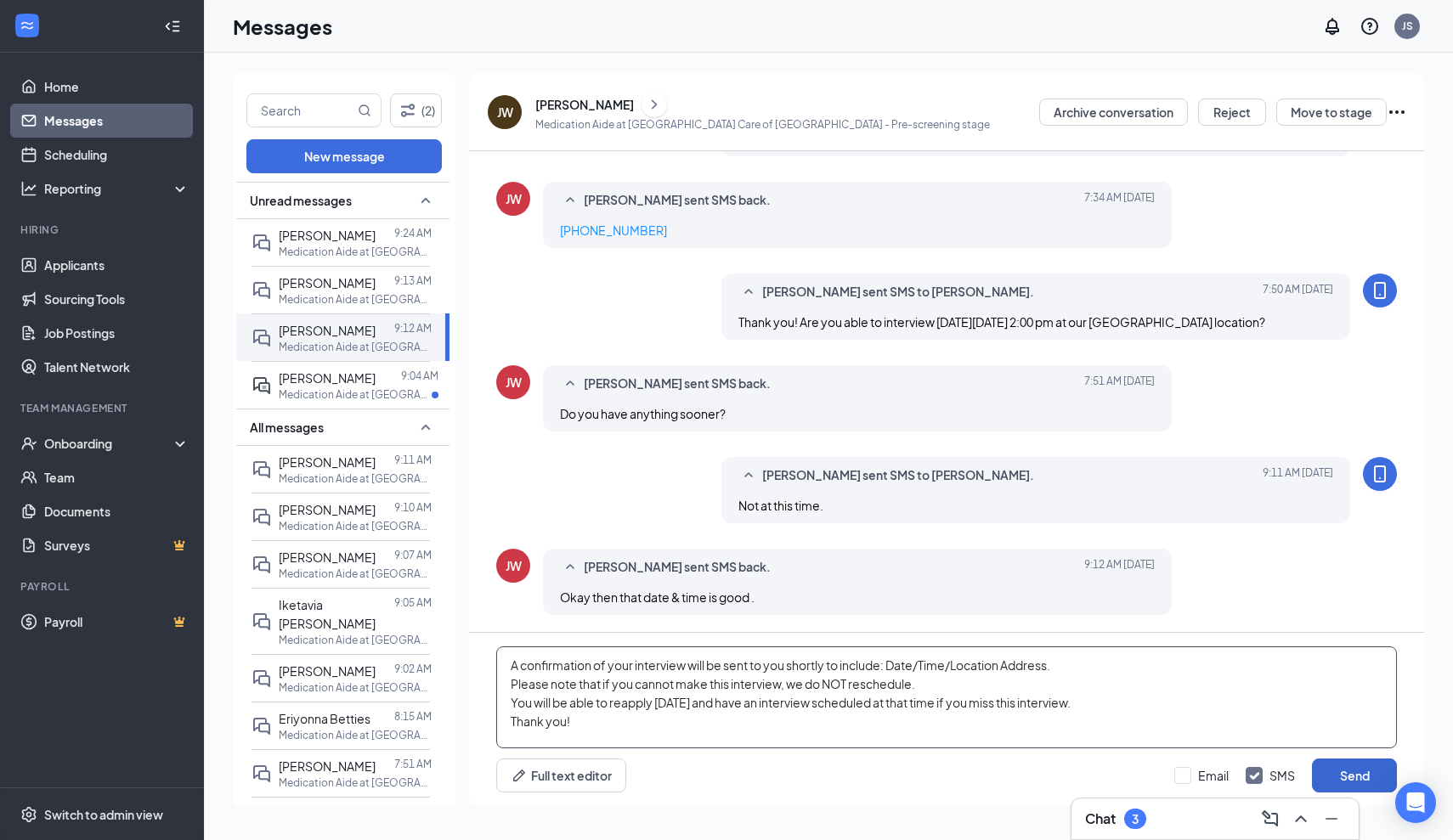
type textarea "A confirmation of your interview will be sent to you shortly to include: Date/T…"
click at [1362, 775] on button "Send" at bounding box center [1355, 775] width 85 height 34
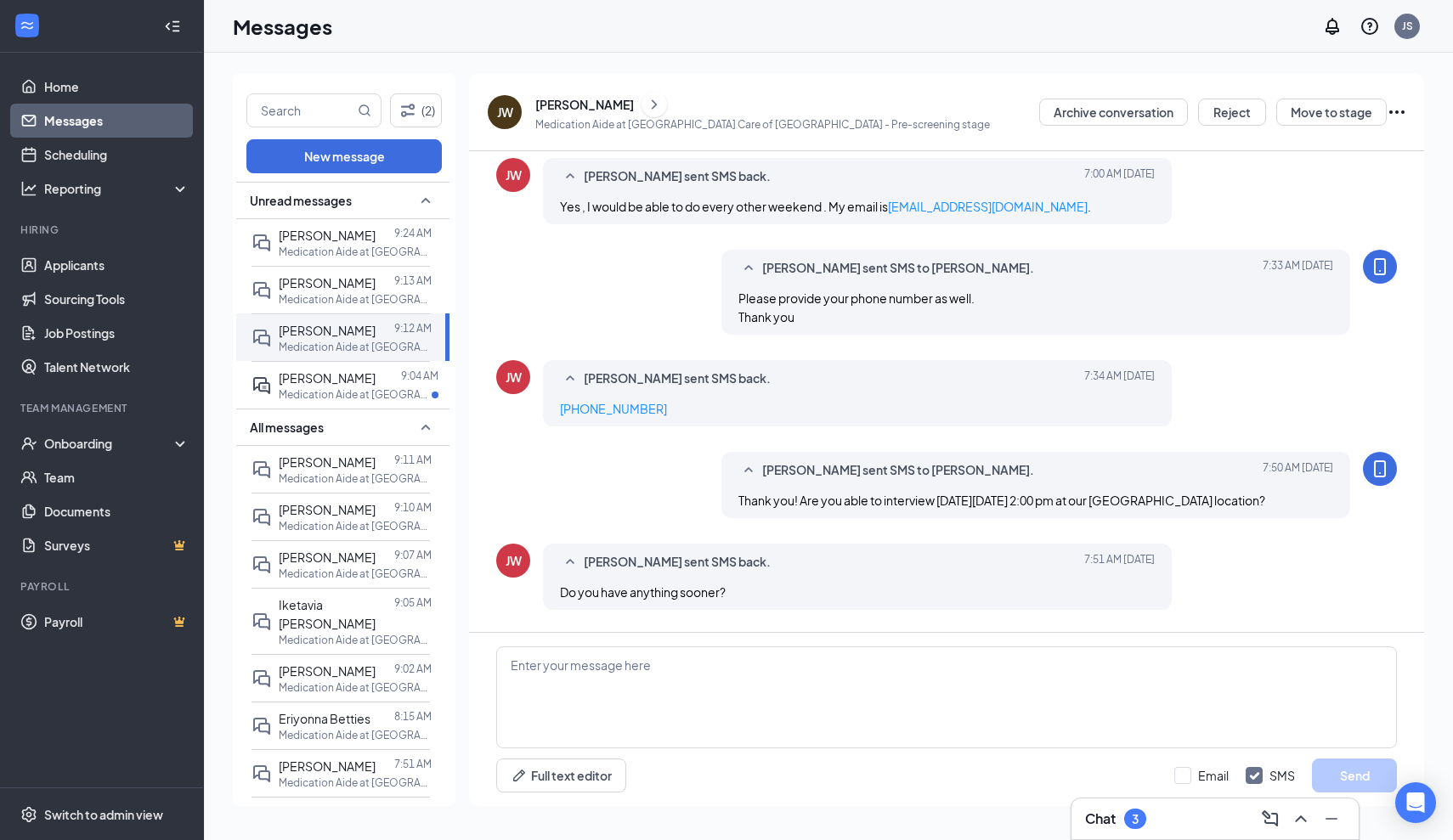
scroll to position [334, 0]
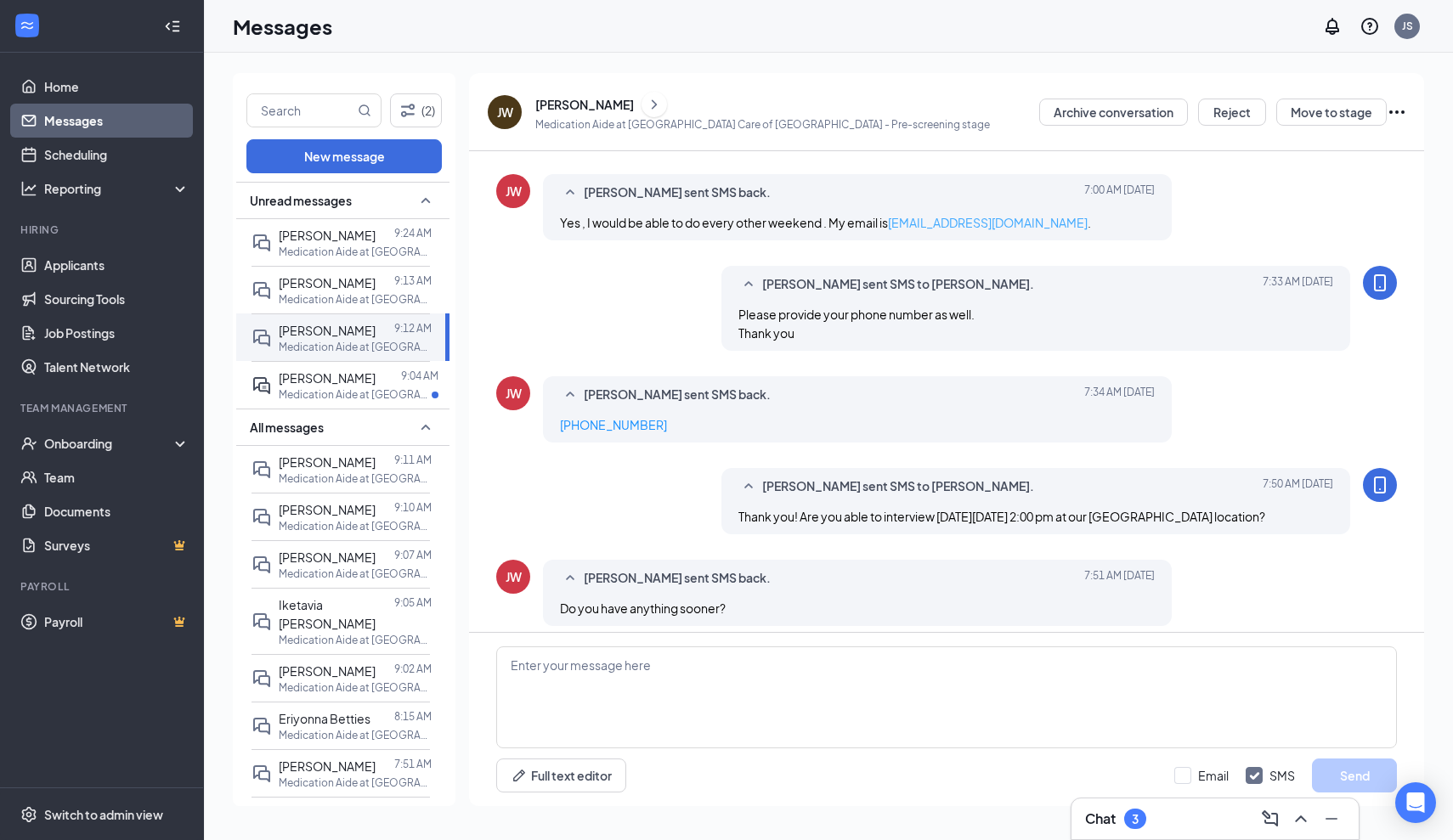
drag, startPoint x: 1041, startPoint y: 240, endPoint x: 891, endPoint y: 239, distance: 150.0
click at [891, 230] on span "Yes , I would be able to do every other weekend . My email is [EMAIL_ADDRESS][D…" at bounding box center [825, 223] width 531 height 15
copy span "[EMAIL_ADDRESS][DOMAIN_NAME]"
click at [335, 402] on p "Medication Aide at [GEOGRAPHIC_DATA] Care of [GEOGRAPHIC_DATA]" at bounding box center [355, 394] width 153 height 14
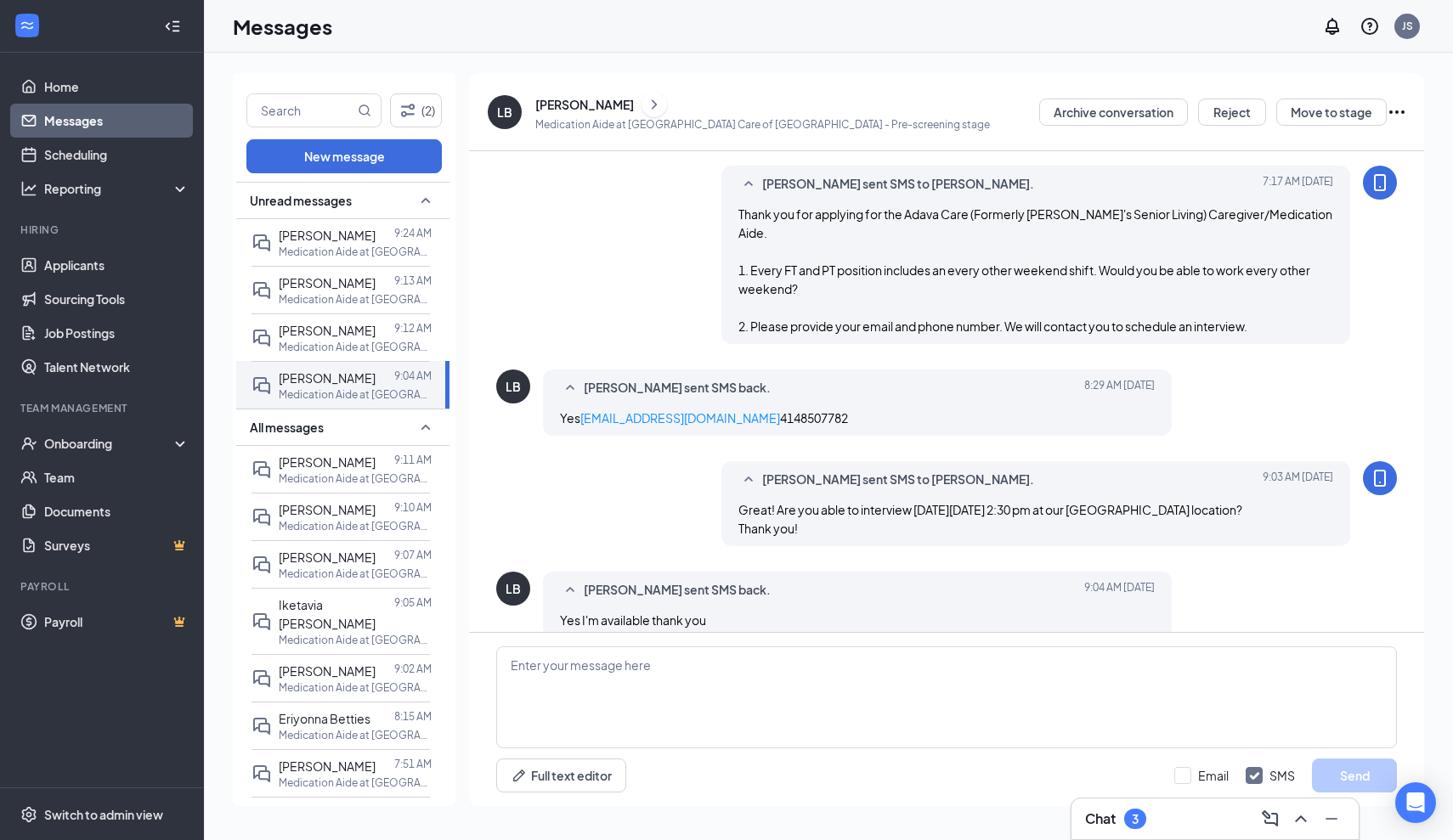
scroll to position [211, 0]
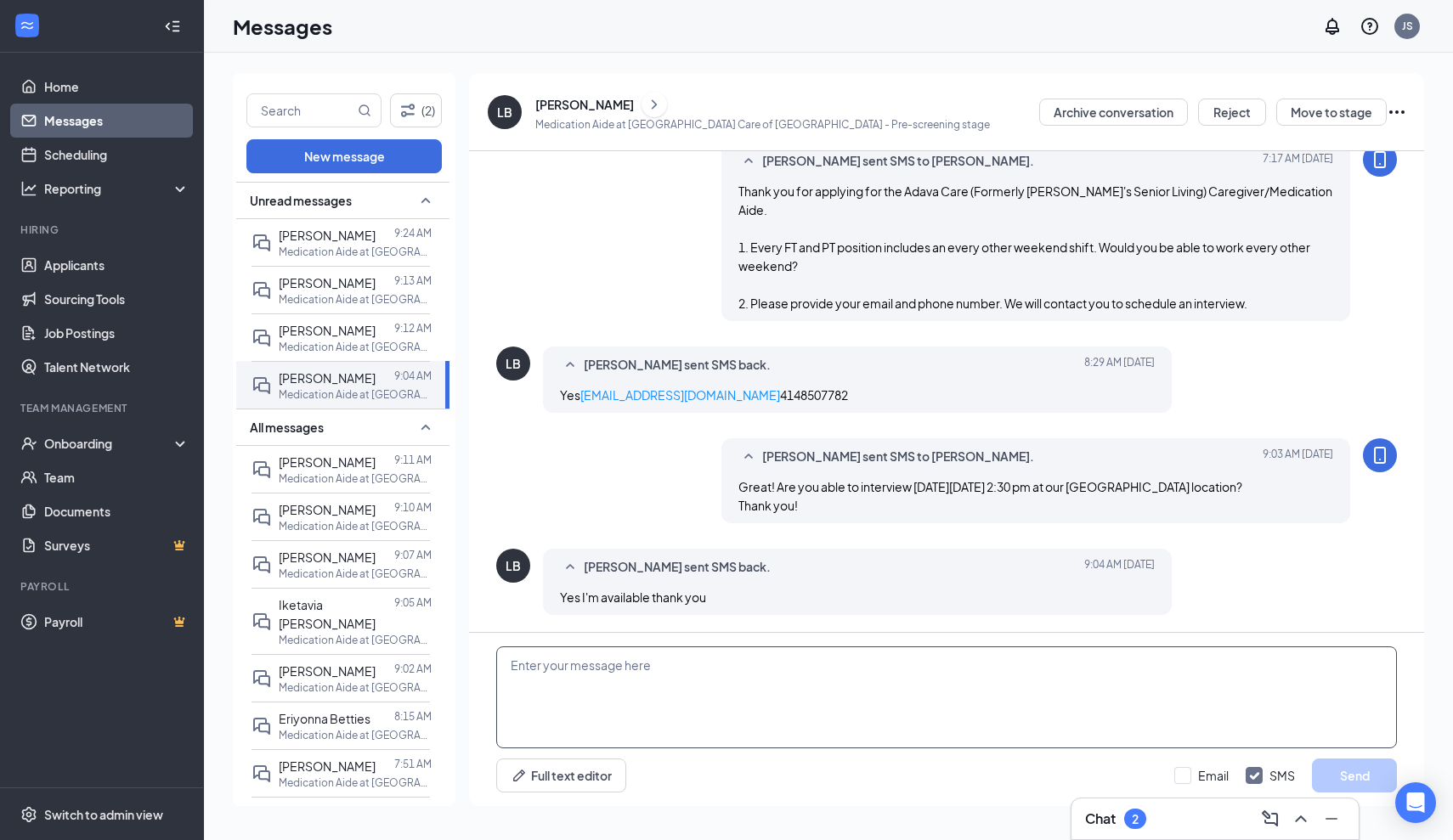
click at [515, 667] on textarea at bounding box center [946, 697] width 901 height 102
paste textarea "A confirmation of your interview will be sent to you shortly to include: Date/T…"
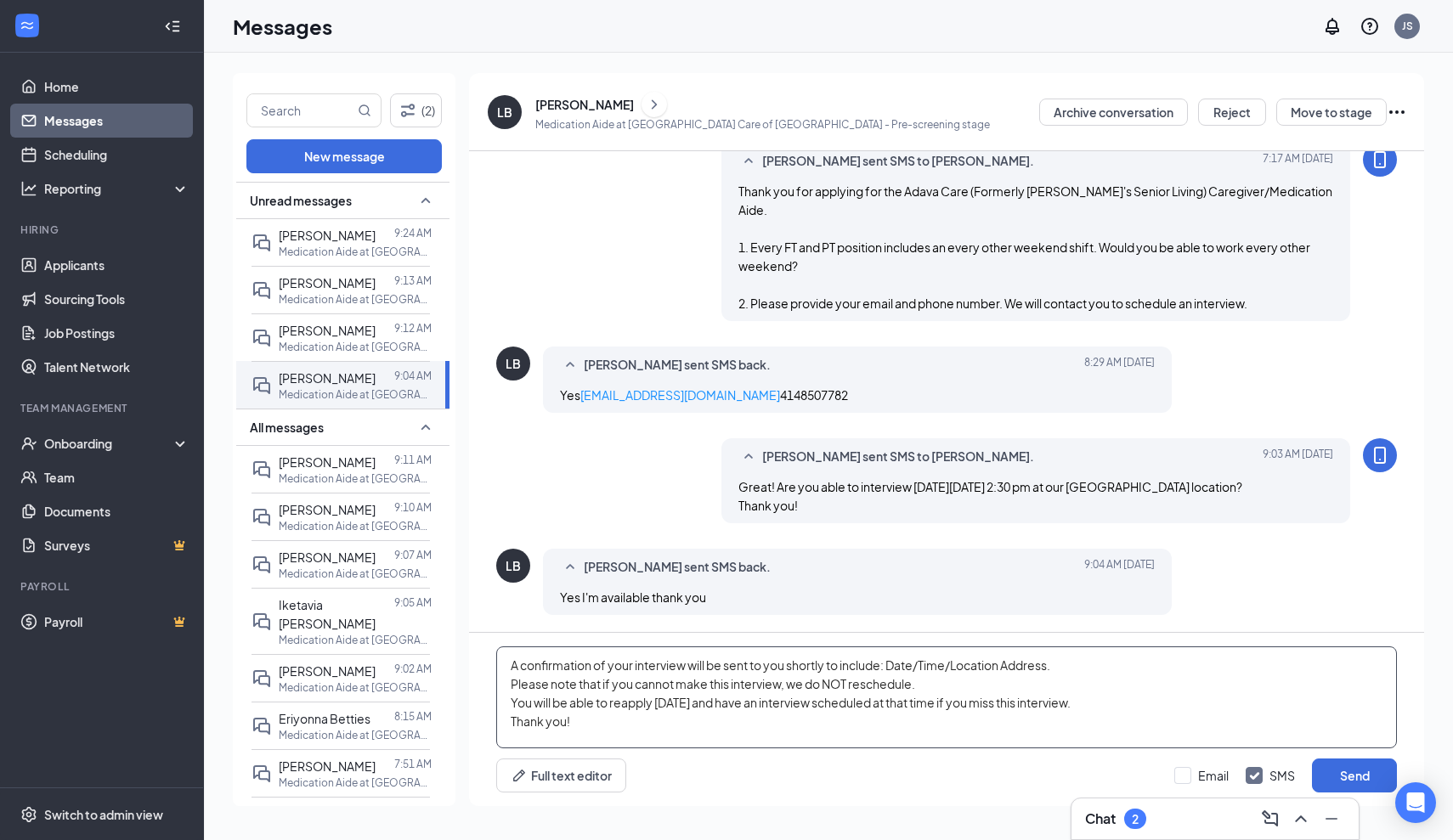
click at [786, 664] on textarea "A confirmation of your interview will be sent to you shortly to include: Date/T…" at bounding box center [946, 697] width 901 height 102
type textarea "A confirmation of your interview will be sent to your email shortly to include:…"
click at [1367, 774] on button "Send" at bounding box center [1355, 775] width 85 height 34
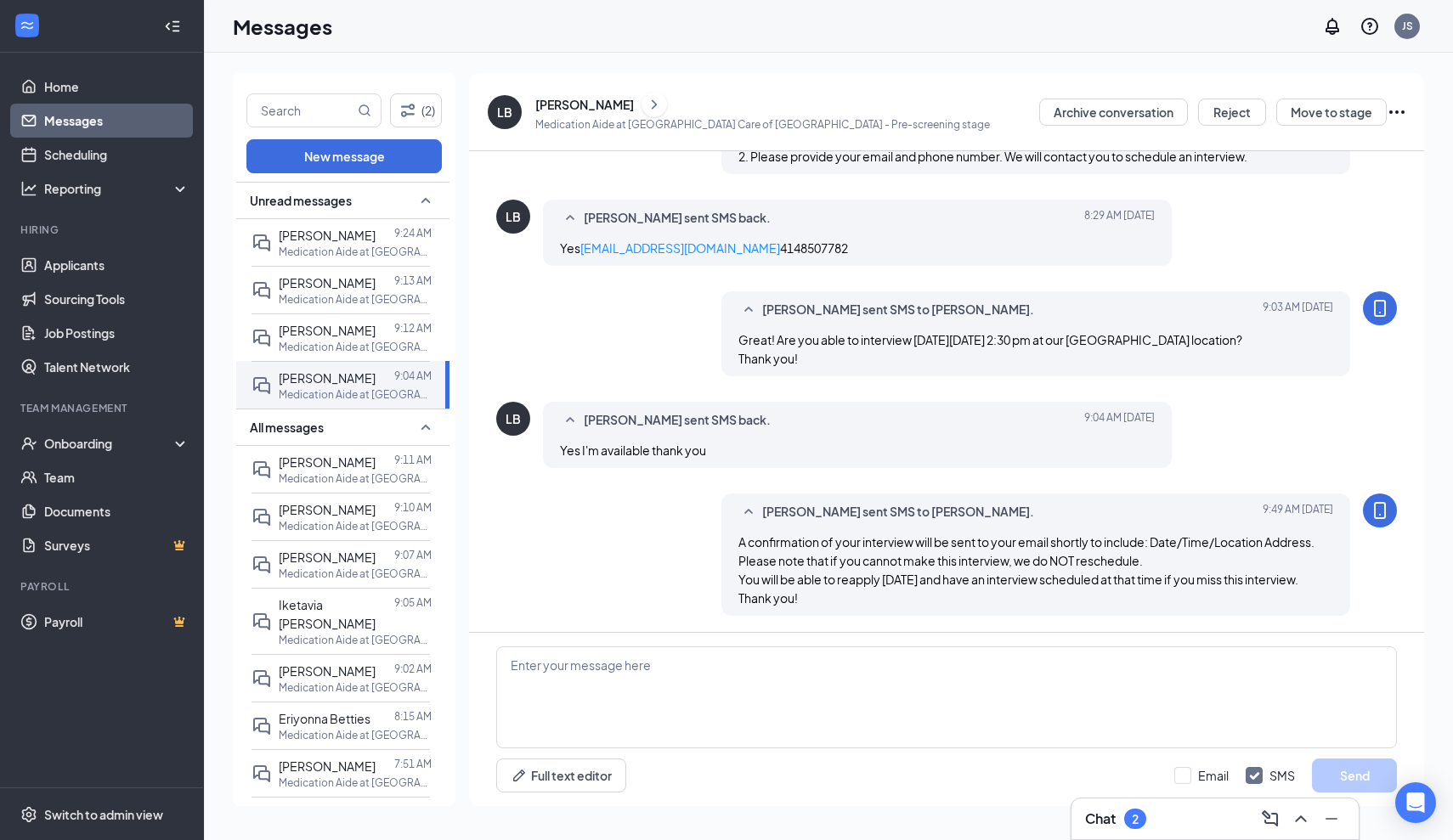
scroll to position [358, 0]
drag, startPoint x: 702, startPoint y: 228, endPoint x: 561, endPoint y: 227, distance: 141.0
click at [560, 238] on div "Yes [EMAIL_ADDRESS][DOMAIN_NAME] 4148507782" at bounding box center [857, 247] width 594 height 18
copy link "[EMAIL_ADDRESS][DOMAIN_NAME]"
click at [76, 265] on link "Applicants" at bounding box center [117, 265] width 145 height 34
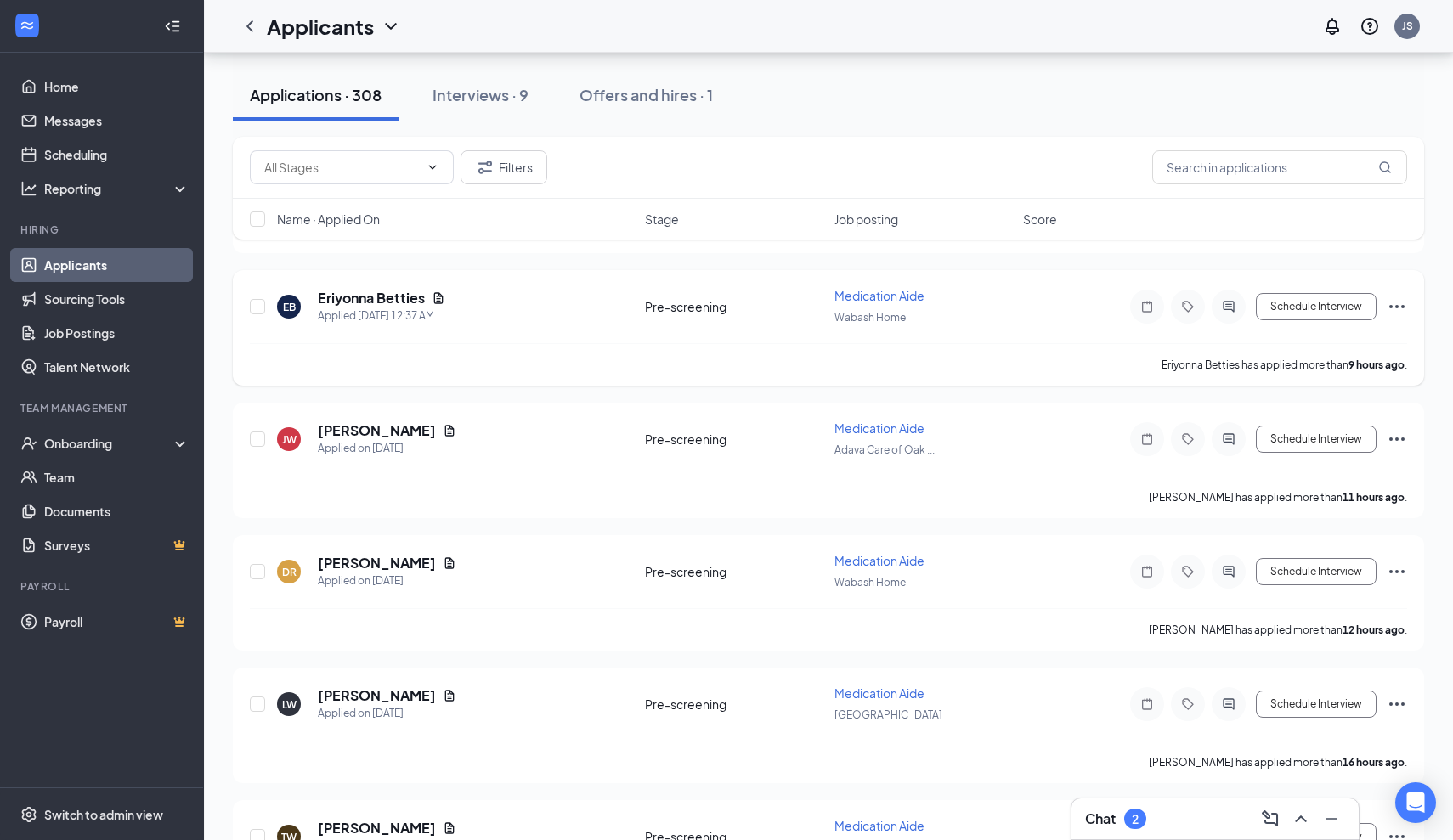
scroll to position [689, 0]
click at [90, 119] on link "Messages" at bounding box center [117, 120] width 145 height 34
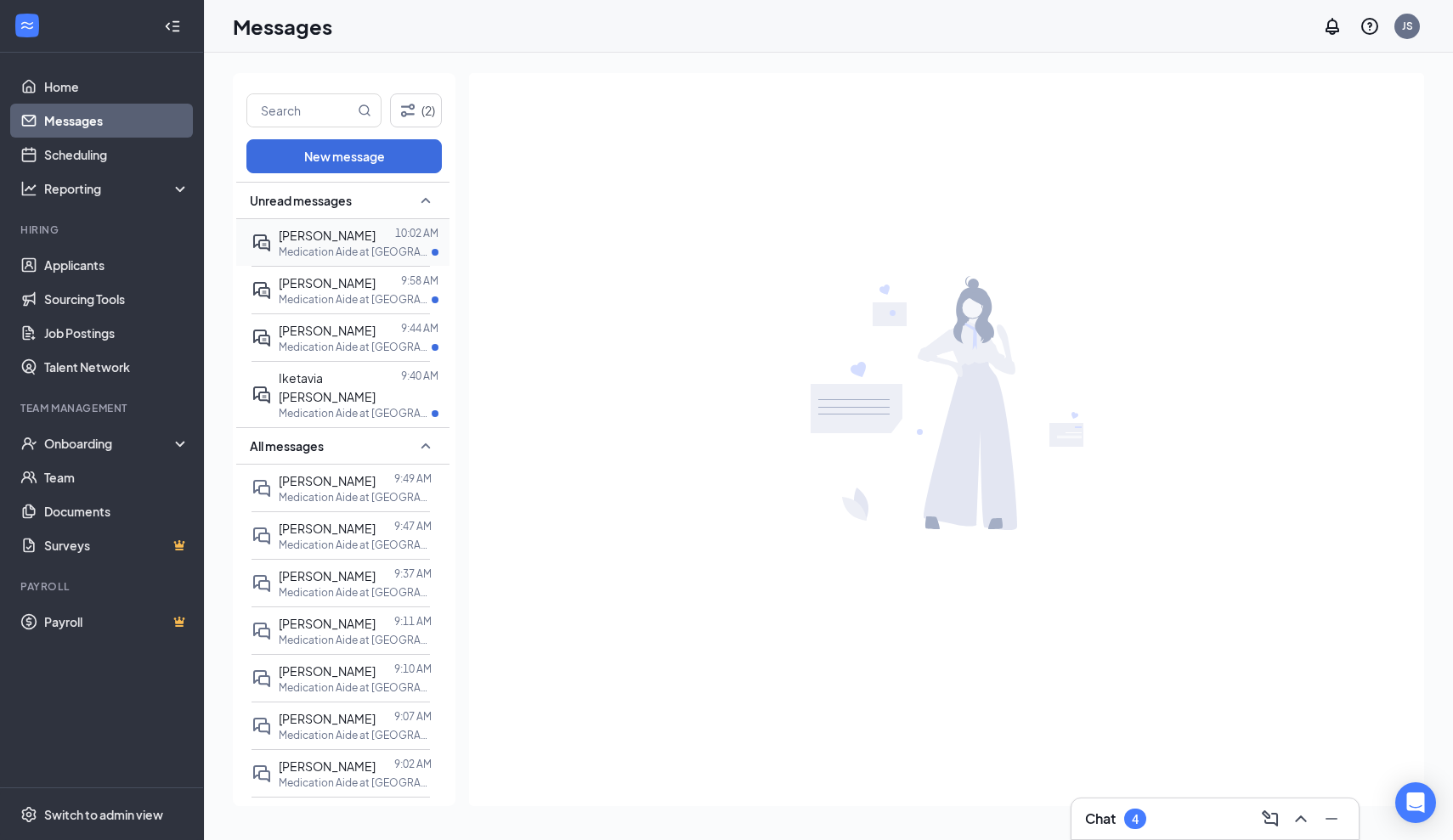
click at [341, 237] on span "[PERSON_NAME]" at bounding box center [327, 235] width 97 height 15
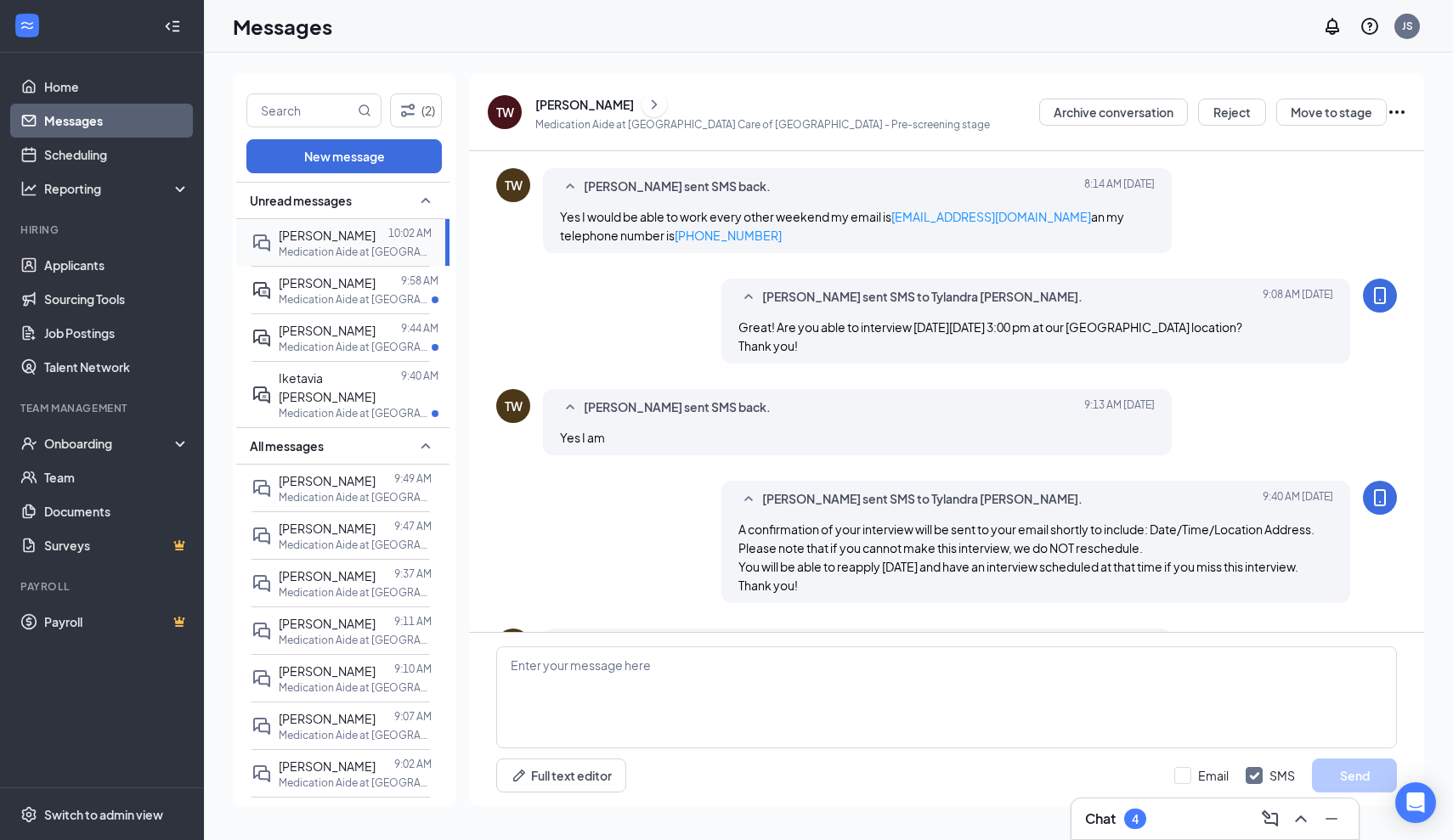
scroll to position [481, 0]
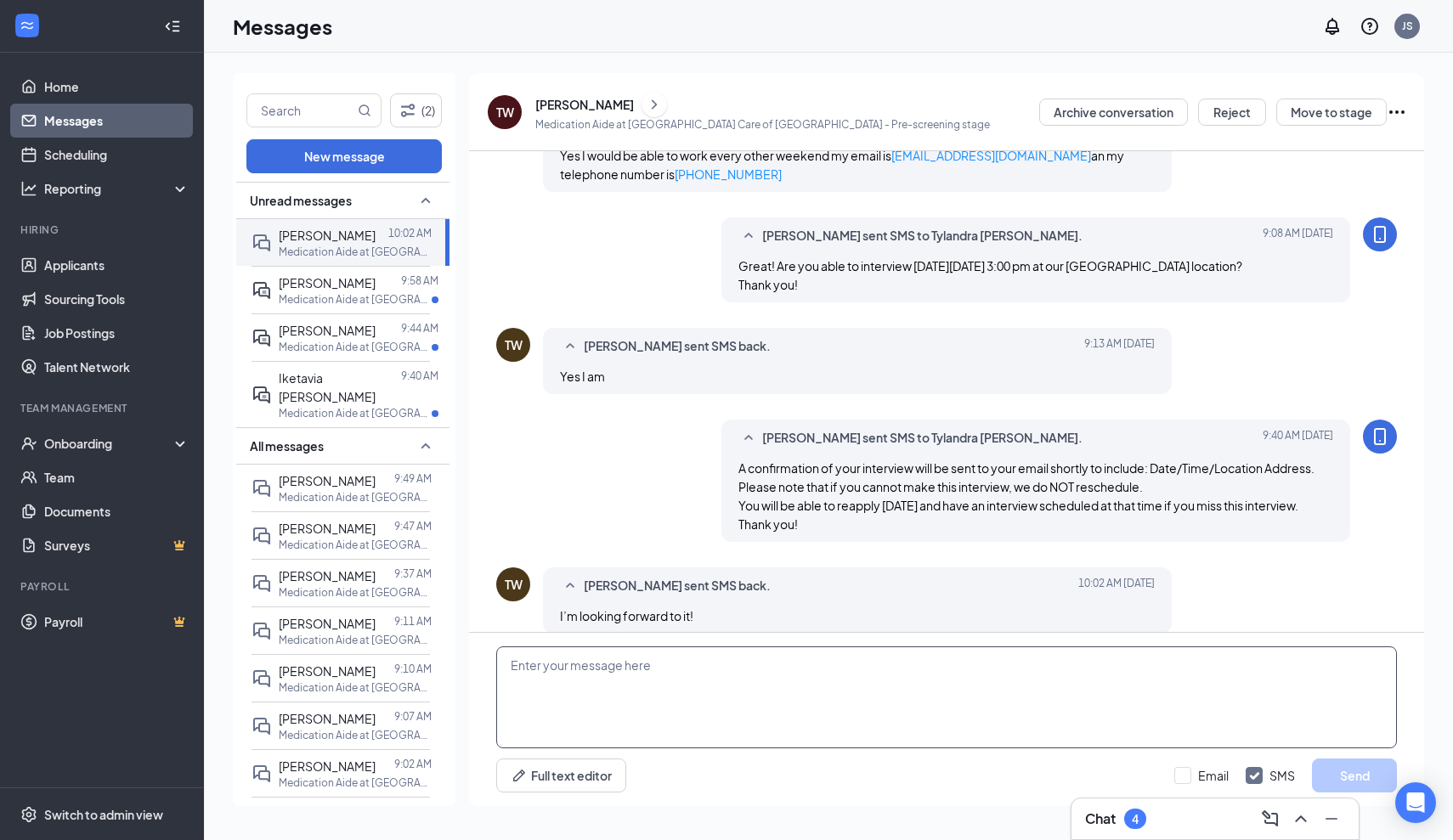
click at [512, 671] on textarea at bounding box center [946, 697] width 901 height 102
type textarea "See you soon!"
click at [1344, 779] on button "Send" at bounding box center [1355, 775] width 85 height 34
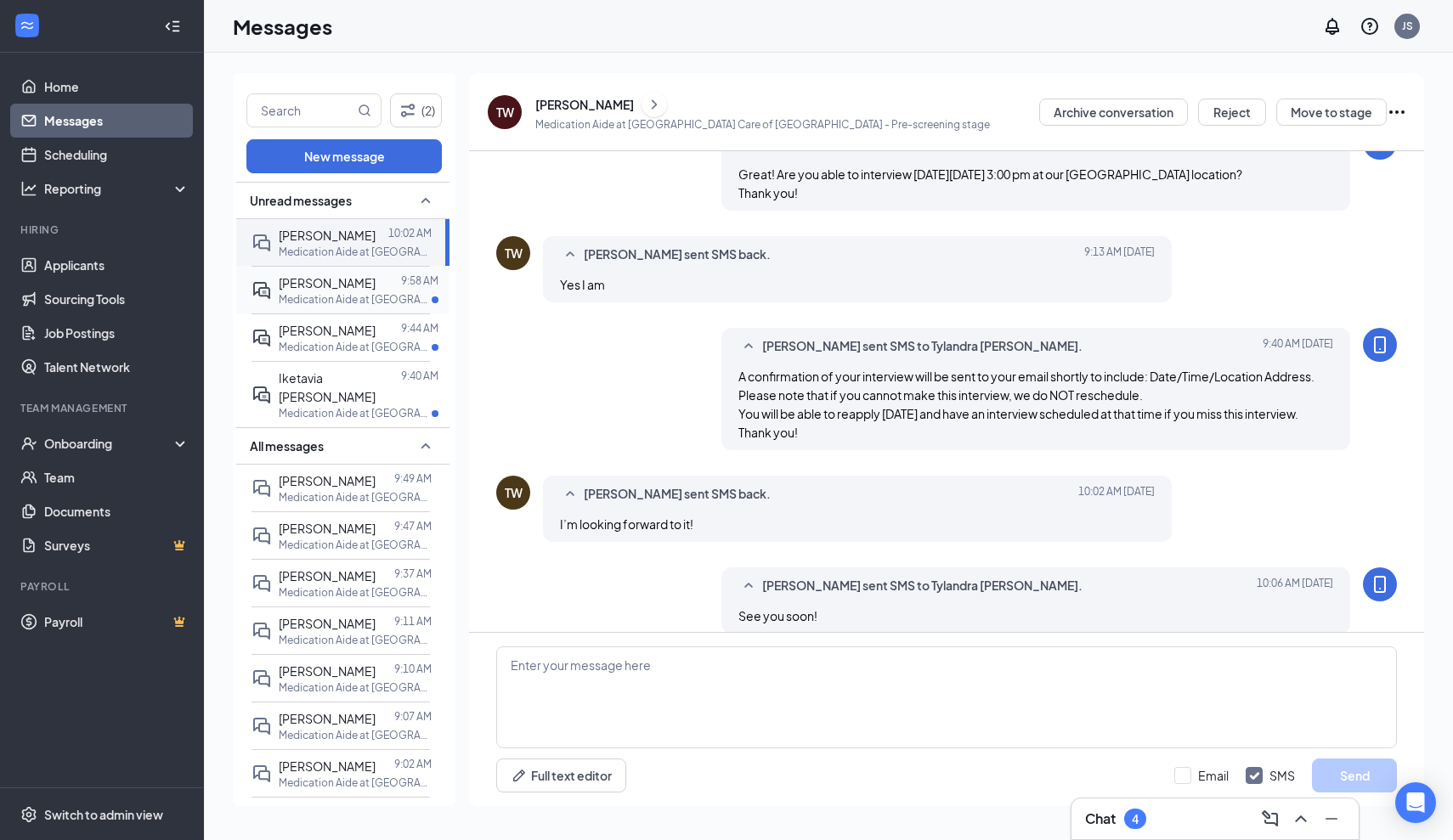
click at [346, 302] on p "Medication Aide at [GEOGRAPHIC_DATA] Care of [GEOGRAPHIC_DATA]" at bounding box center [355, 299] width 153 height 14
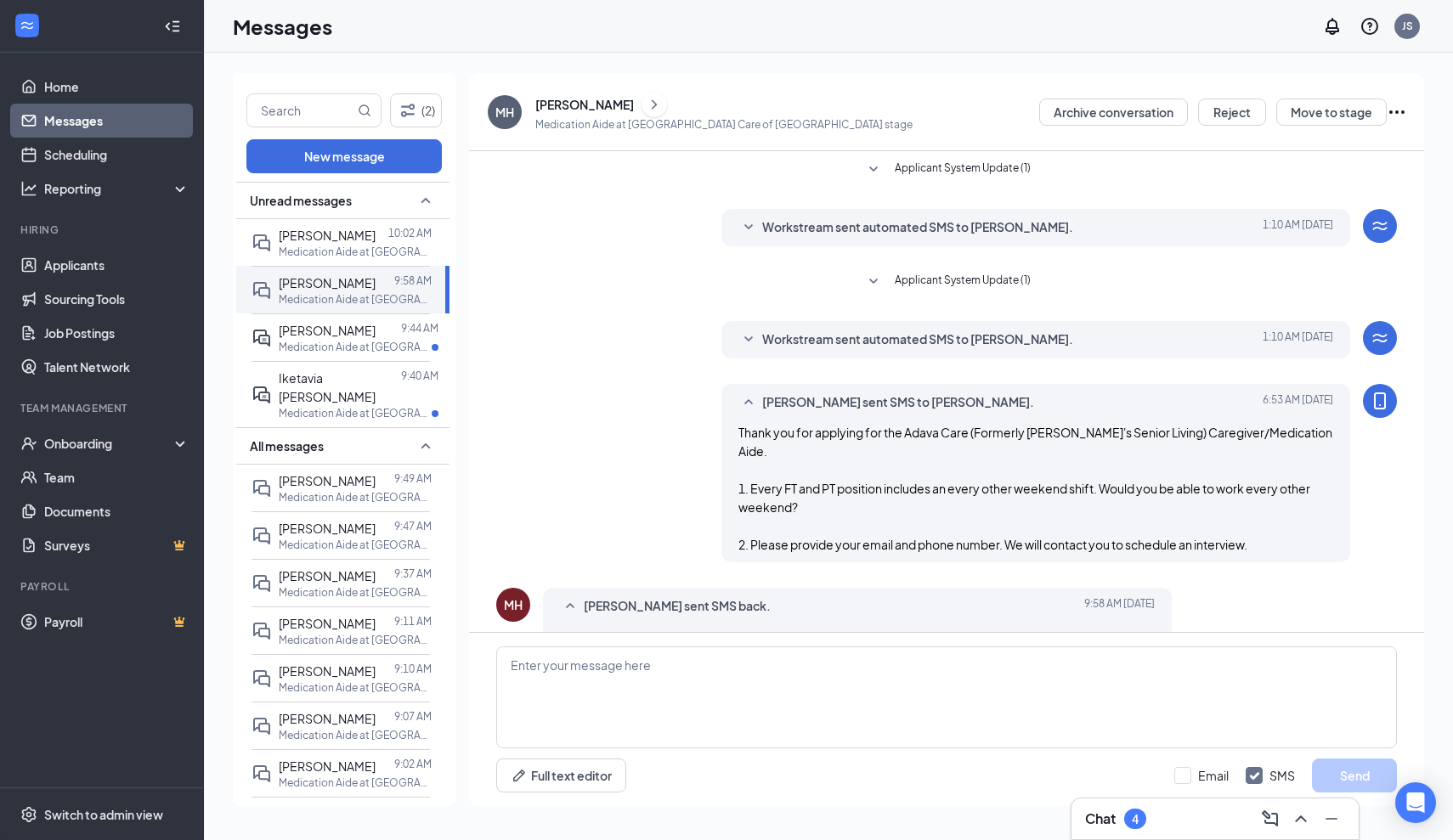
scroll to position [20, 0]
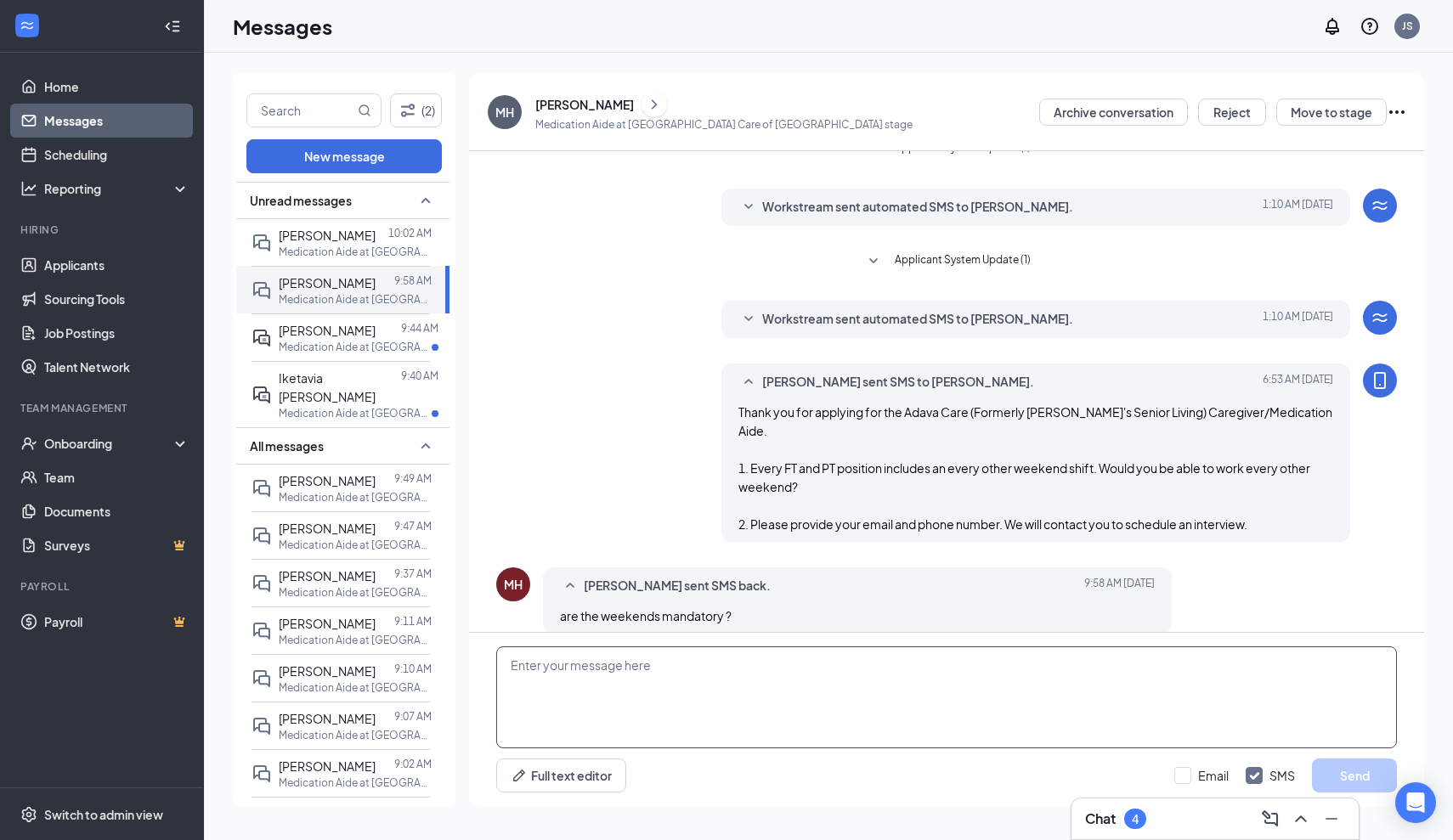
click at [515, 669] on textarea at bounding box center [946, 697] width 901 height 102
type textarea "Every other weekend is mandatory. Thank you"
click at [1352, 777] on button "Send" at bounding box center [1355, 775] width 85 height 34
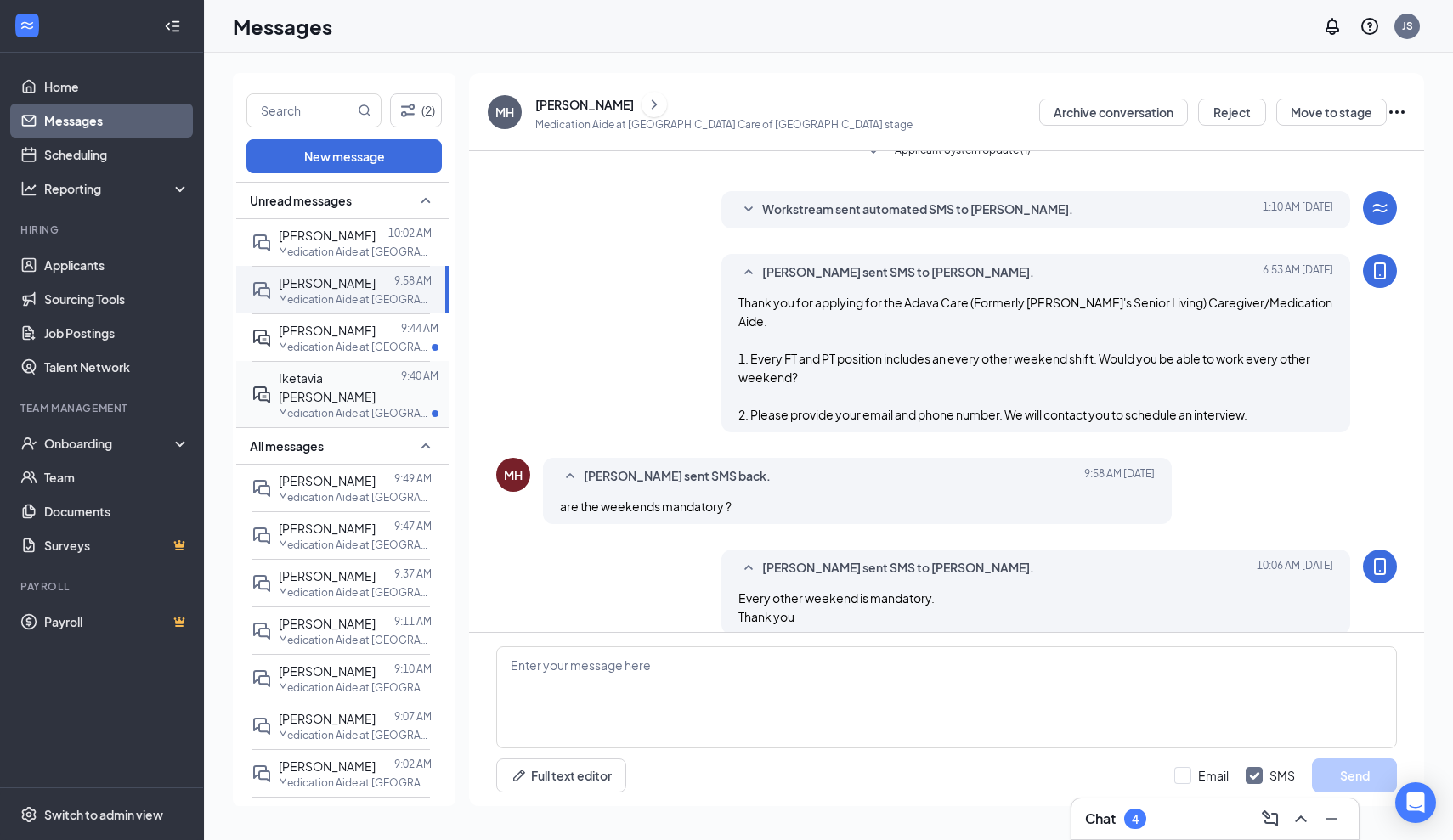
scroll to position [131, 0]
click at [344, 344] on p "Medication Aide at [GEOGRAPHIC_DATA] Care of [GEOGRAPHIC_DATA]" at bounding box center [355, 347] width 153 height 14
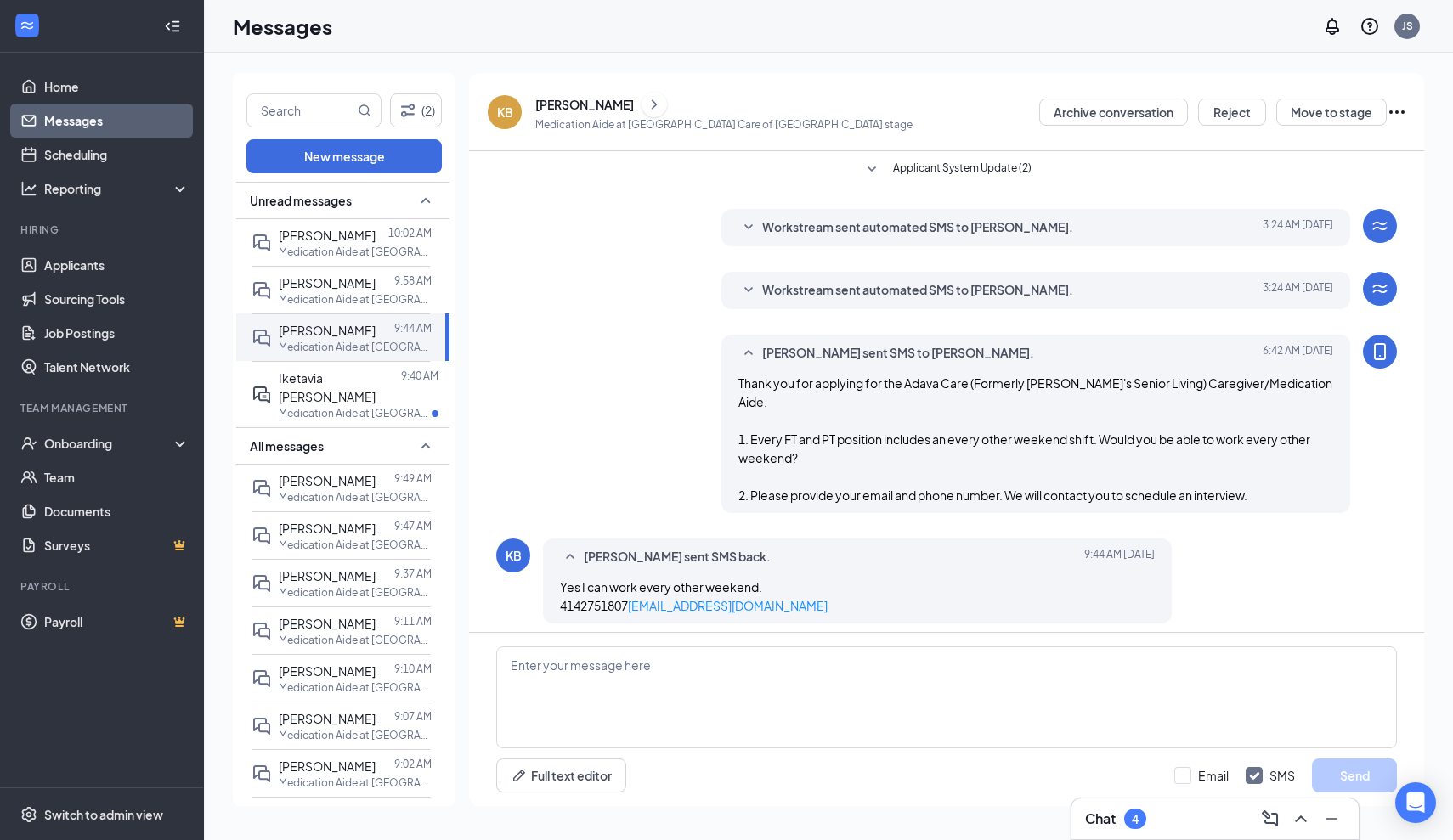
scroll to position [9, 0]
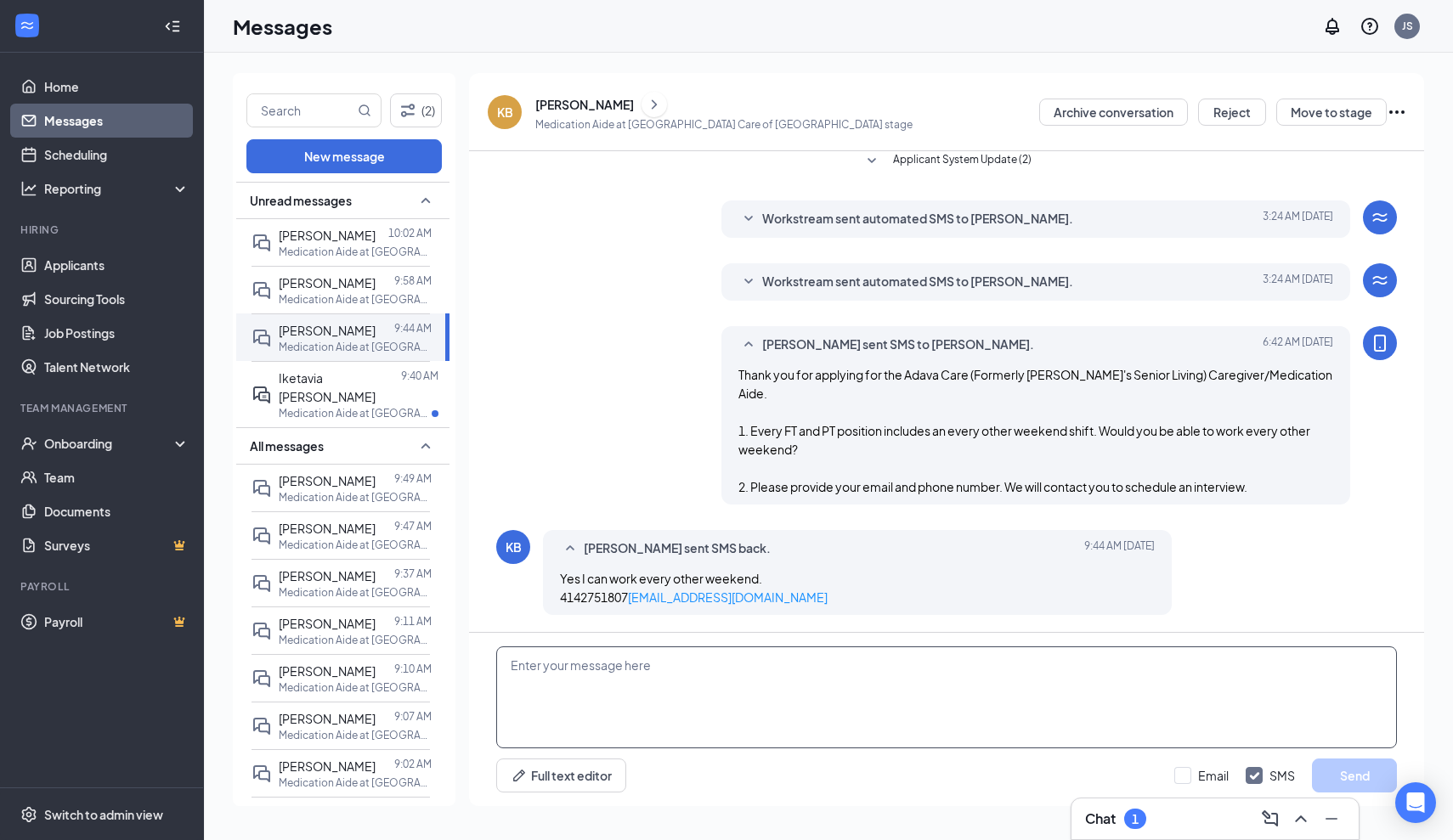
click at [517, 673] on textarea at bounding box center [946, 697] width 901 height 102
type textarea "Great! Are you able to interview [DATE][DATE] 11:00 am at our [GEOGRAPHIC_DATA]…"
click at [1354, 768] on button "Send" at bounding box center [1355, 775] width 85 height 34
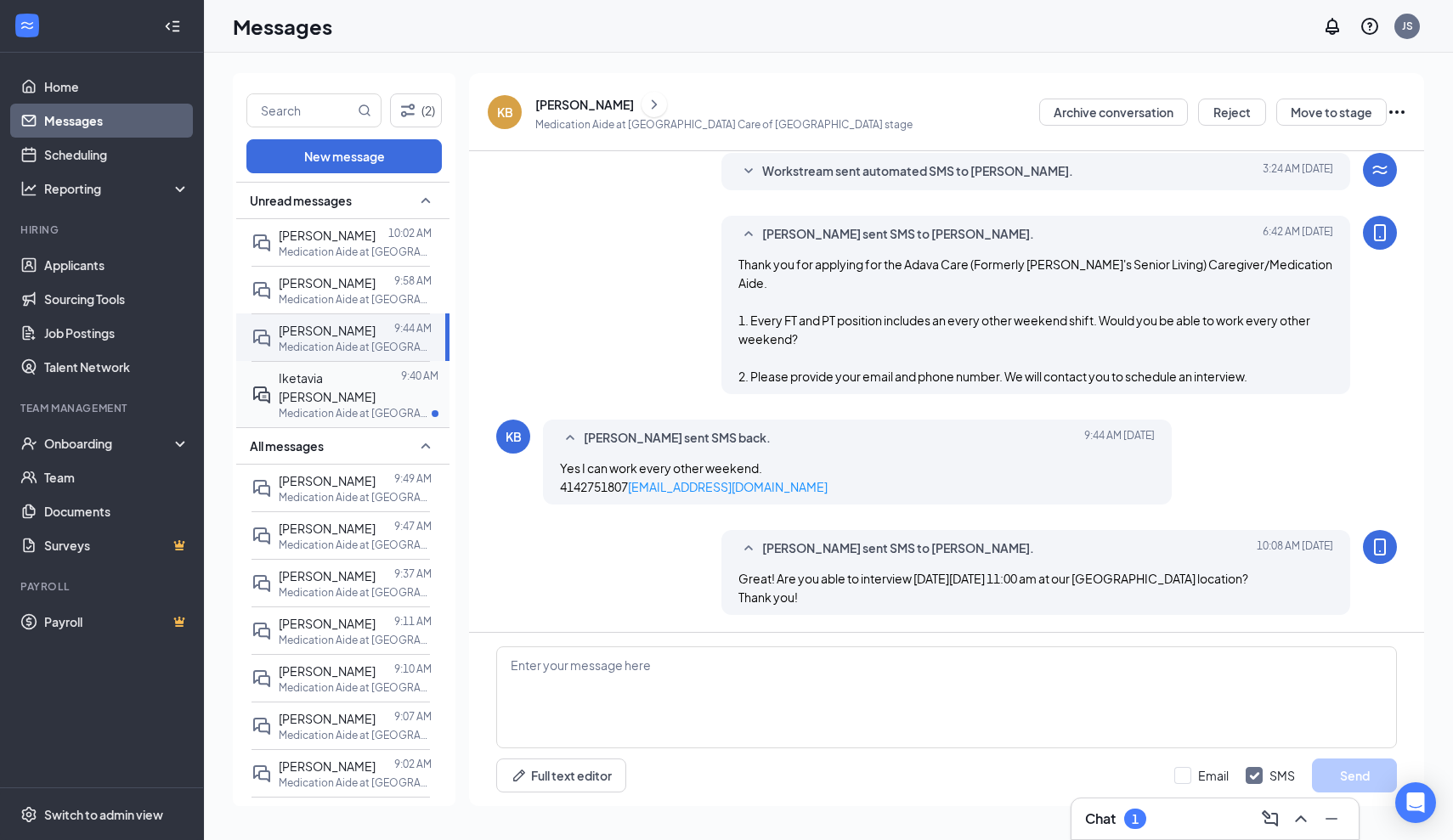
click at [328, 407] on p "Medication Aide at [GEOGRAPHIC_DATA] Home" at bounding box center [355, 413] width 153 height 14
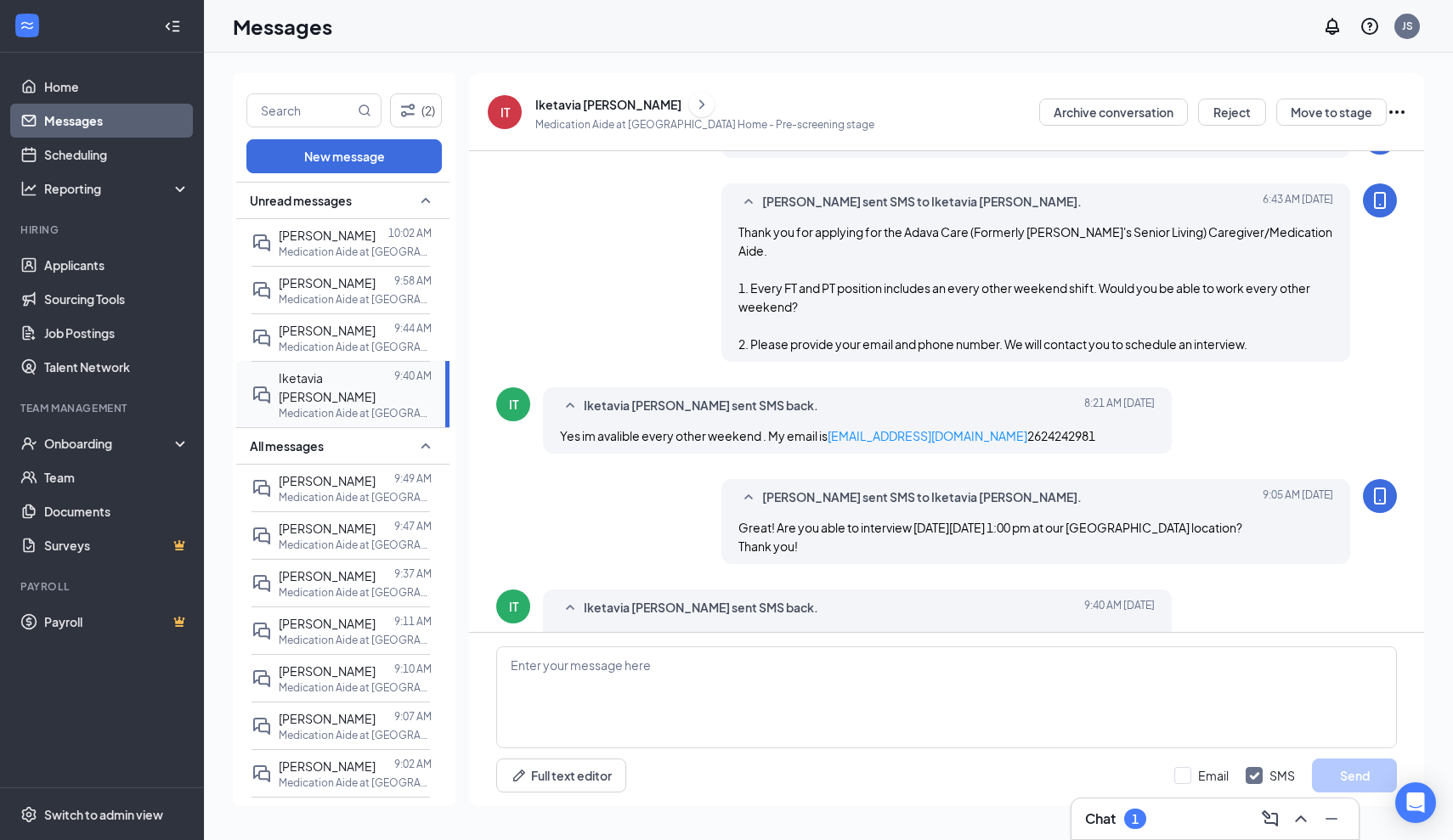
scroll to position [173, 0]
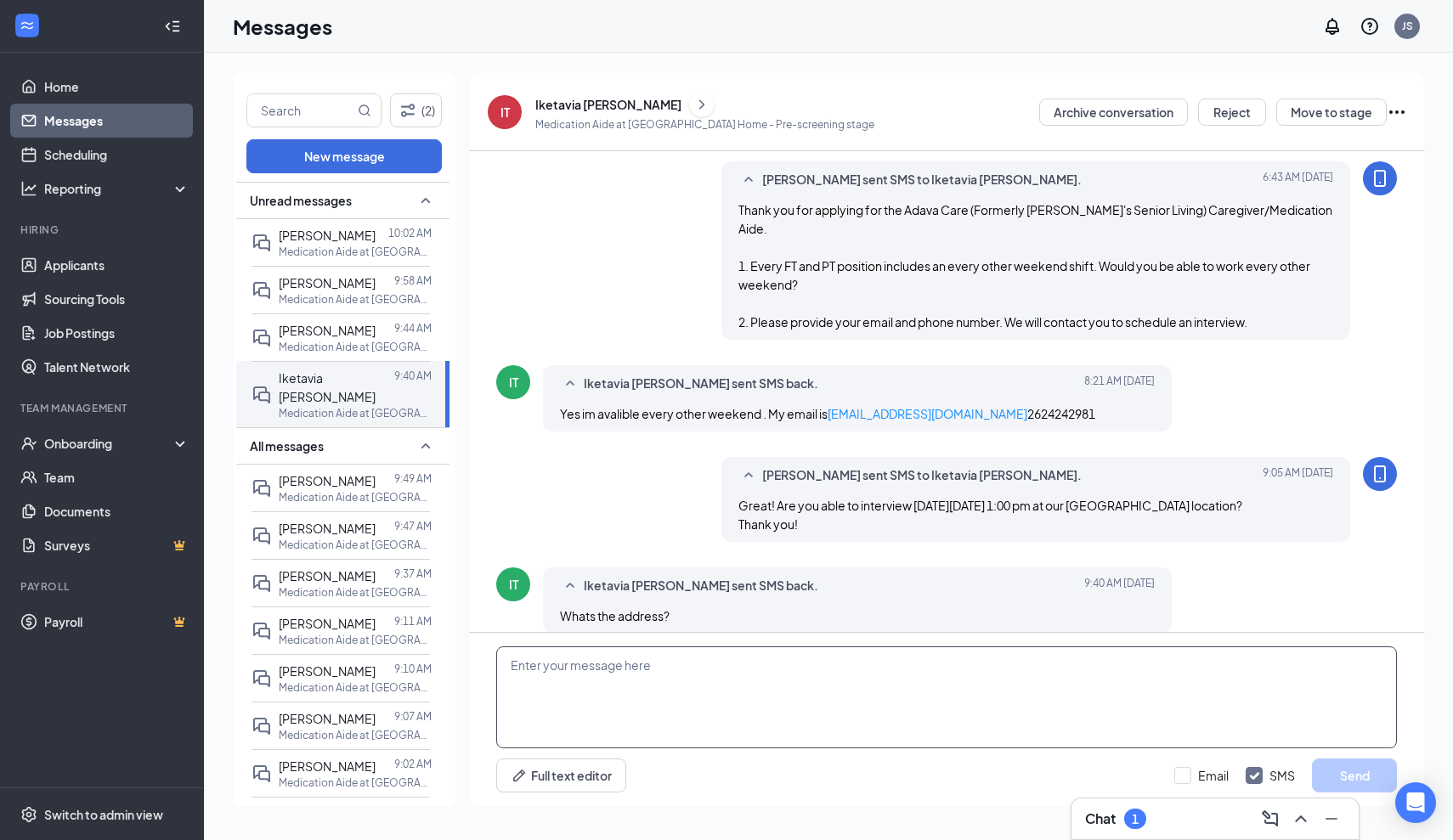
click at [514, 668] on textarea at bounding box center [946, 697] width 901 height 102
paste textarea "Fardale* – [STREET_ADDRESS]"
type textarea "Fardale* – [STREET_ADDRESS] Please let me know if you are able to interview [DA…"
click at [1363, 771] on button "Send" at bounding box center [1355, 775] width 85 height 34
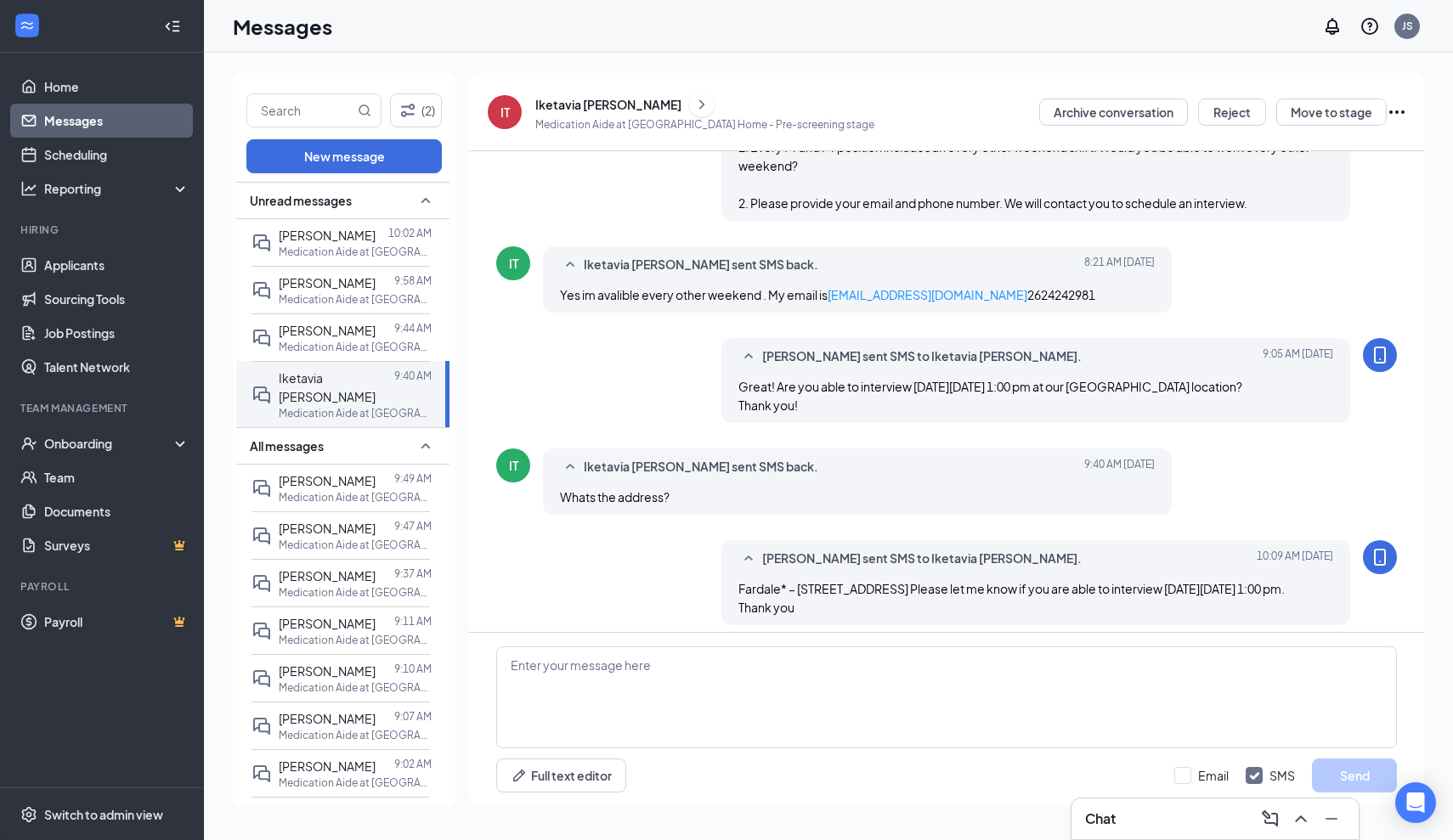
scroll to position [302, 0]
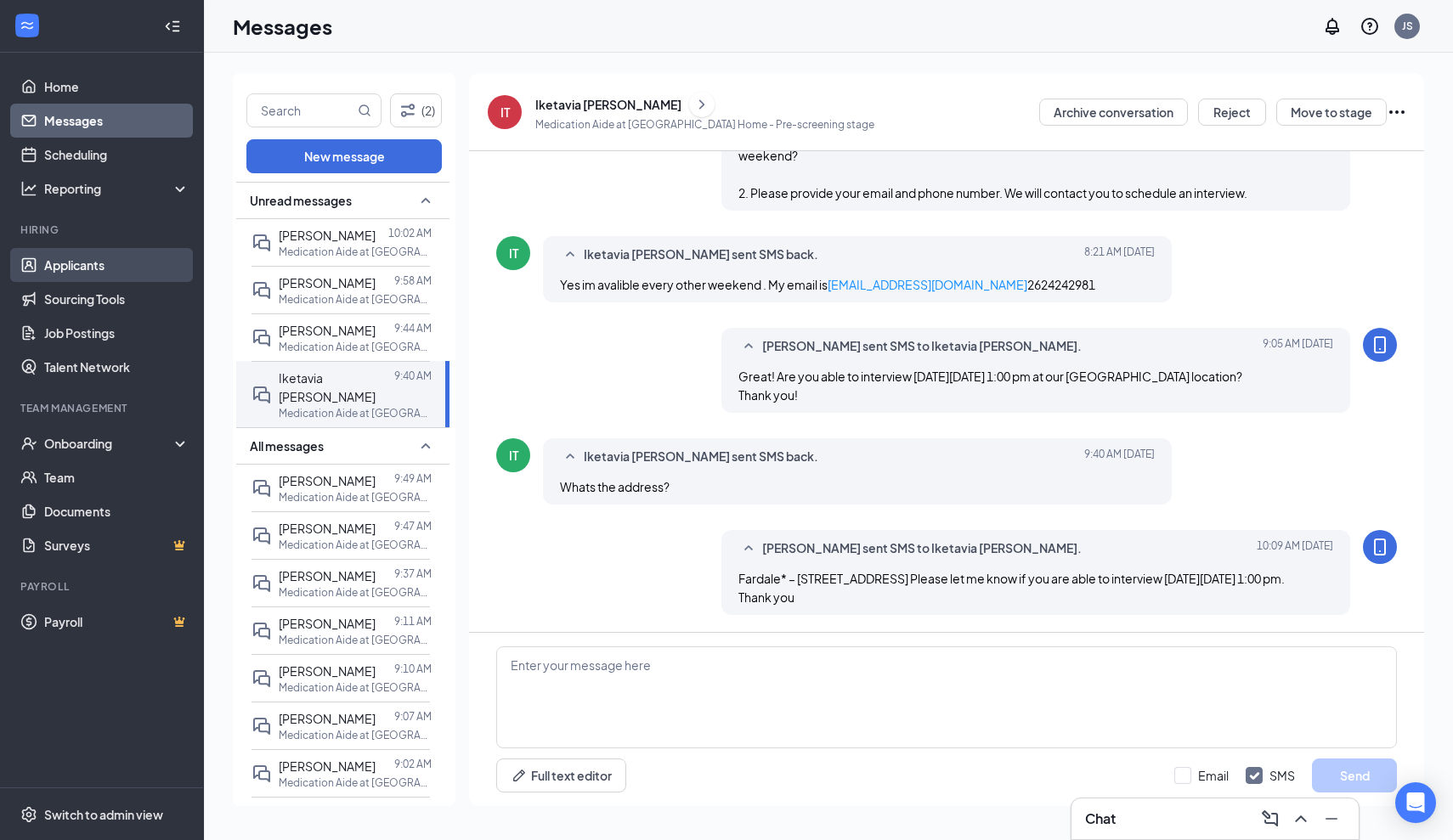
click at [75, 270] on link "Applicants" at bounding box center [117, 265] width 145 height 34
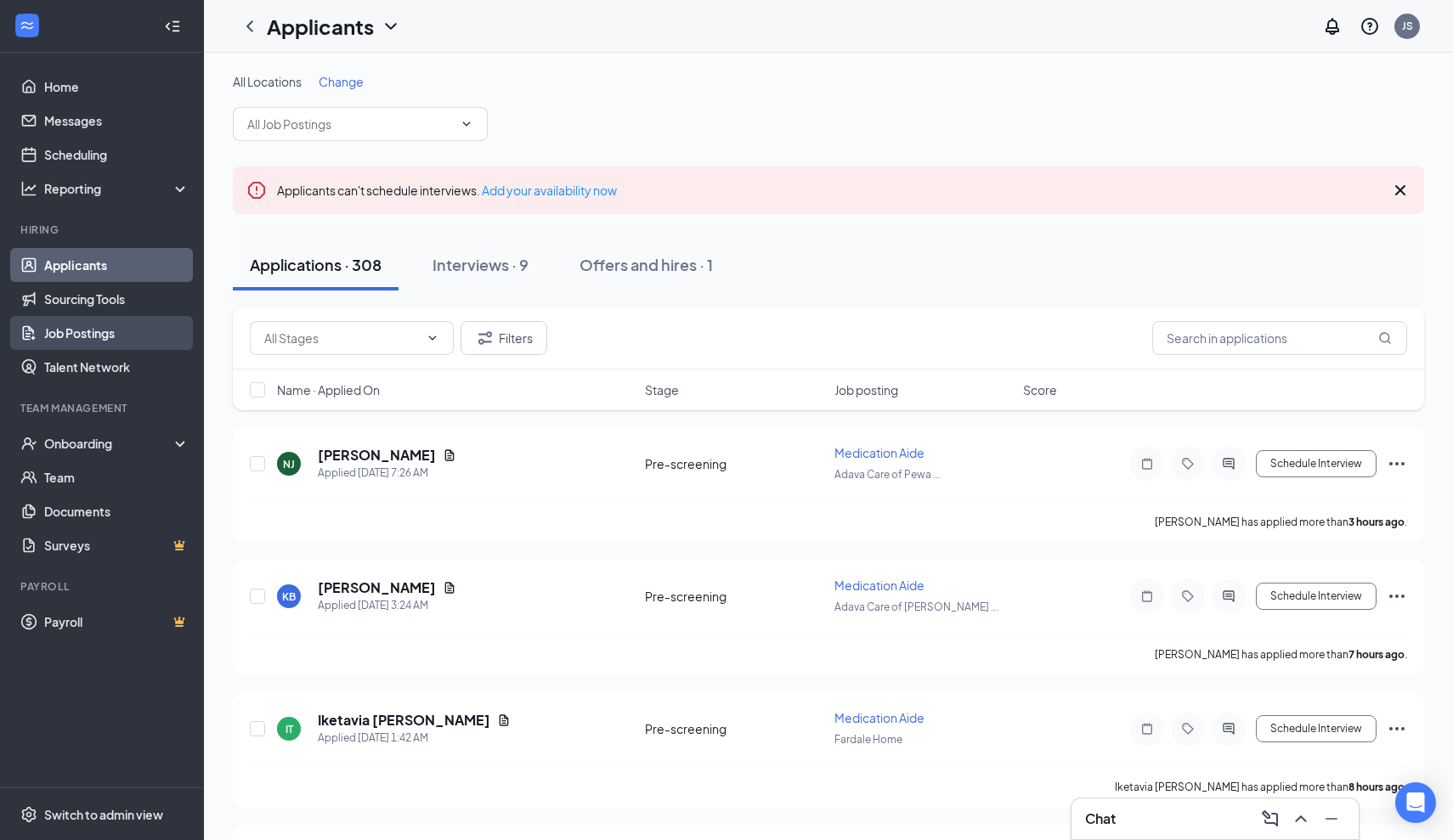
click at [90, 330] on link "Job Postings" at bounding box center [117, 332] width 145 height 34
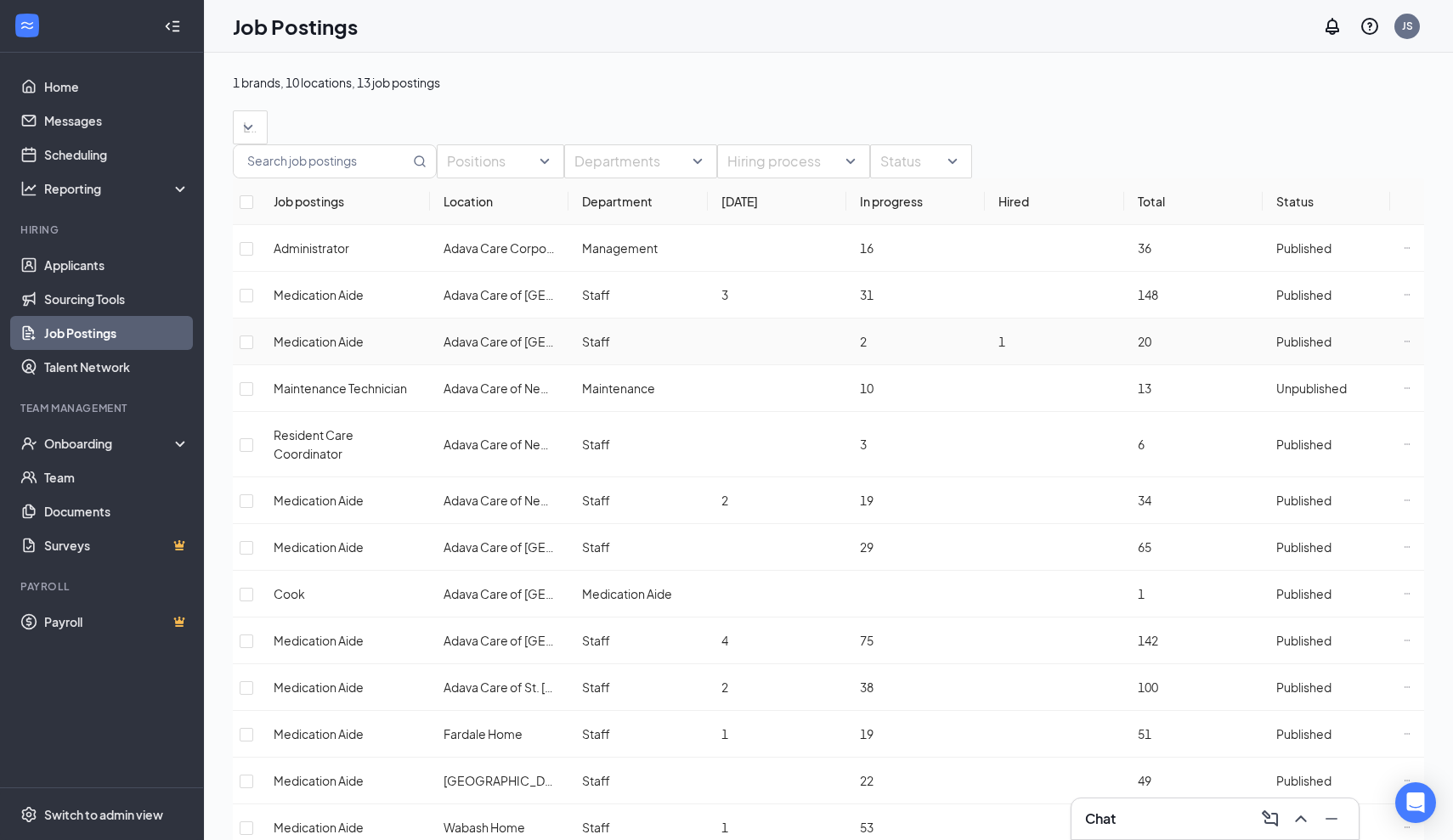
click at [341, 350] on span "Medication Aide" at bounding box center [318, 342] width 90 height 15
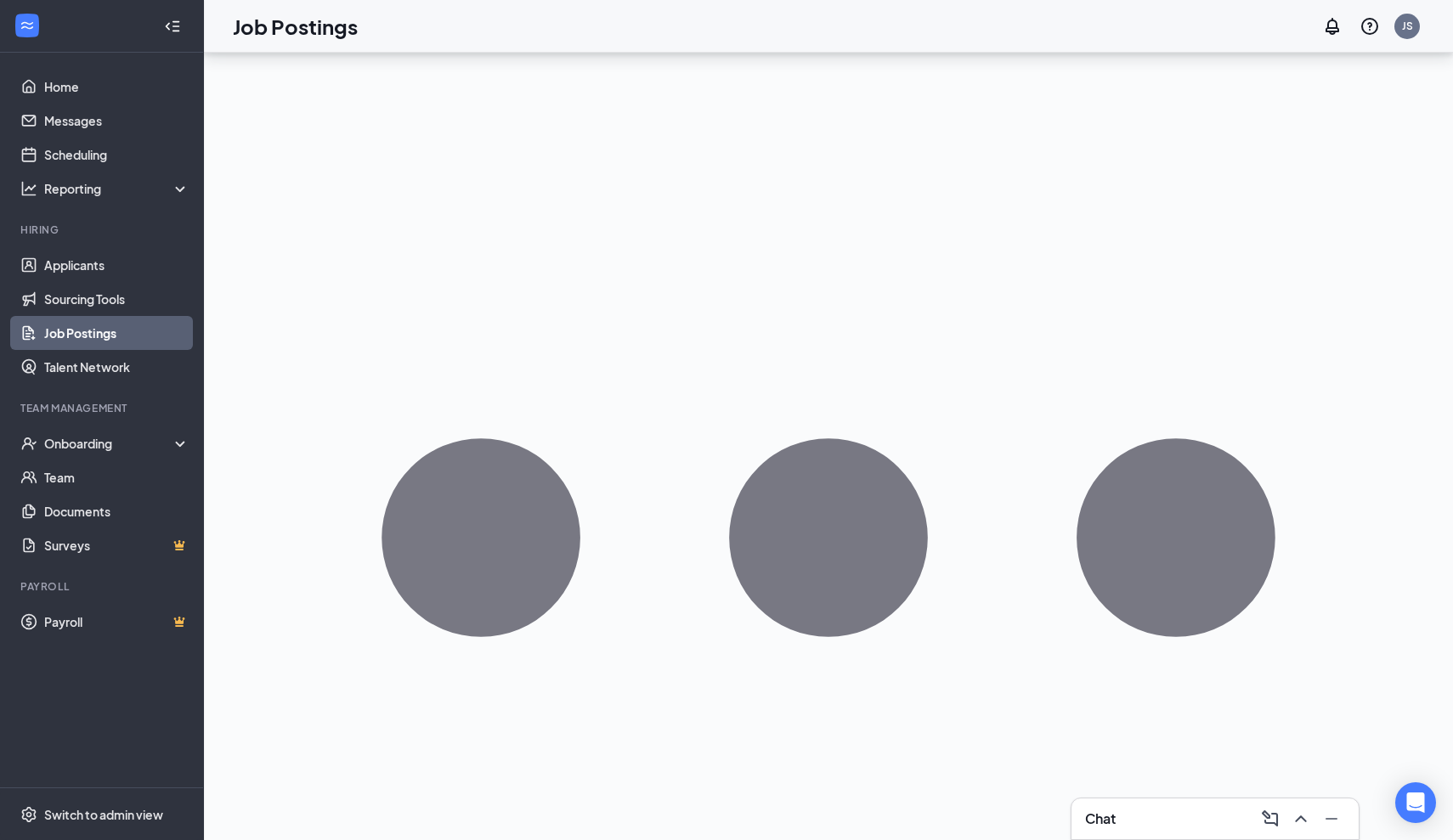
scroll to position [188, 0]
click at [83, 367] on link "Talent Network" at bounding box center [117, 366] width 145 height 34
